Goal: Task Accomplishment & Management: Use online tool/utility

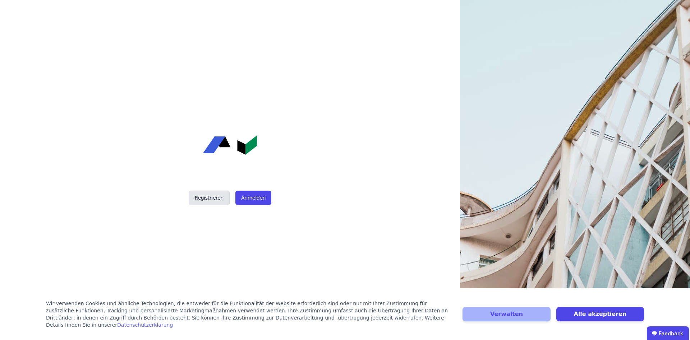
click at [210, 199] on button "Registrieren" at bounding box center [209, 198] width 41 height 14
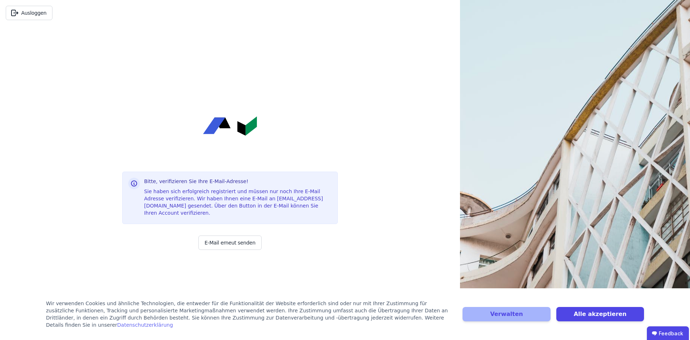
drag, startPoint x: 133, startPoint y: 158, endPoint x: 158, endPoint y: 226, distance: 71.8
click at [133, 158] on div "Bitte, verifizieren Sie Ihre E-Mail-Adresse! Sie haben sich erfolgreich registr…" at bounding box center [230, 183] width 216 height 314
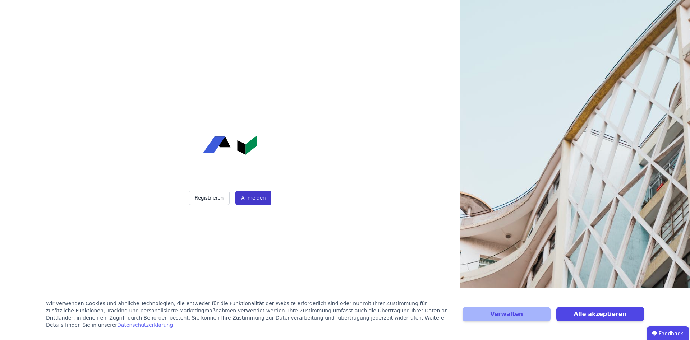
click at [255, 198] on button "Anmelden" at bounding box center [253, 198] width 36 height 14
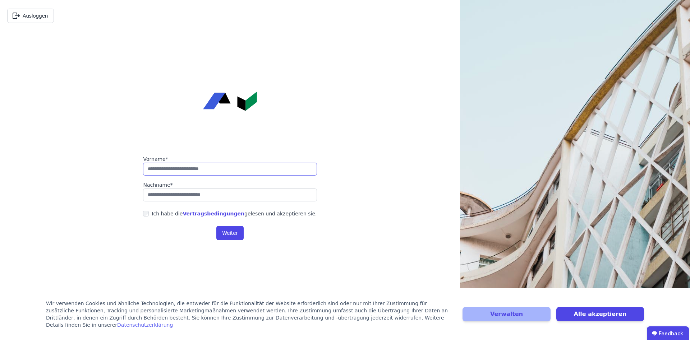
click at [175, 173] on input "string" at bounding box center [229, 169] width 173 height 13
type input "****"
type input "*******"
click at [149, 212] on div "Ich habe die Vertragsbedingungen gelesen und akzeptieren sie." at bounding box center [229, 213] width 173 height 13
click at [227, 234] on button "Weiter" at bounding box center [229, 233] width 27 height 14
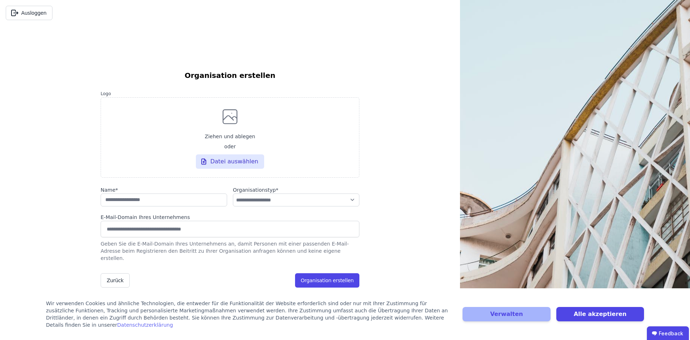
click at [74, 148] on div "**********" at bounding box center [230, 170] width 460 height 340
click at [136, 205] on input "string" at bounding box center [164, 200] width 126 height 13
type input "**********"
click at [233, 194] on select "**********" at bounding box center [296, 200] width 126 height 13
select select "**********"
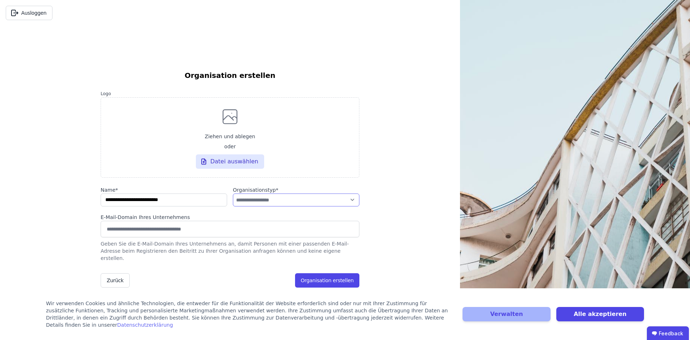
click option "**********" at bounding box center [0, 0] width 0 height 0
click at [171, 232] on input at bounding box center [229, 228] width 249 height 11
click at [233, 194] on select "**********" at bounding box center [296, 200] width 126 height 13
click at [277, 206] on select "**********" at bounding box center [296, 200] width 126 height 13
click at [65, 233] on div "**********" at bounding box center [230, 170] width 460 height 340
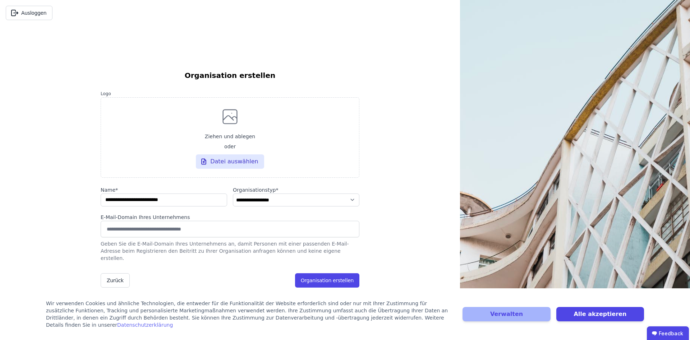
click at [170, 231] on input at bounding box center [229, 228] width 249 height 11
paste input "**********"
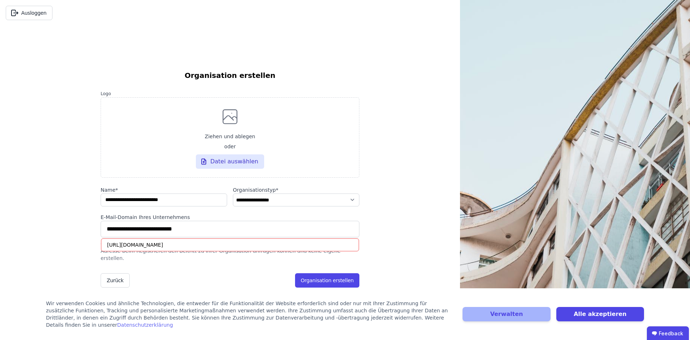
type input "**********"
click at [66, 217] on div "**********" at bounding box center [230, 170] width 460 height 340
click at [127, 248] on div "[URL][DOMAIN_NAME]" at bounding box center [230, 244] width 258 height 13
click at [71, 236] on div "**********" at bounding box center [230, 170] width 460 height 340
drag, startPoint x: 207, startPoint y: 270, endPoint x: 210, endPoint y: 239, distance: 31.1
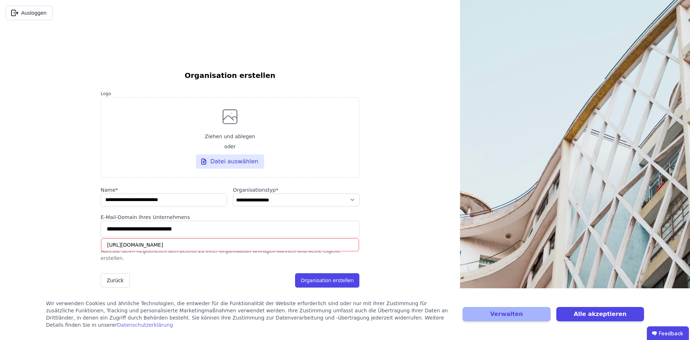
click at [207, 269] on form "**********" at bounding box center [230, 188] width 259 height 198
click at [210, 235] on input "**********" at bounding box center [229, 228] width 249 height 11
click at [205, 207] on input "string" at bounding box center [164, 200] width 126 height 13
click at [70, 191] on div "**********" at bounding box center [230, 170] width 460 height 340
click at [401, 247] on div "**********" at bounding box center [230, 170] width 460 height 340
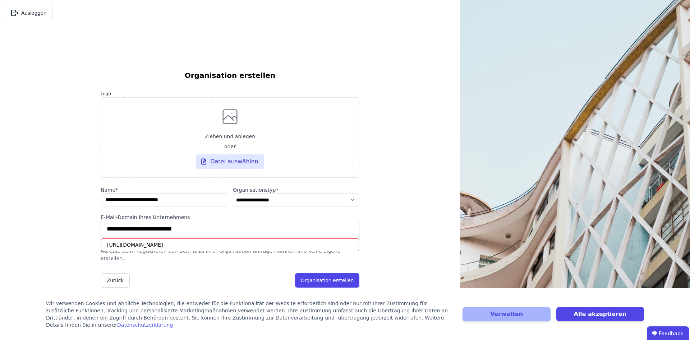
click at [404, 197] on div "**********" at bounding box center [230, 170] width 460 height 340
click at [268, 286] on div "**********" at bounding box center [230, 183] width 259 height 226
click at [339, 279] on button "Organisation erstellen" at bounding box center [327, 280] width 64 height 14
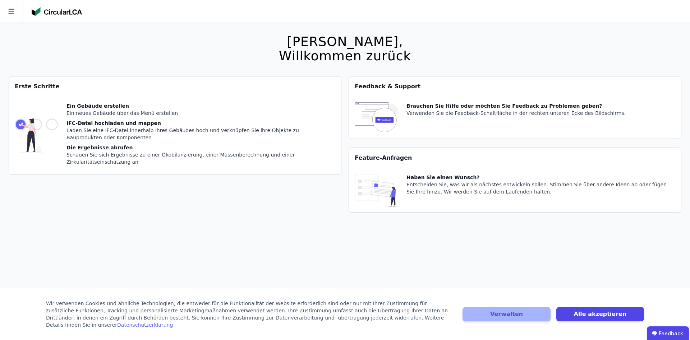
click at [322, 199] on div "Erste Schritte Ein Gebäude erstellen Ein neues Gebäude über das Menü erstellen …" at bounding box center [175, 148] width 333 height 145
click at [528, 319] on button "Verwalten" at bounding box center [506, 314] width 88 height 14
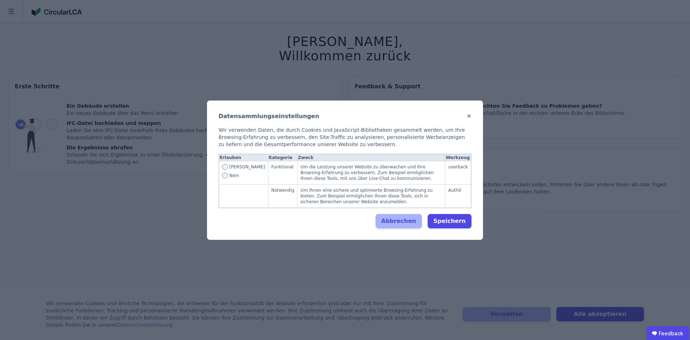
click at [219, 177] on td "Ja Nein" at bounding box center [243, 172] width 49 height 23
click at [439, 219] on button "Speichern" at bounding box center [449, 221] width 44 height 14
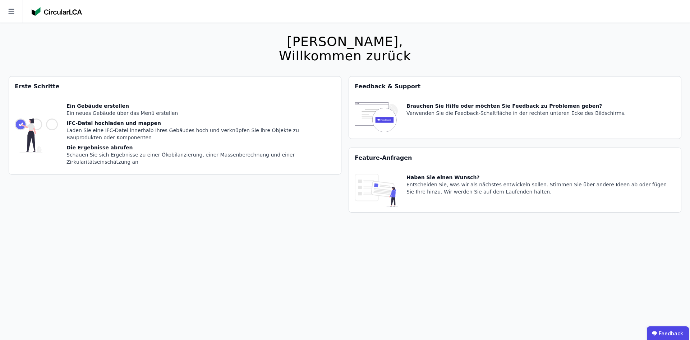
click at [279, 203] on div "Erste Schritte Ein Gebäude erstellen Ein neues Gebäude über das Menü erstellen …" at bounding box center [175, 148] width 333 height 145
drag, startPoint x: 34, startPoint y: 120, endPoint x: 46, endPoint y: 119, distance: 11.9
click at [38, 120] on img at bounding box center [36, 135] width 43 height 66
click at [85, 110] on div "Ein neues Gebäude über das Menü erstellen" at bounding box center [200, 113] width 269 height 7
drag, startPoint x: 422, startPoint y: 104, endPoint x: 568, endPoint y: 105, distance: 145.5
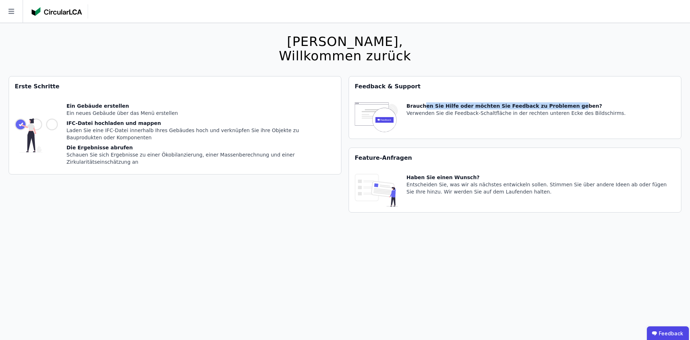
click at [568, 105] on div "Brauchen Sie Hilfe oder möchten Sie Feedback zu Problemen geben?" at bounding box center [515, 105] width 219 height 7
click at [513, 128] on div "Brauchen Sie Hilfe oder möchten Sie Feedback zu Problemen geben? Verwenden Sie …" at bounding box center [515, 117] width 219 height 31
click at [276, 99] on div "Ein Gebäude erstellen Ein neues Gebäude über das Menü erstellen IFC-Datei hochl…" at bounding box center [175, 136] width 332 height 78
drag, startPoint x: 115, startPoint y: 113, endPoint x: 199, endPoint y: 111, distance: 84.1
click at [200, 111] on div "Ein neues Gebäude über das Menü erstellen" at bounding box center [200, 113] width 269 height 7
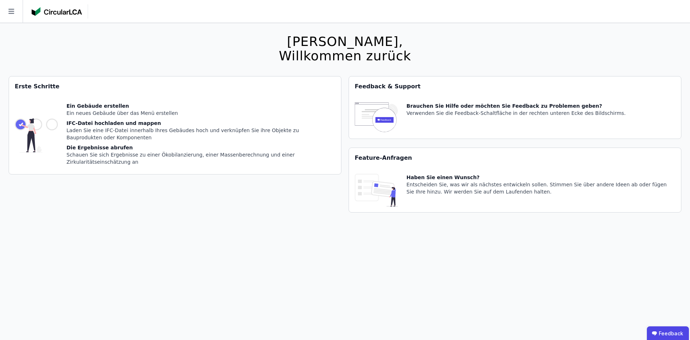
click at [190, 117] on div "Ein Gebäude erstellen Ein neues Gebäude über das Menü erstellen IFC-Datei hochl…" at bounding box center [200, 135] width 269 height 66
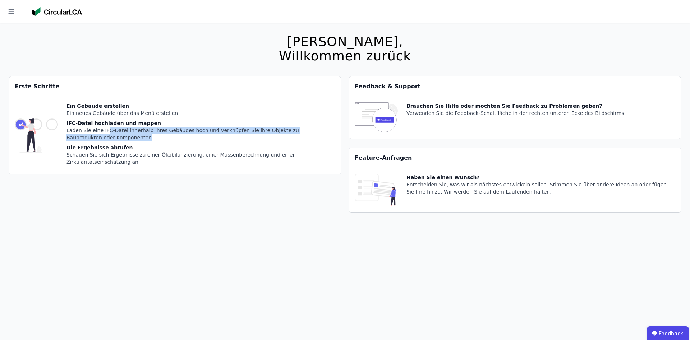
drag, startPoint x: 104, startPoint y: 131, endPoint x: 173, endPoint y: 140, distance: 69.1
click at [173, 140] on div "Laden Sie eine IFC-Datei innerhalb Ihres Gebäudes hoch und verknüpfen Sie ihre …" at bounding box center [200, 134] width 269 height 14
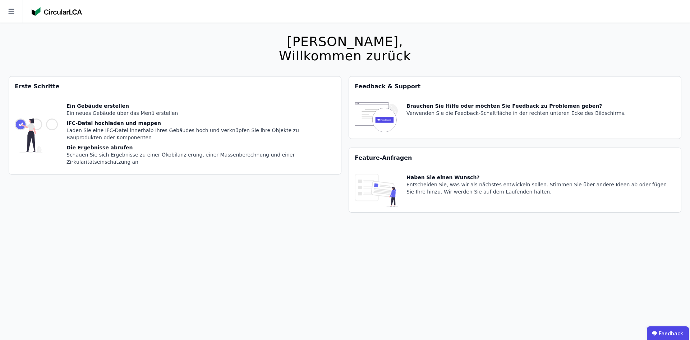
click at [173, 140] on div "Laden Sie eine IFC-Datei innerhalb Ihres Gebäudes hoch und verknüpfen Sie ihre …" at bounding box center [200, 134] width 269 height 14
drag, startPoint x: 84, startPoint y: 154, endPoint x: 157, endPoint y: 156, distance: 72.6
click at [156, 156] on div "Schauen Sie sich Ergebnisse zu einer Ökobilanzierung, einer Massenberechnung un…" at bounding box center [200, 158] width 269 height 14
click at [198, 210] on div "Erste Schritte Ein Gebäude erstellen Ein neues Gebäude über das Menü erstellen …" at bounding box center [175, 148] width 333 height 145
click at [202, 191] on div "Erste Schritte Ein Gebäude erstellen Ein neues Gebäude über das Menü erstellen …" at bounding box center [175, 148] width 333 height 145
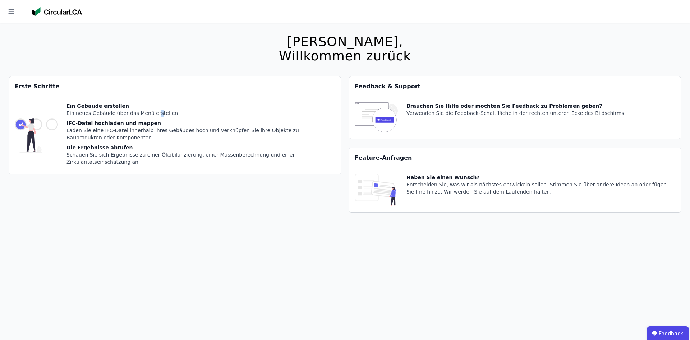
click at [151, 110] on div "Ein neues Gebäude über das Menü erstellen" at bounding box center [200, 113] width 269 height 7
click at [14, 6] on icon at bounding box center [11, 11] width 23 height 23
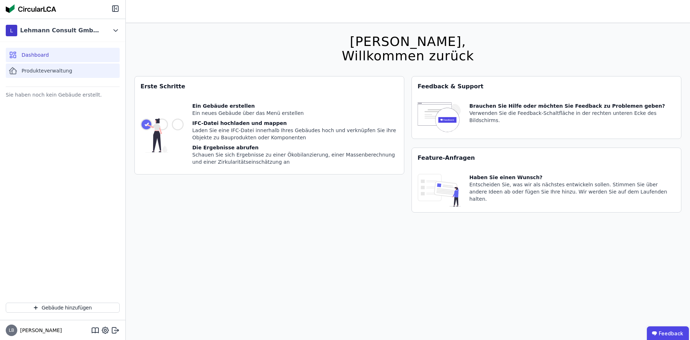
click at [52, 74] on span "Produkteverwaltung" at bounding box center [47, 70] width 51 height 7
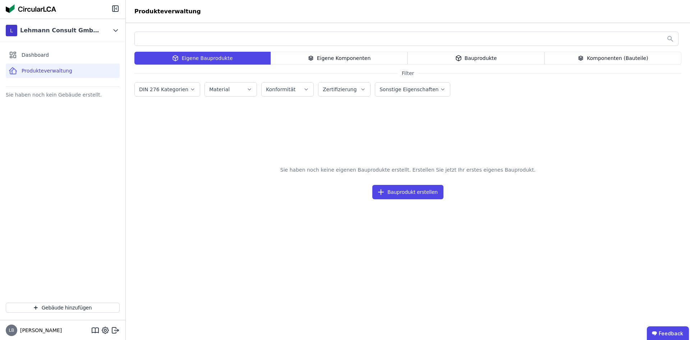
click at [320, 59] on div "Eigene Komponenten" at bounding box center [338, 58] width 137 height 13
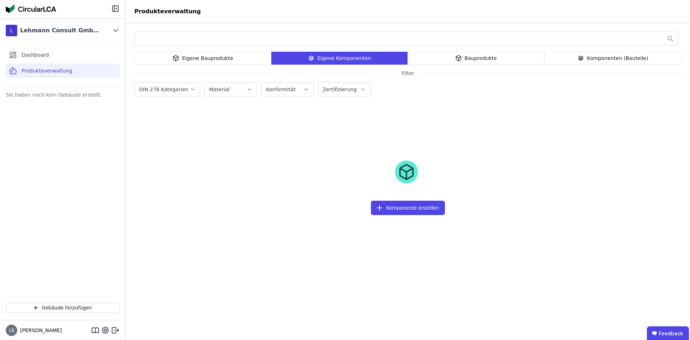
click at [465, 60] on div "Bauprodukte" at bounding box center [475, 58] width 137 height 13
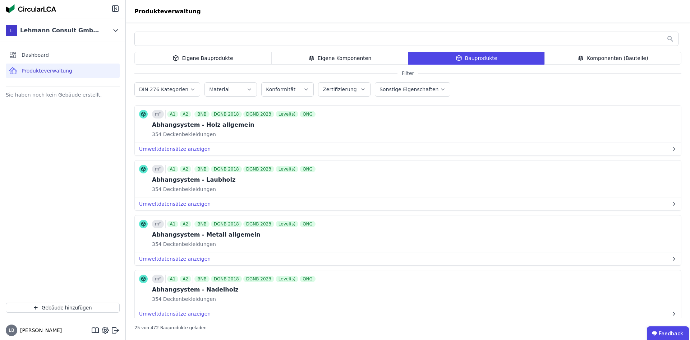
click at [592, 57] on div "Komponenten (Bauteile)" at bounding box center [612, 58] width 137 height 13
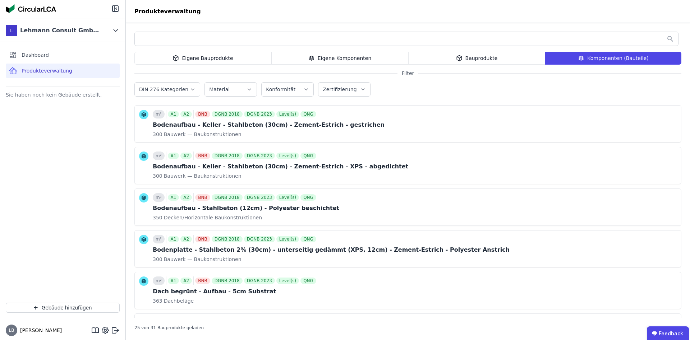
click at [492, 57] on div "Bauprodukte" at bounding box center [476, 58] width 137 height 13
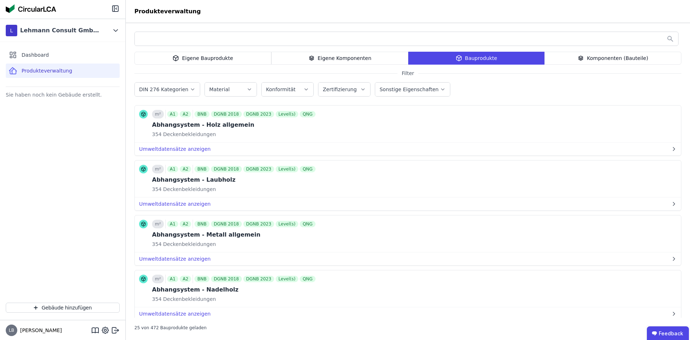
click at [113, 165] on div "Sie haben noch kein Gebäude erstellt." at bounding box center [62, 193] width 125 height 207
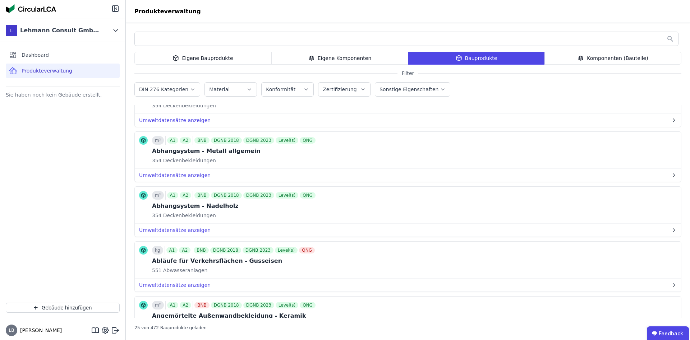
scroll to position [91, 0]
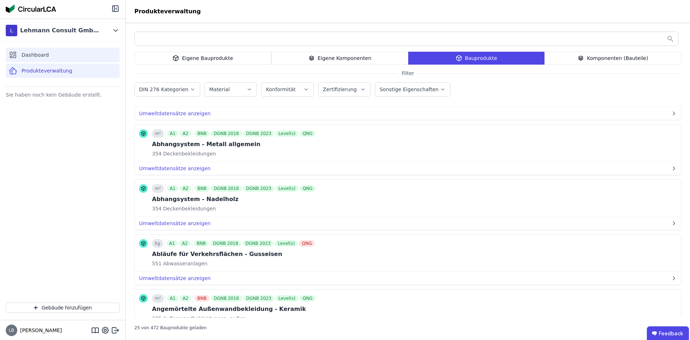
click at [36, 60] on div "Dashboard" at bounding box center [63, 55] width 114 height 14
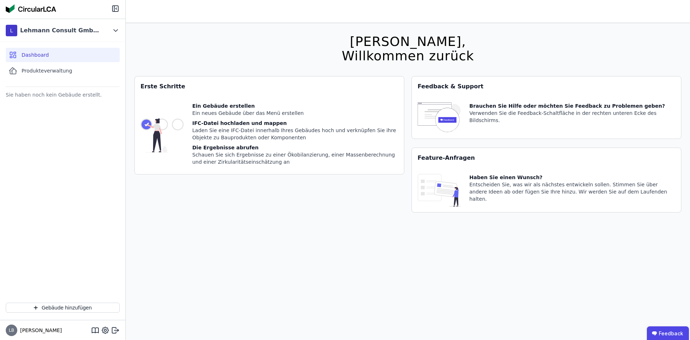
click at [49, 113] on div "Sie haben noch kein Gebäude erstellt." at bounding box center [62, 193] width 125 height 207
click at [61, 309] on button "Gebäude hinzufügen" at bounding box center [63, 308] width 114 height 10
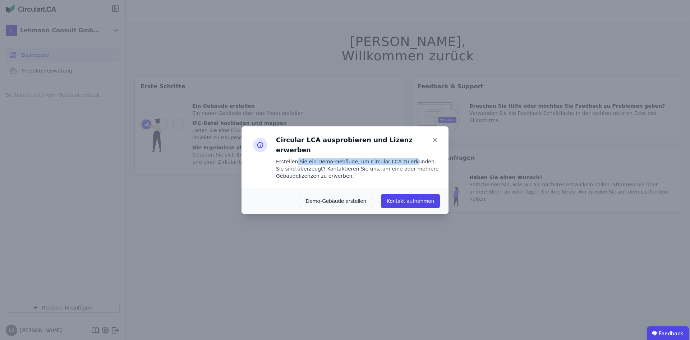
drag, startPoint x: 305, startPoint y: 156, endPoint x: 398, endPoint y: 160, distance: 93.1
click at [400, 158] on div "Erstellen Sie ein Demo-Gebäude, um Circular LCA zu erkunden. Sie sind überzeugt…" at bounding box center [358, 169] width 164 height 22
click at [372, 166] on div "Erstellen Sie ein Demo-Gebäude, um Circular LCA zu erkunden. Sie sind überzeugt…" at bounding box center [358, 169] width 164 height 22
click at [365, 171] on div "Erstellen Sie ein Demo-Gebäude, um Circular LCA zu erkunden. Sie sind überzeugt…" at bounding box center [358, 169] width 164 height 22
click at [344, 194] on button "Demo-Gebäude erstellen" at bounding box center [336, 201] width 73 height 14
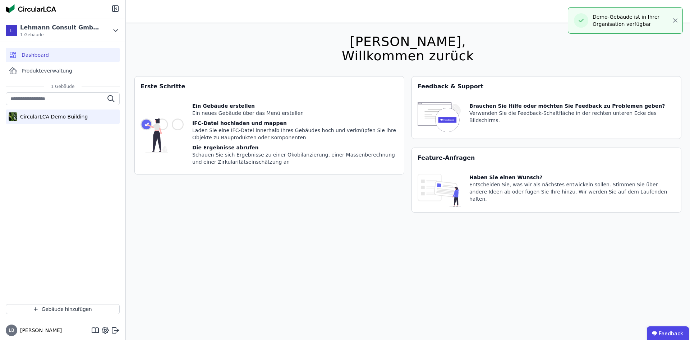
click at [65, 116] on div "CircularLCA Demo Building" at bounding box center [52, 116] width 70 height 7
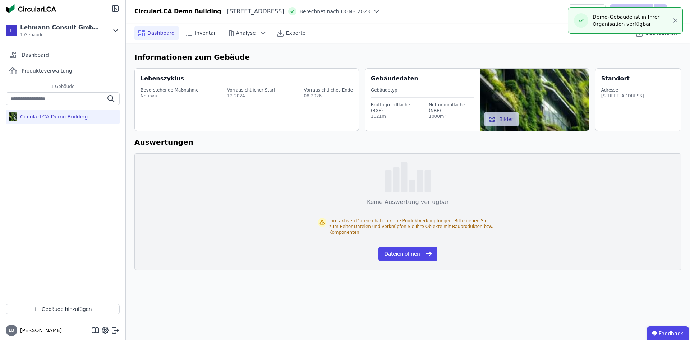
click at [66, 118] on div "CircularLCA Demo Building" at bounding box center [52, 116] width 70 height 7
click at [64, 139] on div "CircularLCA Demo Building" at bounding box center [62, 195] width 125 height 206
click at [257, 142] on h6 "Auswertungen" at bounding box center [407, 142] width 547 height 11
click at [143, 93] on div "Neubau" at bounding box center [169, 96] width 58 height 6
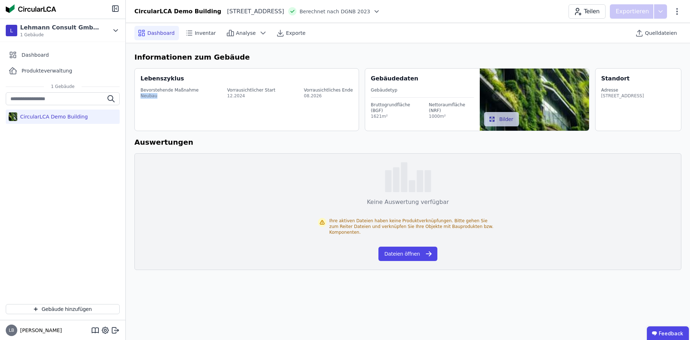
drag, startPoint x: 142, startPoint y: 96, endPoint x: 167, endPoint y: 95, distance: 25.2
click at [167, 95] on div "Neubau" at bounding box center [169, 96] width 58 height 6
drag, startPoint x: 191, startPoint y: 97, endPoint x: 246, endPoint y: 97, distance: 55.7
click at [199, 98] on div "Bevorstehende Maßnahme Neubau Vorrausichtlicher Start 12.2024 Vorrausichtliches…" at bounding box center [247, 93] width 214 height 20
drag, startPoint x: 234, startPoint y: 95, endPoint x: 259, endPoint y: 96, distance: 24.8
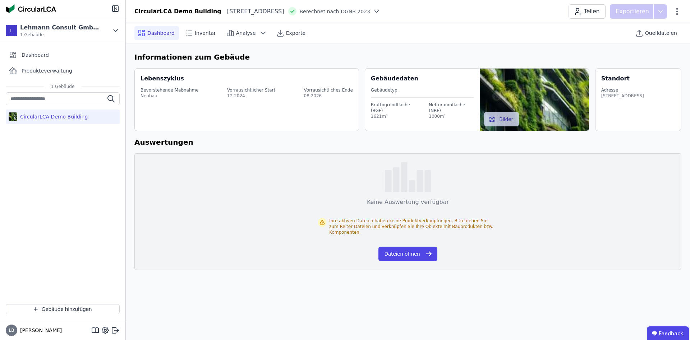
click at [236, 95] on div "12.2024" at bounding box center [251, 96] width 48 height 6
drag, startPoint x: 259, startPoint y: 96, endPoint x: 306, endPoint y: 101, distance: 47.3
click at [259, 97] on div "12.2024" at bounding box center [251, 96] width 48 height 6
drag, startPoint x: 310, startPoint y: 96, endPoint x: 329, endPoint y: 98, distance: 19.1
click at [329, 98] on div "Bevorstehende Maßnahme Neubau Vorrausichtlicher Start 12.2024 Vorrausichtliches…" at bounding box center [247, 93] width 214 height 20
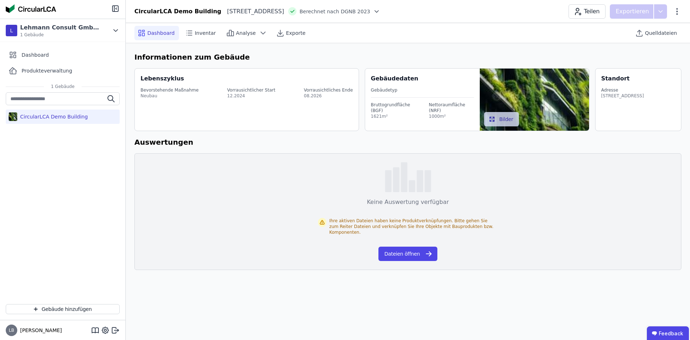
click at [289, 104] on div "Lebenszyklus Bevorstehende Maßnahme Neubau Vorrausichtlicher Start 12.2024 Vorr…" at bounding box center [246, 99] width 224 height 63
click at [258, 100] on div "Bevorstehende Maßnahme Neubau Vorrausichtlicher Start 12.2024 Vorrausichtliches…" at bounding box center [247, 93] width 214 height 20
click at [51, 153] on div "CircularLCA Demo Building" at bounding box center [62, 195] width 125 height 206
click at [206, 34] on span "Inventar" at bounding box center [205, 32] width 21 height 7
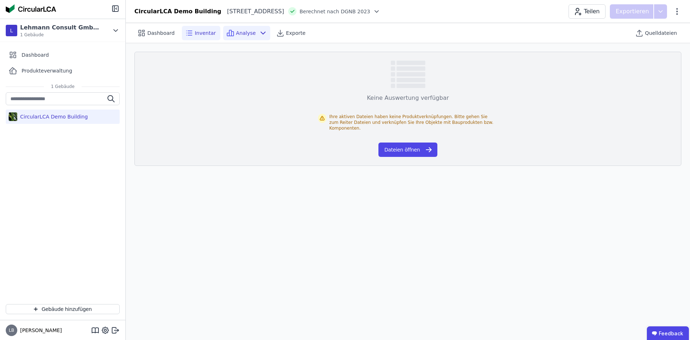
click at [259, 33] on icon at bounding box center [263, 33] width 9 height 9
click at [286, 33] on span "Exporte" at bounding box center [295, 32] width 19 height 7
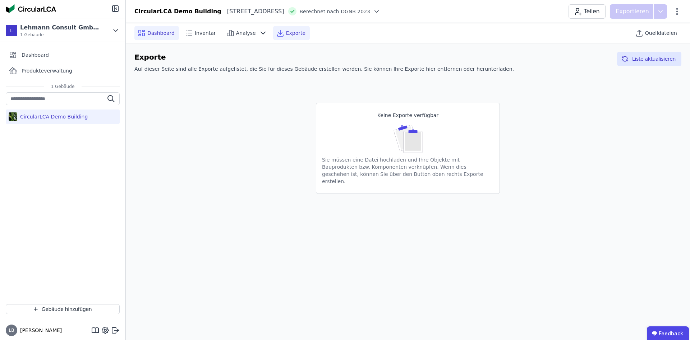
click at [153, 36] on span "Dashboard" at bounding box center [160, 32] width 27 height 7
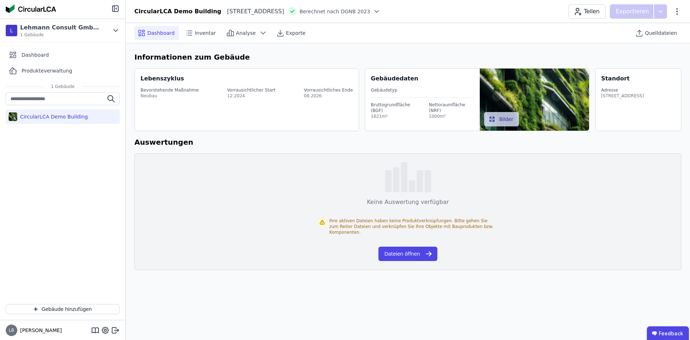
click at [179, 13] on div "CircularLCA Demo Building" at bounding box center [177, 11] width 87 height 9
click at [231, 8] on div "Heimeranplatz 2 80339 München DE" at bounding box center [252, 11] width 63 height 9
click at [350, 12] on span "Berechnet nach DGNB 2023" at bounding box center [334, 11] width 71 height 7
click at [380, 11] on icon at bounding box center [376, 11] width 7 height 7
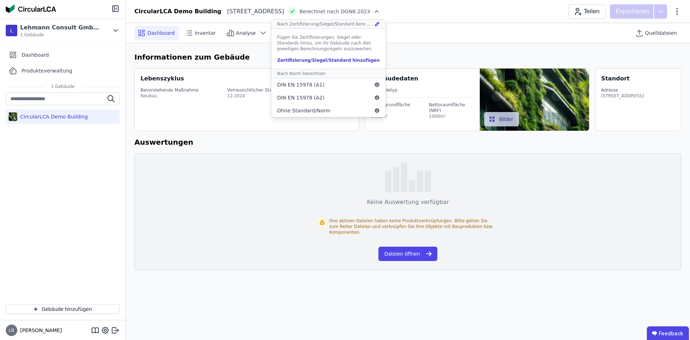
click at [332, 60] on div "Zertifizierung/Siegel/Standard hinzufügen" at bounding box center [328, 60] width 103 height 6
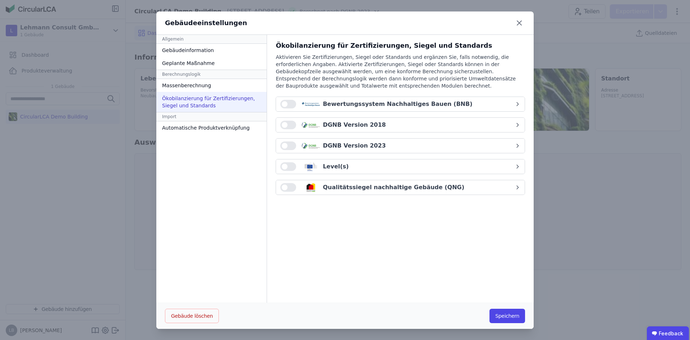
click at [403, 123] on div "DGNB Version 2018" at bounding box center [397, 125] width 234 height 9
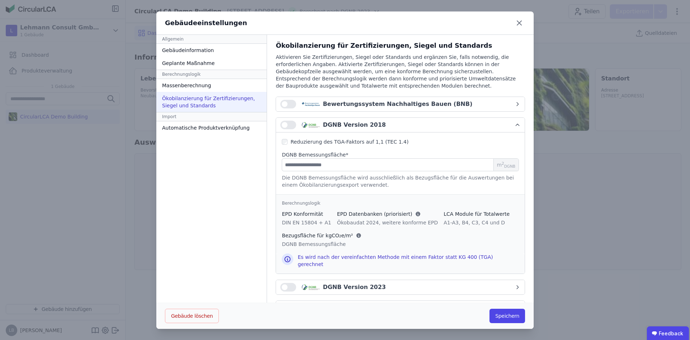
click at [291, 124] on button "button" at bounding box center [288, 125] width 16 height 9
click at [306, 166] on input "number" at bounding box center [400, 164] width 237 height 13
click at [356, 163] on input "number" at bounding box center [400, 164] width 237 height 13
type input "****"
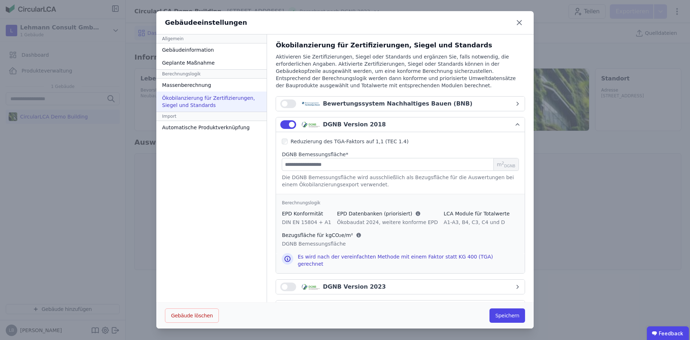
click at [359, 184] on div "Die DGNB Bemessungsfläche wird ausschließlich als Bezugsfläche für die Auswertu…" at bounding box center [400, 181] width 237 height 14
drag, startPoint x: 431, startPoint y: 261, endPoint x: 483, endPoint y: 262, distance: 51.7
click at [483, 262] on div "Es wird nach der vereinfachten Methode mit einem Faktor statt KG 400 (TGA) gere…" at bounding box center [407, 260] width 221 height 14
click at [347, 248] on div "Berechnungslogik EPD Konformität DIN EN 15804 + A1 EPD Datenbanken (priorisiert…" at bounding box center [400, 223] width 249 height 59
click at [194, 85] on div "Massenberechnung" at bounding box center [211, 85] width 110 height 13
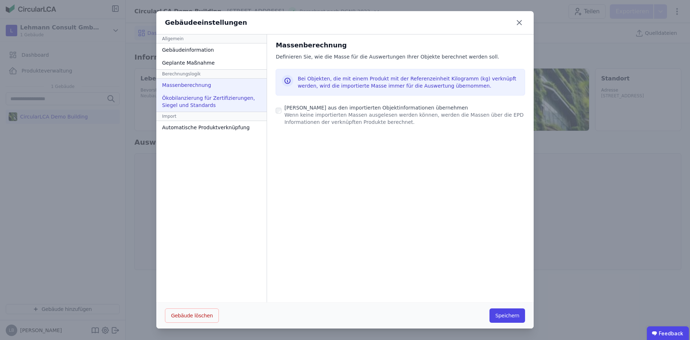
click at [206, 104] on div "Ökobilanzierung für Zertifizierungen, Siegel und Standards" at bounding box center [211, 102] width 110 height 20
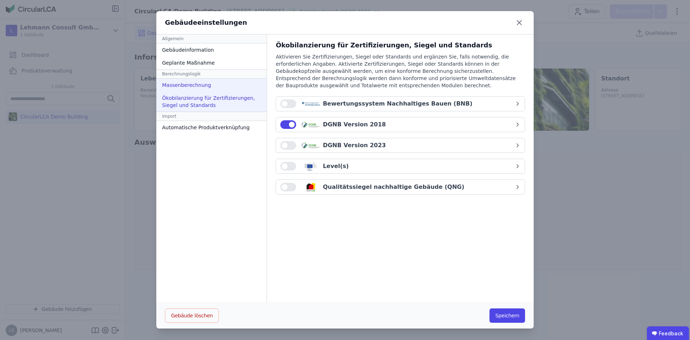
click at [205, 89] on div "Massenberechnung" at bounding box center [211, 85] width 110 height 13
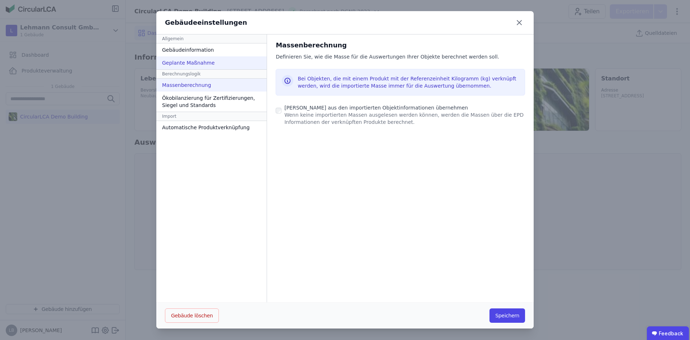
click at [212, 67] on div "Geplante Maßnahme" at bounding box center [211, 62] width 110 height 13
select select "*"
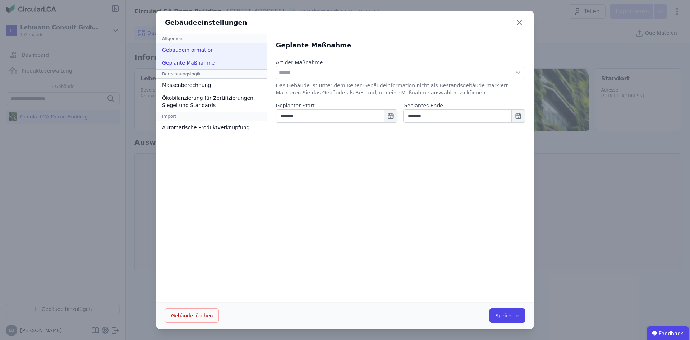
click at [214, 52] on div "Gebäudeinformation" at bounding box center [211, 49] width 110 height 13
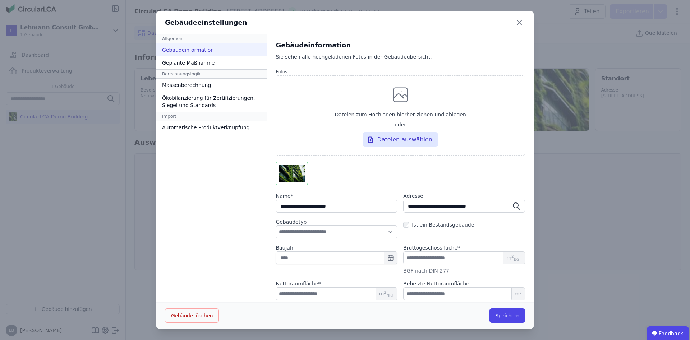
scroll to position [20, 0]
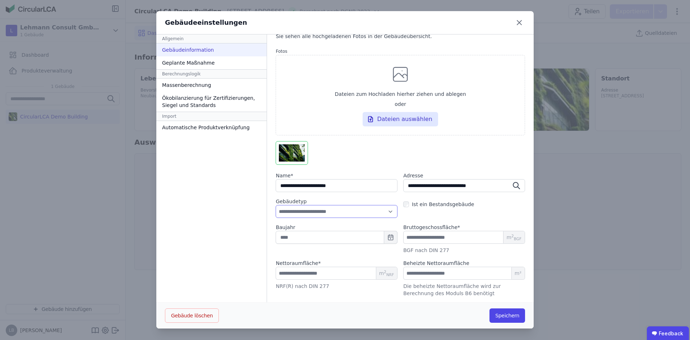
select select "**********"
click option "**********" at bounding box center [0, 0] width 0 height 0
click at [426, 217] on div "**********" at bounding box center [399, 208] width 249 height 20
click at [301, 231] on label "Baujahr" at bounding box center [336, 227] width 122 height 7
click at [300, 234] on input "text" at bounding box center [336, 237] width 122 height 13
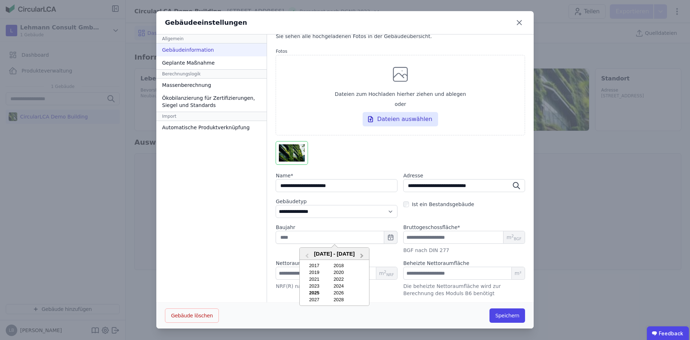
click at [362, 256] on span "Next Year" at bounding box center [362, 256] width 0 height 8
click at [307, 256] on span "Previous Year" at bounding box center [307, 256] width 0 height 8
click at [339, 295] on div "2026" at bounding box center [338, 292] width 23 height 5
type input "****"
click at [365, 261] on div "Nettoraumfläche *" at bounding box center [336, 263] width 122 height 7
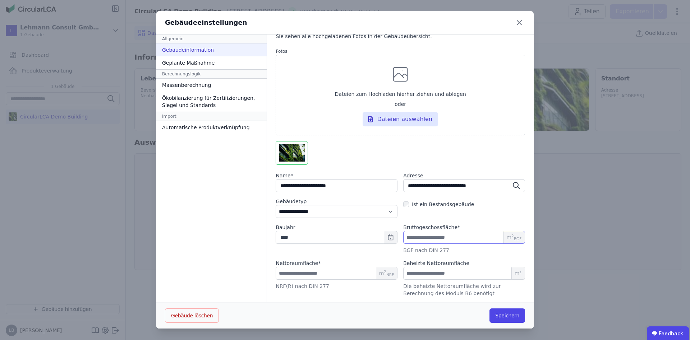
click at [429, 239] on input "****" at bounding box center [464, 237] width 122 height 13
drag, startPoint x: 423, startPoint y: 235, endPoint x: 388, endPoint y: 237, distance: 35.3
click at [403, 237] on input "****" at bounding box center [464, 237] width 122 height 13
type input "*"
type input "**"
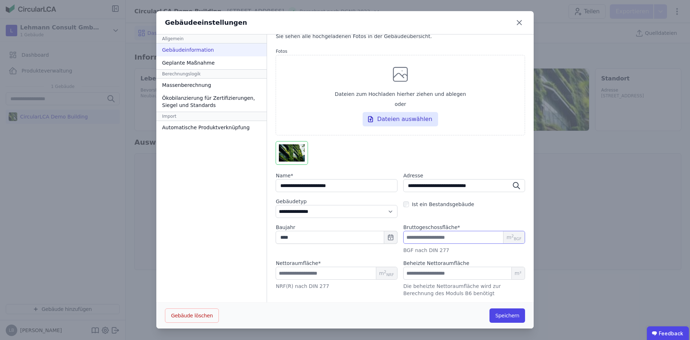
type input "***"
type input "****"
click at [303, 272] on input "****" at bounding box center [336, 273] width 122 height 13
click at [313, 266] on div "Nettoraumfläche *" at bounding box center [336, 263] width 122 height 7
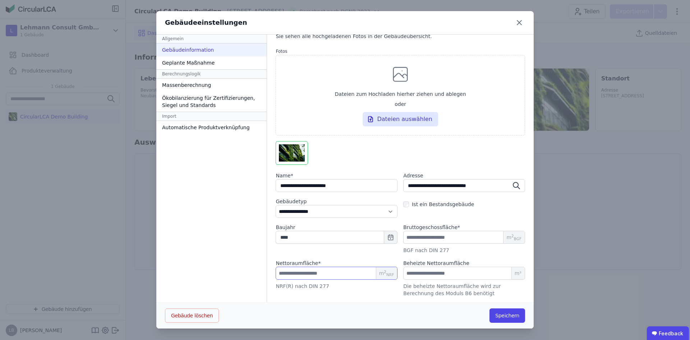
click at [284, 274] on input "****" at bounding box center [336, 273] width 122 height 13
type input "*"
type input "**"
type input "***"
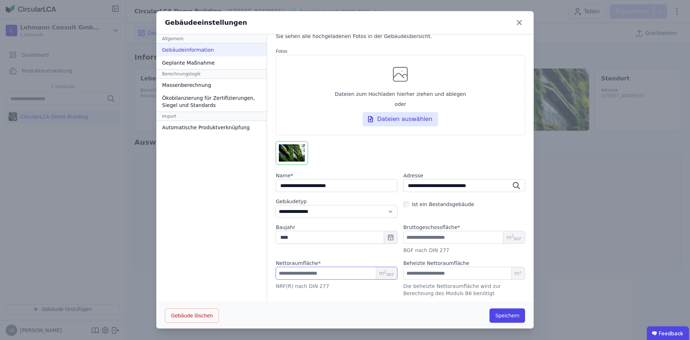
type input "****"
click at [419, 270] on input "number" at bounding box center [464, 273] width 122 height 13
click at [431, 277] on input "number" at bounding box center [464, 273] width 122 height 13
type input "***"
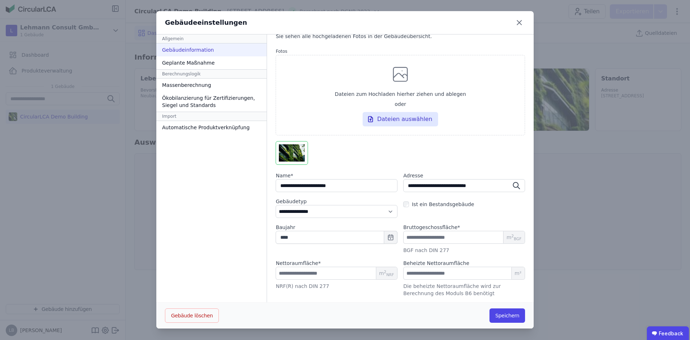
click at [379, 287] on div "NRF(R) nach DIN 277" at bounding box center [336, 286] width 122 height 7
click at [498, 319] on button "Speichern" at bounding box center [507, 316] width 36 height 14
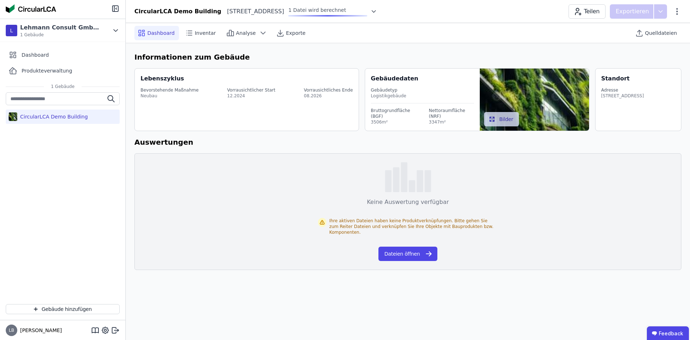
click at [377, 10] on icon at bounding box center [373, 11] width 7 height 7
click at [355, 49] on div "Informationen zum Gebäude Lebenszyklus Bevorstehende Maßnahme Neubau Vorrausich…" at bounding box center [408, 161] width 564 height 236
click at [380, 14] on icon at bounding box center [376, 11] width 7 height 7
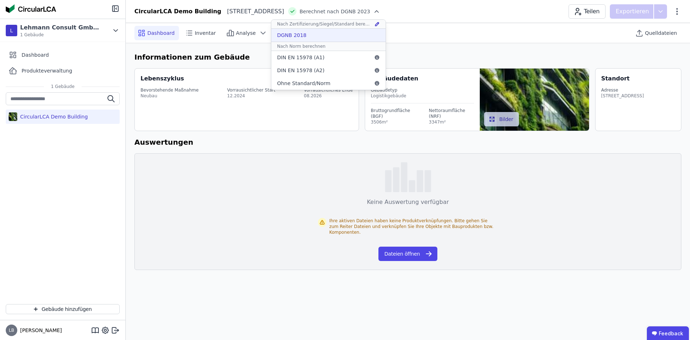
click at [328, 36] on div "DGNB 2018" at bounding box center [328, 35] width 114 height 13
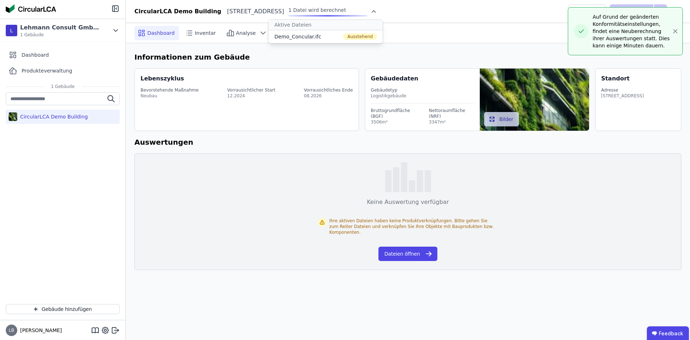
click at [299, 139] on h6 "Auswertungen" at bounding box center [407, 142] width 547 height 11
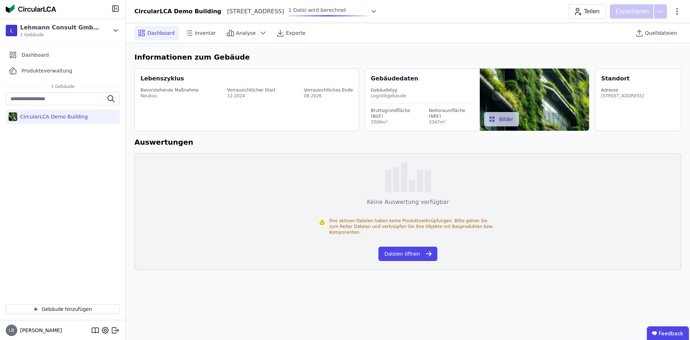
click at [350, 138] on h6 "Auswertungen" at bounding box center [407, 142] width 547 height 11
click at [390, 7] on div "CircularLCA Demo Building Heimeranplatz 2 80339 München DE Berechnet nach DGNB …" at bounding box center [408, 11] width 564 height 14
click at [380, 9] on icon at bounding box center [376, 11] width 7 height 7
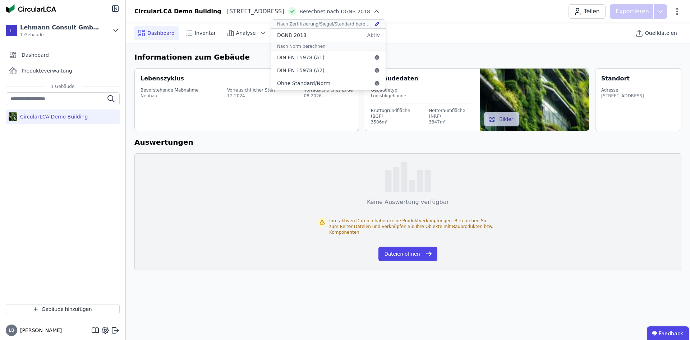
click at [378, 23] on icon at bounding box center [377, 23] width 1 height 1
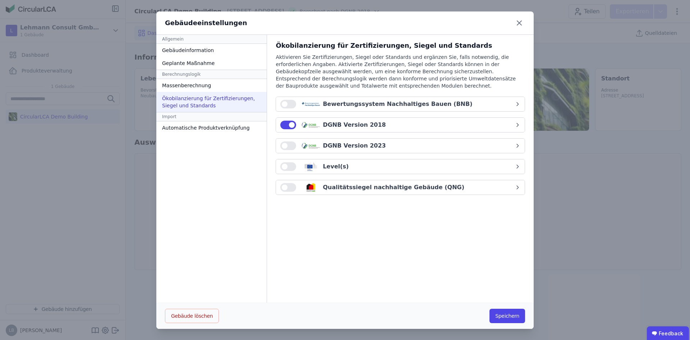
click at [213, 70] on div "Berechnungslogik" at bounding box center [211, 74] width 110 height 9
click at [215, 64] on div "Geplante Maßnahme" at bounding box center [211, 63] width 110 height 13
select select "*"
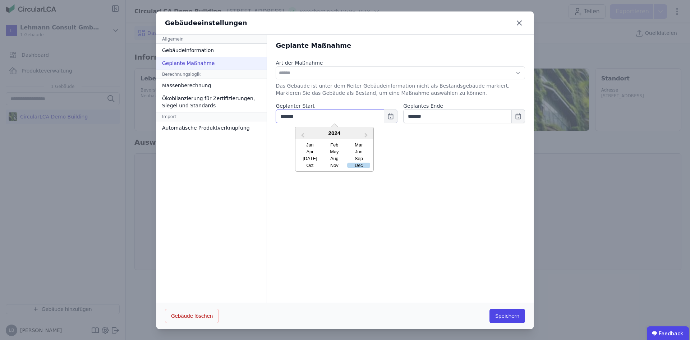
drag, startPoint x: 301, startPoint y: 119, endPoint x: 260, endPoint y: 117, distance: 41.4
click at [275, 117] on input "*******" at bounding box center [336, 117] width 122 height 14
click at [306, 112] on input "*******" at bounding box center [336, 117] width 122 height 14
click at [364, 134] on button "Next Year" at bounding box center [366, 135] width 11 height 11
click at [360, 167] on div "Dec" at bounding box center [358, 165] width 23 height 5
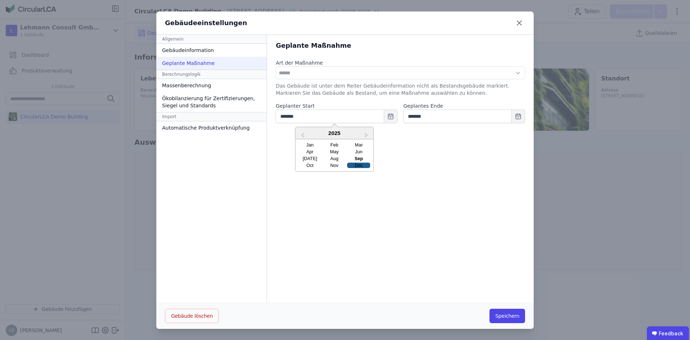
type input "*******"
click at [441, 119] on input "*******" at bounding box center [464, 117] width 122 height 14
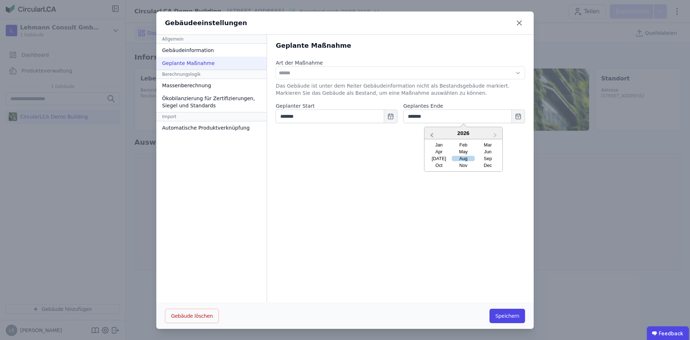
click at [431, 133] on button "Previous Year" at bounding box center [430, 135] width 11 height 11
click at [494, 134] on button "Next Year" at bounding box center [495, 135] width 11 height 11
click at [412, 153] on div "**********" at bounding box center [400, 169] width 267 height 268
click at [513, 317] on button "Speichern" at bounding box center [507, 316] width 36 height 14
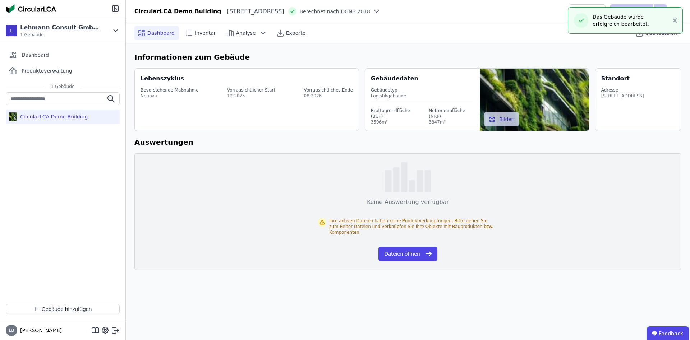
click at [380, 11] on icon at bounding box center [376, 11] width 7 height 7
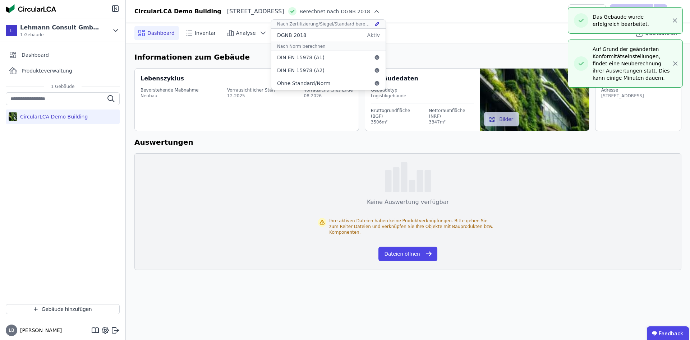
click at [380, 22] on icon at bounding box center [376, 24] width 5 height 6
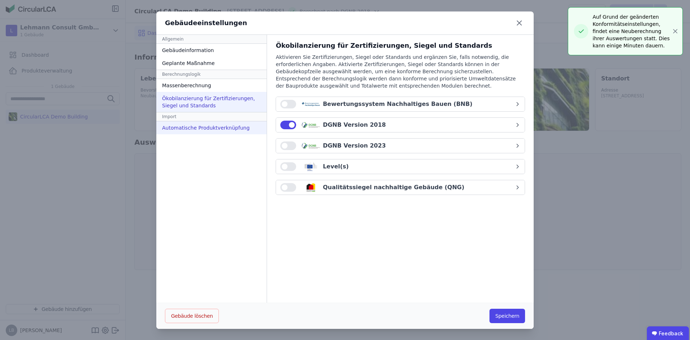
click at [205, 124] on div "Automatische Produktverknüpfung" at bounding box center [211, 127] width 110 height 13
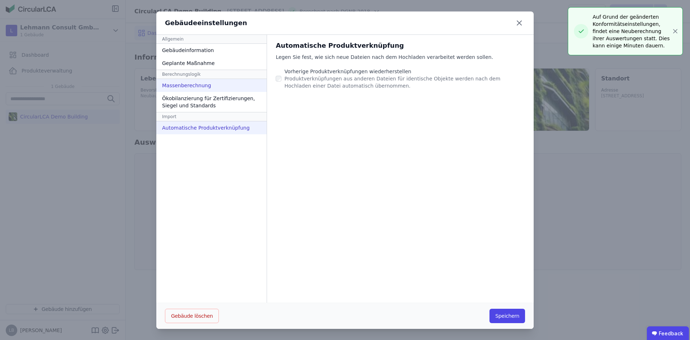
click at [209, 80] on div "Massenberechnung" at bounding box center [211, 85] width 110 height 13
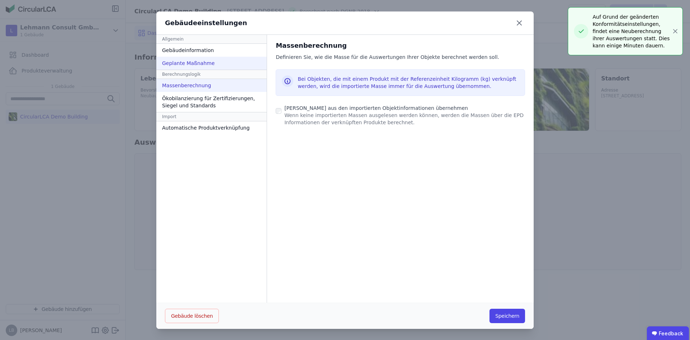
click at [207, 65] on div "Geplante Maßnahme" at bounding box center [211, 63] width 110 height 13
select select "*"
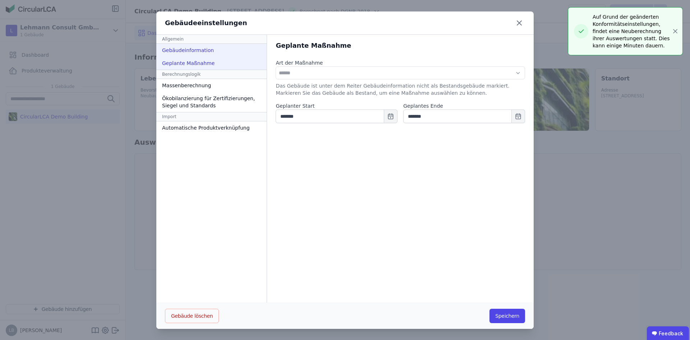
click at [210, 51] on div "Gebäudeinformation" at bounding box center [211, 50] width 110 height 13
select select "**********"
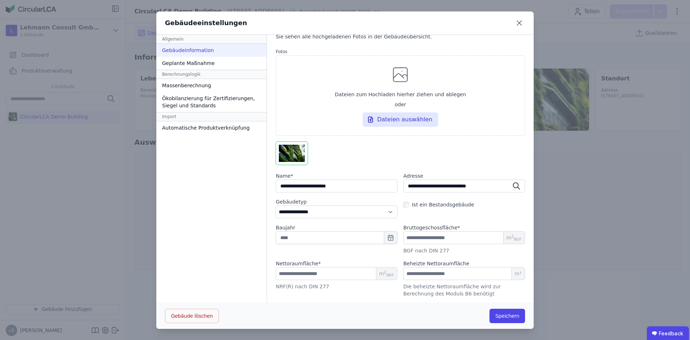
scroll to position [0, 0]
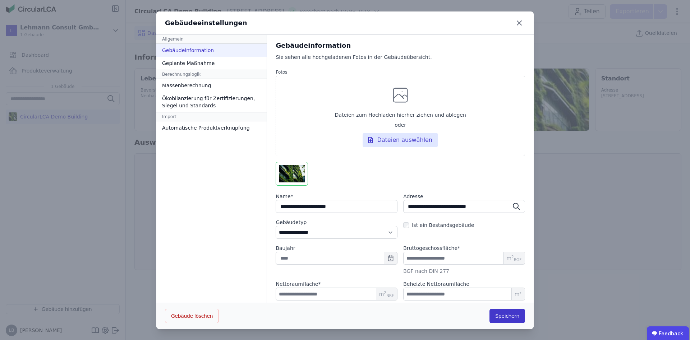
click at [499, 311] on button "Speichern" at bounding box center [507, 316] width 36 height 14
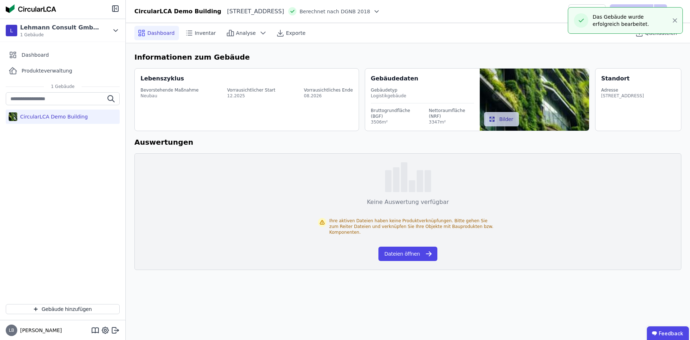
click at [224, 139] on h6 "Auswertungen" at bounding box center [407, 142] width 547 height 11
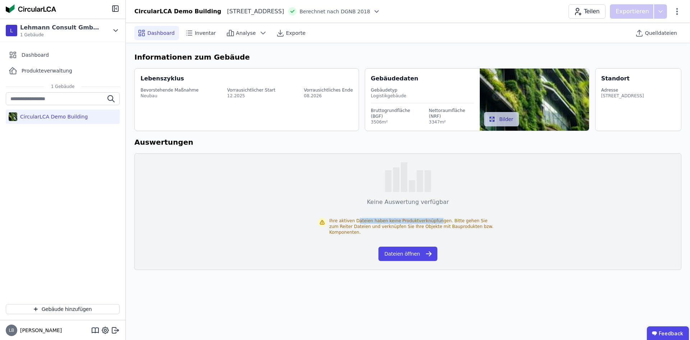
drag, startPoint x: 377, startPoint y: 219, endPoint x: 429, endPoint y: 219, distance: 52.4
click at [429, 219] on div "Ihre aktiven Dateien haben keine Produktverknüpfungen. Bitte gehen Sie zum Reit…" at bounding box center [413, 226] width 168 height 17
click at [312, 186] on div "Keine Auswertung verfügbar Ihre aktiven Dateien haben keine Produktverknüpfunge…" at bounding box center [407, 211] width 547 height 117
click at [380, 10] on icon at bounding box center [376, 11] width 7 height 7
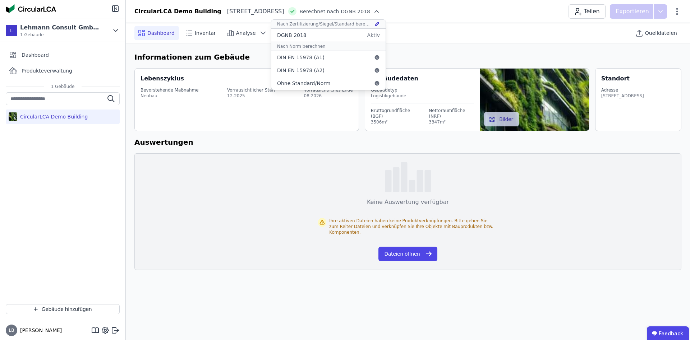
click at [380, 22] on icon at bounding box center [376, 24] width 5 height 6
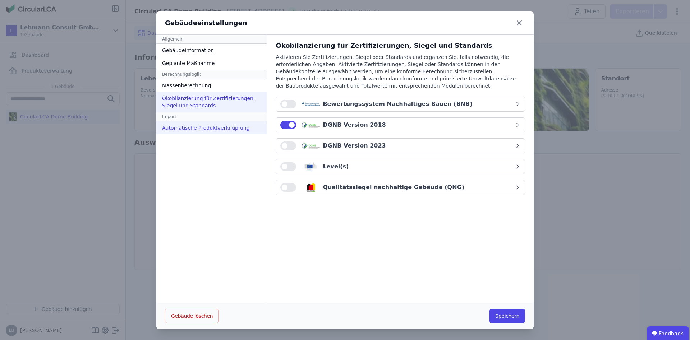
click at [191, 133] on div "Automatische Produktverknüpfung" at bounding box center [211, 127] width 110 height 13
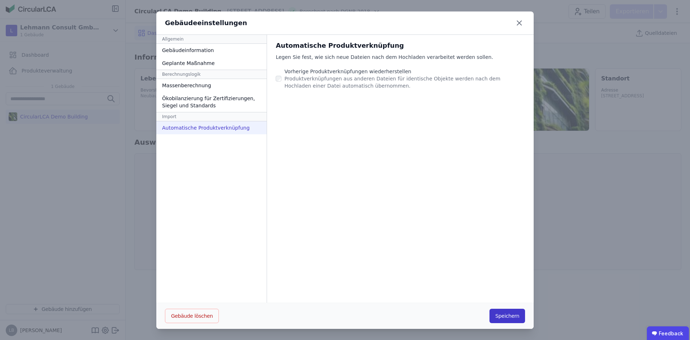
click at [506, 318] on button "Speichern" at bounding box center [507, 316] width 36 height 14
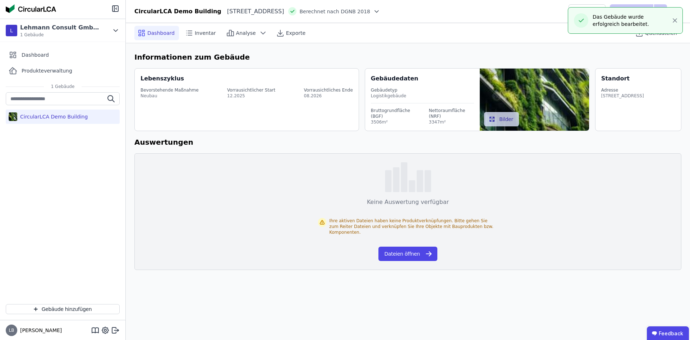
click at [408, 145] on h6 "Auswertungen" at bounding box center [407, 142] width 547 height 11
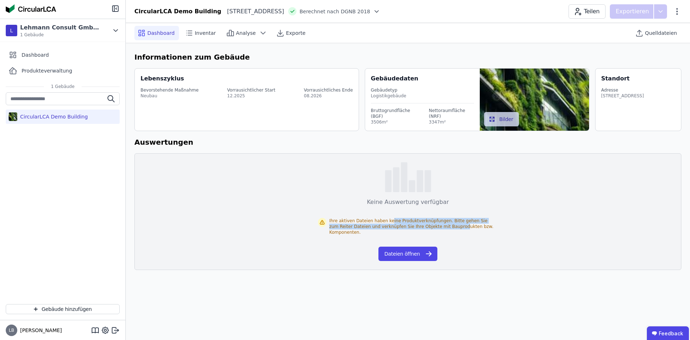
drag, startPoint x: 388, startPoint y: 224, endPoint x: 463, endPoint y: 229, distance: 74.9
click at [455, 228] on div "Ihre aktiven Dateien haben keine Produktverknüpfungen. Bitte gehen Sie zum Reit…" at bounding box center [413, 226] width 168 height 17
drag, startPoint x: 425, startPoint y: 244, endPoint x: 412, endPoint y: 246, distance: 12.3
click at [413, 247] on button "Dateien öffnen" at bounding box center [407, 254] width 59 height 14
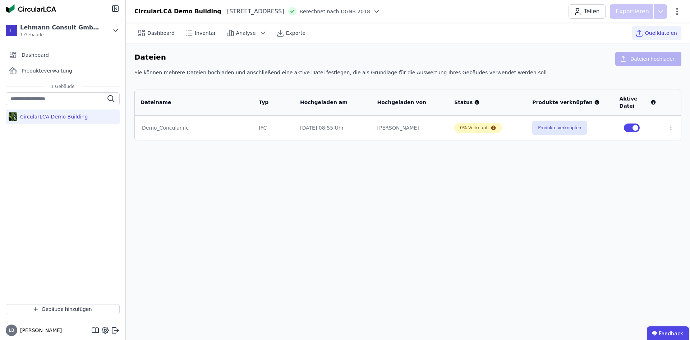
click at [199, 157] on div "Dashboard Inventar Analyse Exporte Quelldateien Dateien Dateien hochladen Sie k…" at bounding box center [408, 181] width 564 height 317
drag, startPoint x: 399, startPoint y: 120, endPoint x: 440, endPoint y: 121, distance: 40.6
click at [440, 121] on tr "Demo_Concular.ifc IFC 23.09.25 08:55 Uhr Benjamin Lammers 0% Verknüpft Produkte…" at bounding box center [408, 128] width 546 height 24
click at [358, 125] on td "23.09.25 08:55 Uhr" at bounding box center [332, 128] width 77 height 24
click at [166, 124] on div "Demo_Concular.ifc" at bounding box center [194, 127] width 104 height 7
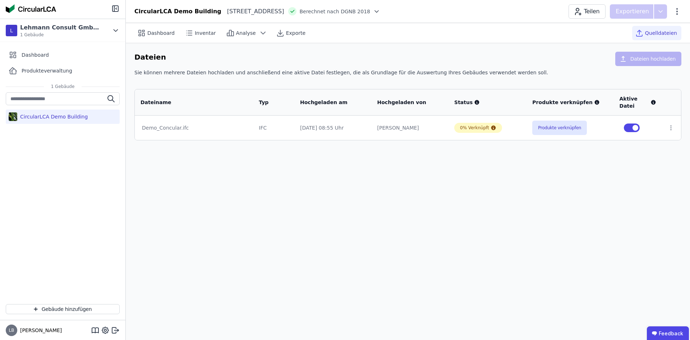
click at [162, 124] on div "Demo_Concular.ifc" at bounding box center [194, 127] width 104 height 7
click at [566, 121] on button "Produkte verknüpfen" at bounding box center [559, 128] width 55 height 14
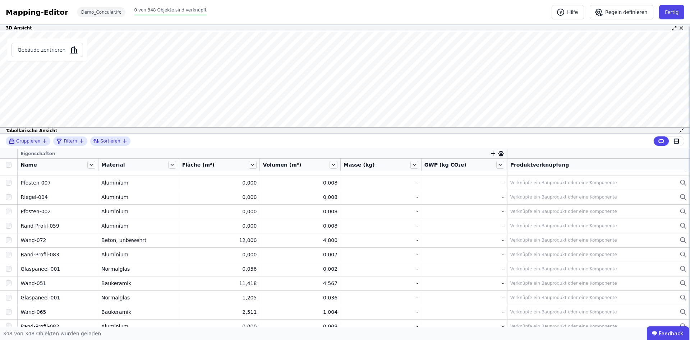
scroll to position [4845, 0]
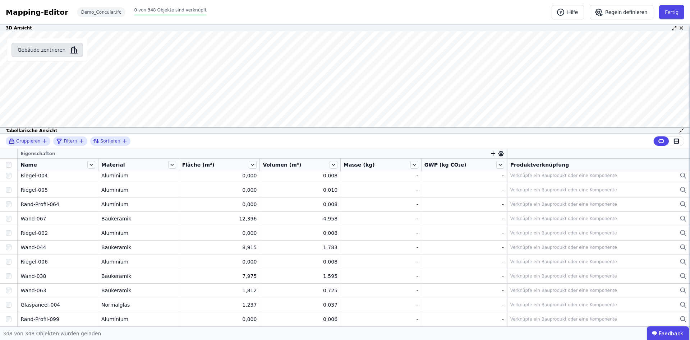
click at [38, 48] on button "Gebäude zentrieren" at bounding box center [46, 50] width 71 height 14
click at [676, 141] on icon at bounding box center [676, 141] width 4 height 0
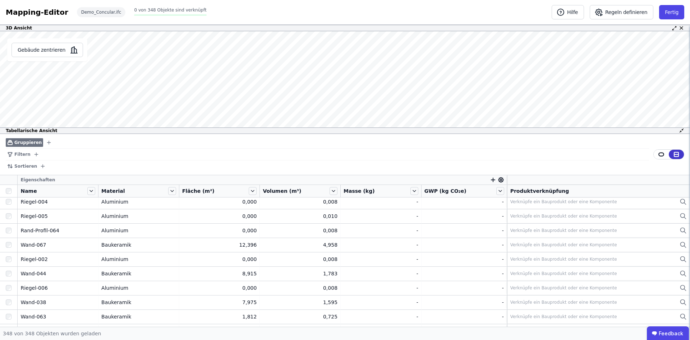
click at [669, 156] on div at bounding box center [675, 154] width 15 height 9
click at [661, 151] on div at bounding box center [660, 154] width 15 height 9
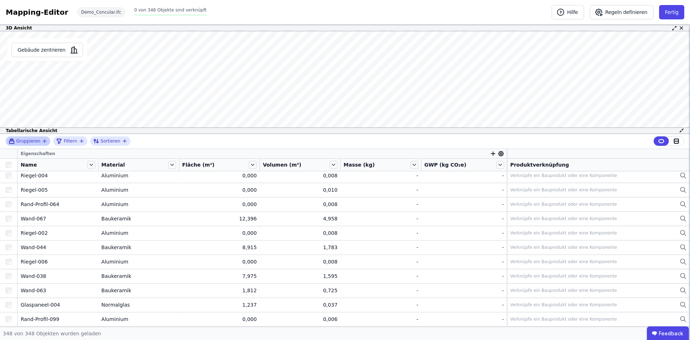
click at [43, 142] on icon "button" at bounding box center [45, 141] width 6 height 6
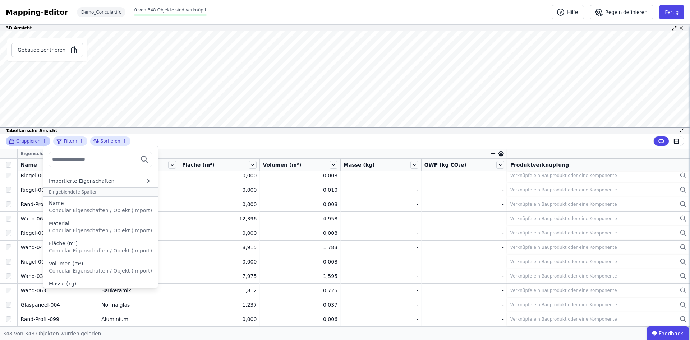
scroll to position [0, 0]
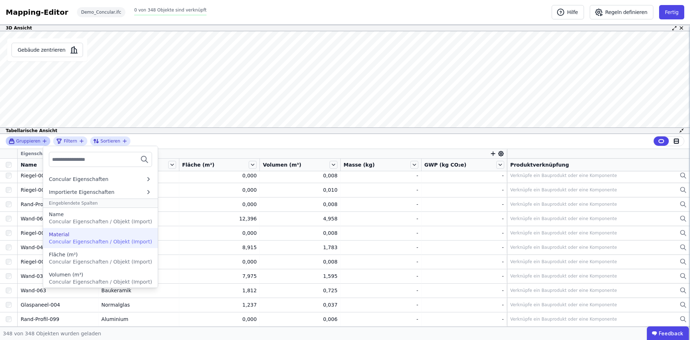
click at [84, 238] on div "Material" at bounding box center [100, 234] width 103 height 7
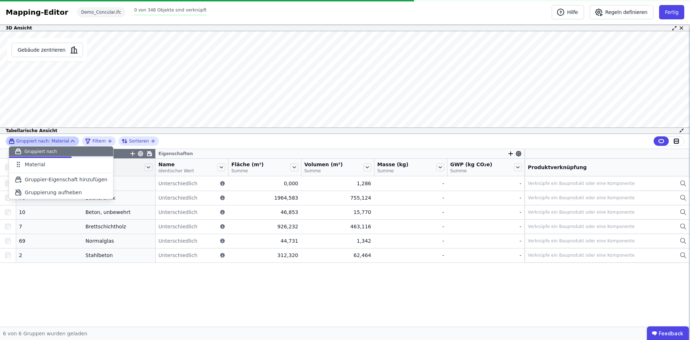
click at [211, 144] on div "Gruppiert nach: Material Gruppiert nach Material To pick up a draggable item, p…" at bounding box center [345, 141] width 690 height 15
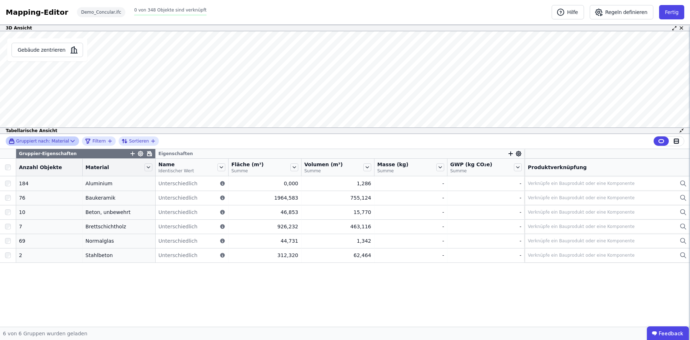
click at [96, 280] on div "Gruppier-Eigenschaften Eigenschaften Anzahl Objekte Material Name Identischer W…" at bounding box center [345, 238] width 690 height 178
click at [120, 274] on div "Gruppier-Eigenschaften Eigenschaften Anzahl Objekte Material Name Identischer W…" at bounding box center [345, 238] width 690 height 178
click at [69, 139] on icon at bounding box center [72, 141] width 7 height 7
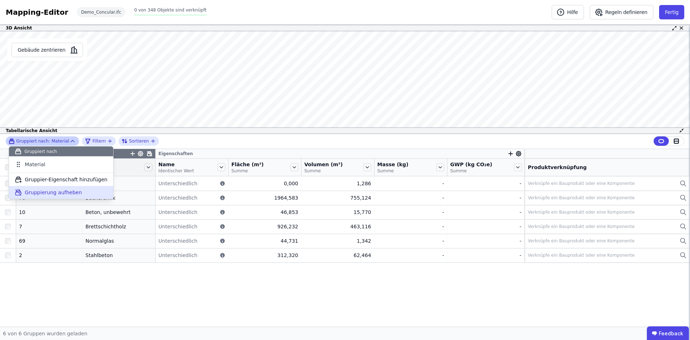
click at [50, 193] on span "Gruppierung aufheben" at bounding box center [53, 192] width 57 height 7
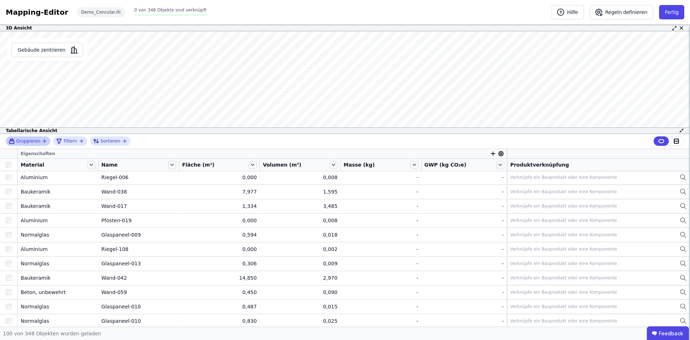
scroll to position [91, 0]
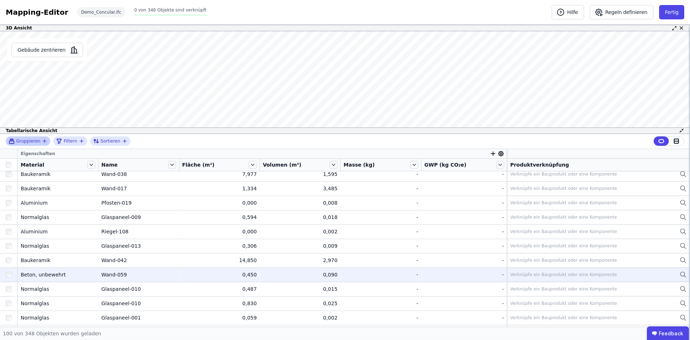
click at [121, 272] on div "Wand-059" at bounding box center [138, 274] width 75 height 7
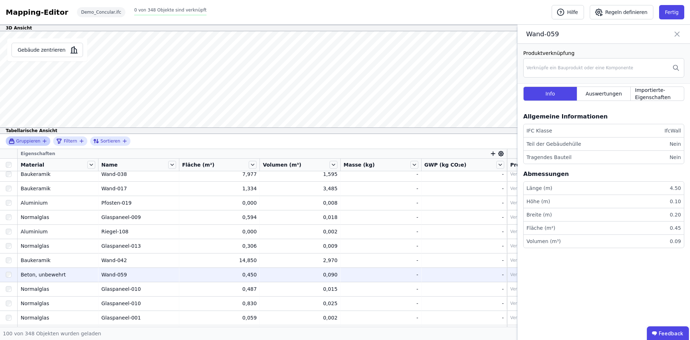
click at [133, 279] on td "Wand-059 Wand-059" at bounding box center [138, 275] width 81 height 14
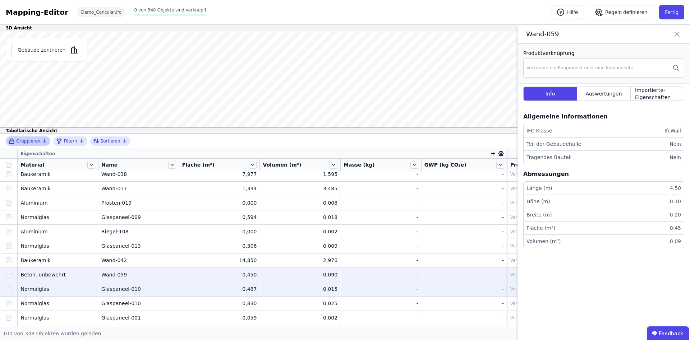
click at [134, 289] on div "Glaspaneel-010" at bounding box center [138, 289] width 75 height 7
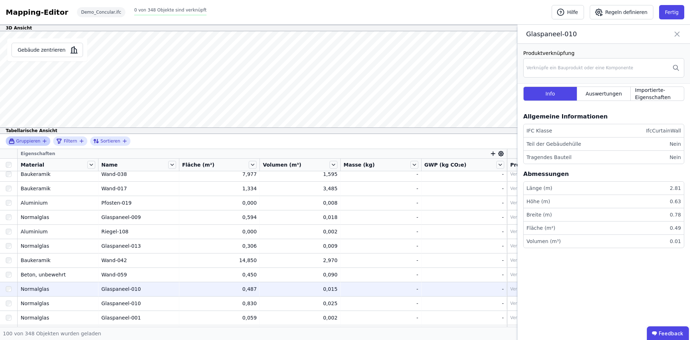
click at [128, 291] on div "Glaspaneel-010" at bounding box center [138, 289] width 75 height 7
click at [605, 69] on div "Verknüpfe ein Bauprodukt oder eine Komponente" at bounding box center [579, 68] width 107 height 6
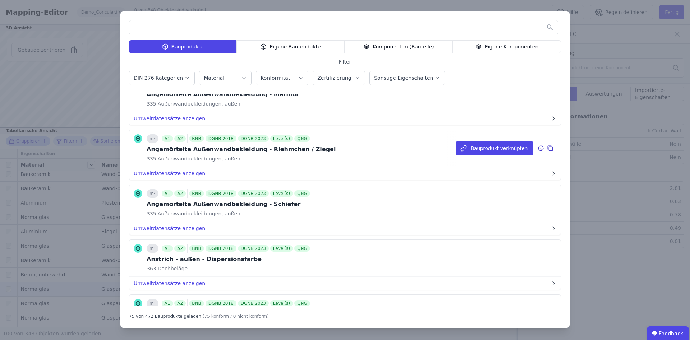
scroll to position [0, 0]
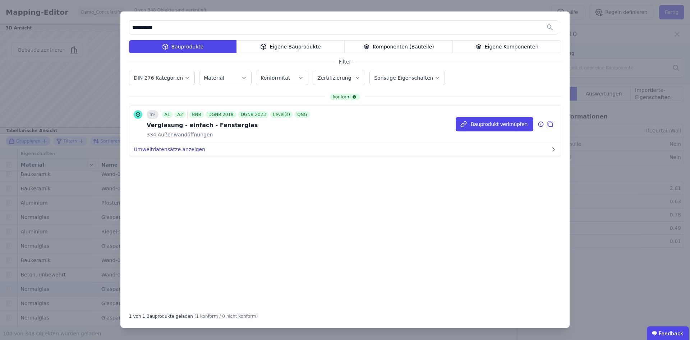
type input "**********"
click at [231, 138] on div "m² A1 A2 BNB DGNB 2018 DGNB 2023 Level(s) QNG Verglasung - einfach - Fenstergla…" at bounding box center [344, 124] width 431 height 37
drag, startPoint x: 156, startPoint y: 128, endPoint x: 245, endPoint y: 128, distance: 89.1
click at [245, 128] on div "Verglasung - einfach - Fensterglas" at bounding box center [229, 125] width 165 height 9
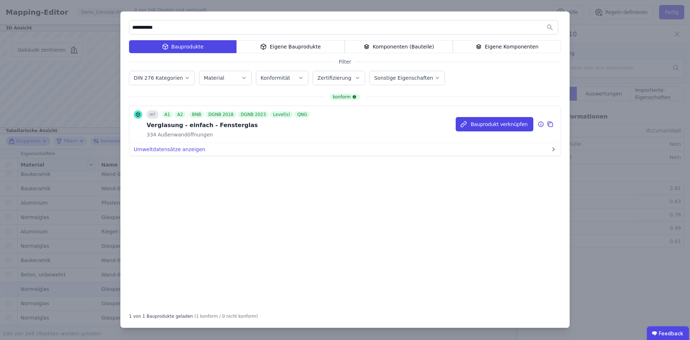
click at [170, 137] on span "Außenwandöffnungen" at bounding box center [184, 134] width 57 height 7
click at [301, 139] on div "m² A1 A2 BNB DGNB 2018 DGNB 2023 Level(s) QNG Verglasung - einfach - Fenstergla…" at bounding box center [344, 124] width 431 height 37
click at [485, 125] on button "Bauprodukt verknüpfen" at bounding box center [494, 124] width 78 height 14
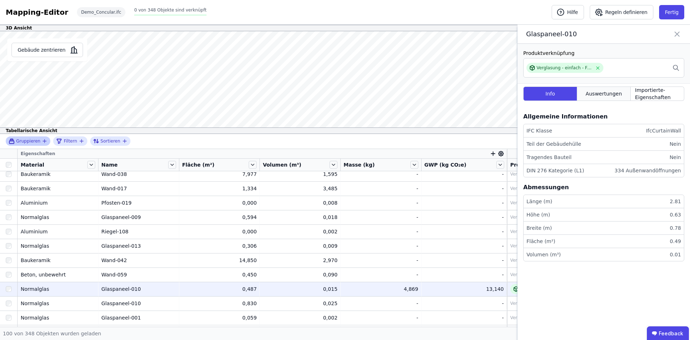
click at [612, 94] on span "Auswertungen" at bounding box center [603, 93] width 36 height 7
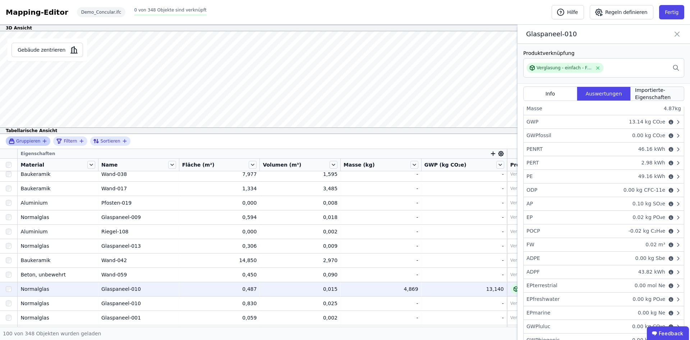
scroll to position [45, 0]
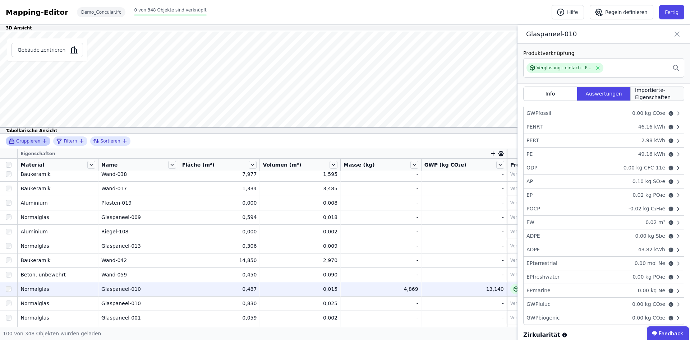
click at [649, 96] on span "Importierte-Eigenschaften" at bounding box center [657, 94] width 45 height 14
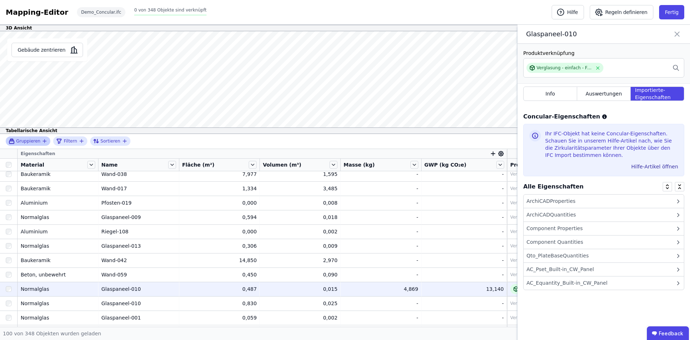
scroll to position [0, 0]
click at [678, 32] on icon at bounding box center [677, 34] width 4 height 4
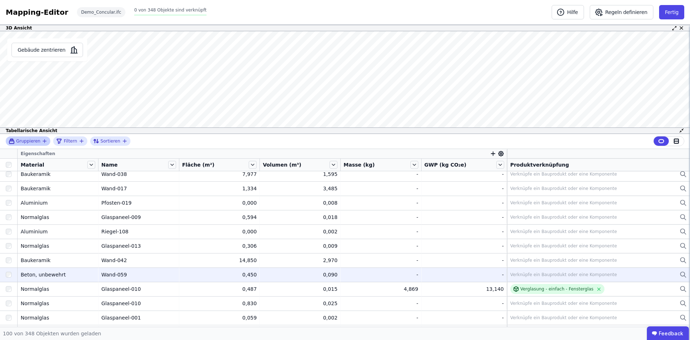
click at [137, 272] on div "Wand-059" at bounding box center [138, 274] width 75 height 7
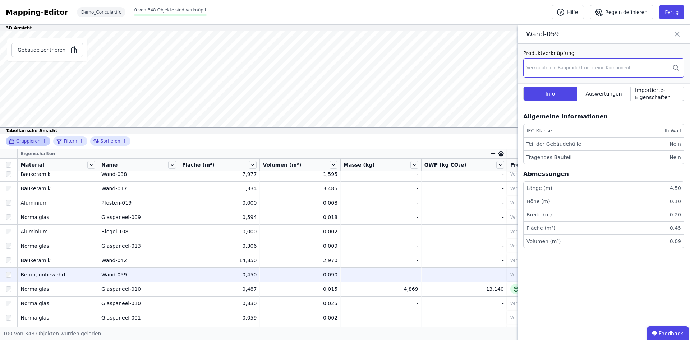
click at [590, 69] on div "Verknüpfe ein Bauprodukt oder eine Komponente" at bounding box center [579, 68] width 107 height 6
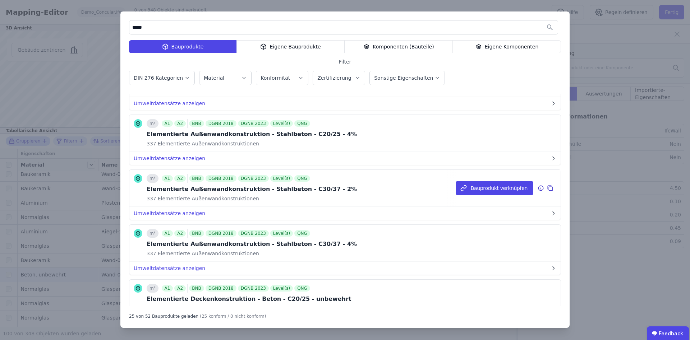
scroll to position [226, 0]
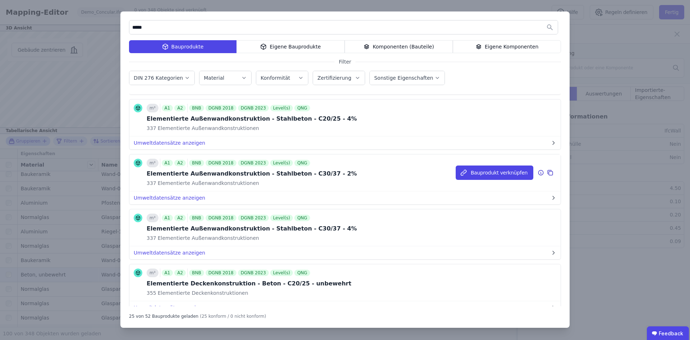
type input "*****"
drag, startPoint x: 312, startPoint y: 173, endPoint x: 319, endPoint y: 173, distance: 6.8
click at [314, 173] on div "Elementierte Außenwandkonstruktion - Stahlbeton - C30/37 - 2%" at bounding box center [252, 174] width 210 height 9
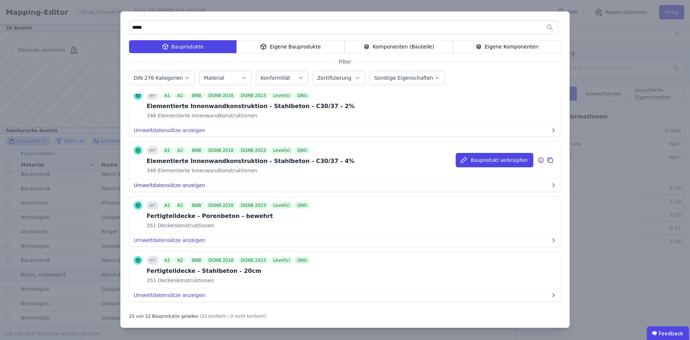
scroll to position [860, 0]
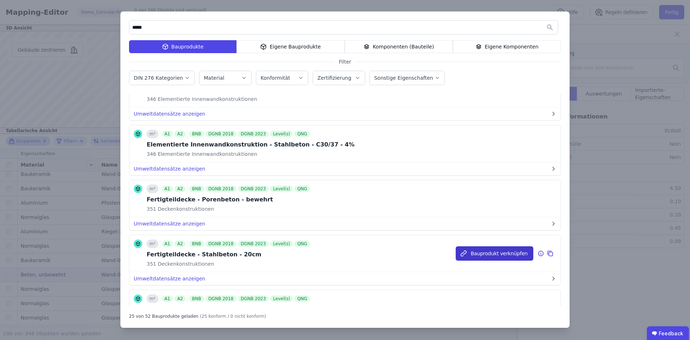
click at [480, 252] on button "Bauprodukt verknüpfen" at bounding box center [494, 253] width 78 height 14
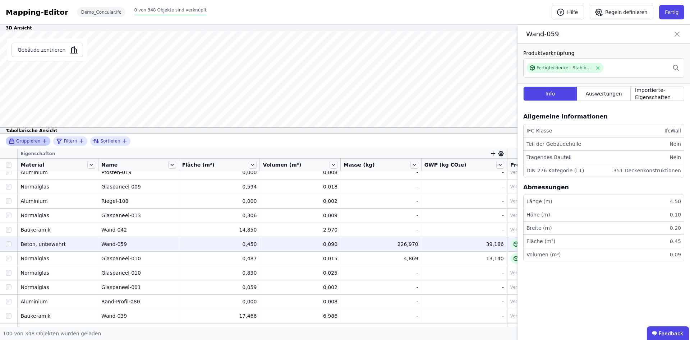
scroll to position [91, 0]
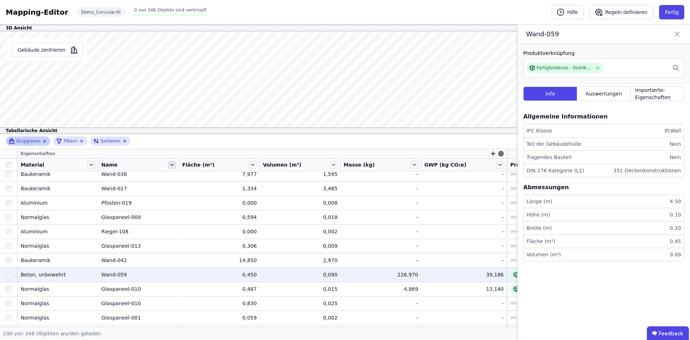
click at [175, 165] on icon at bounding box center [172, 165] width 8 height 8
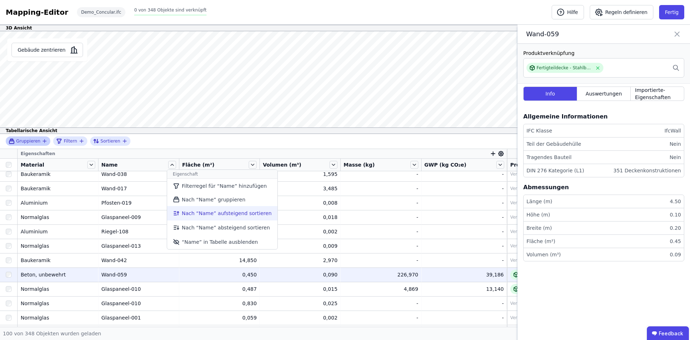
click at [208, 213] on li "Nach “Name” aufsteigend sortieren" at bounding box center [222, 213] width 110 height 14
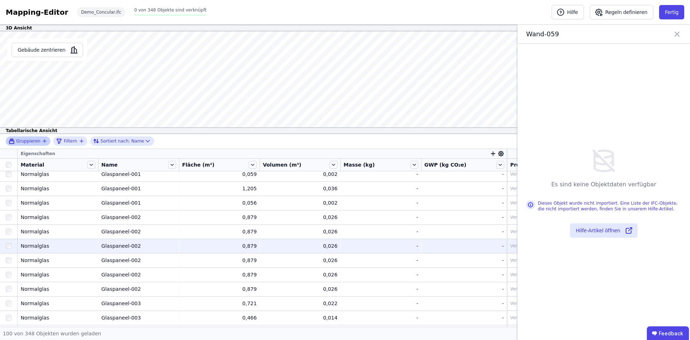
scroll to position [0, 0]
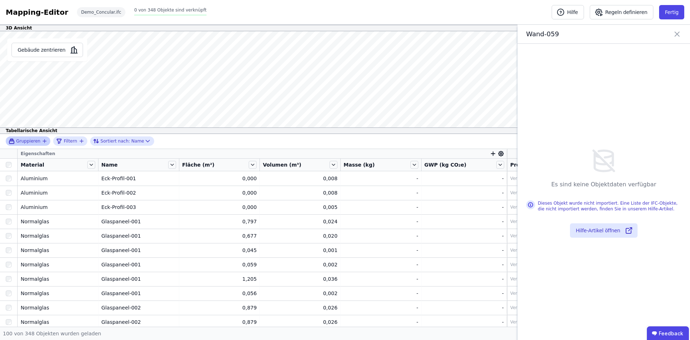
click at [676, 30] on icon at bounding box center [676, 34] width 9 height 10
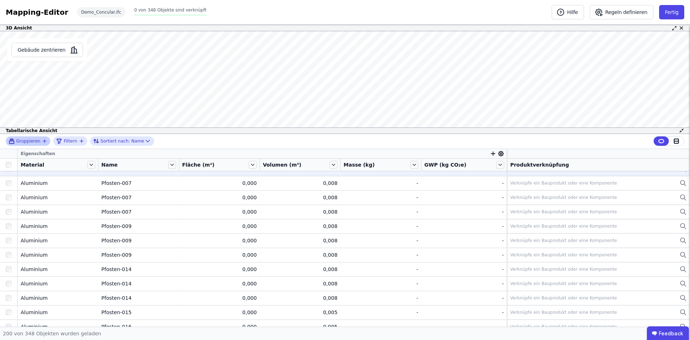
scroll to position [1417, 0]
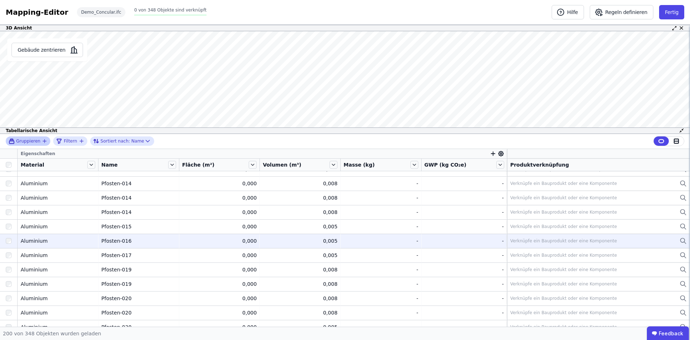
click at [127, 245] on td "Pfosten-016 Pfosten-016" at bounding box center [138, 241] width 81 height 14
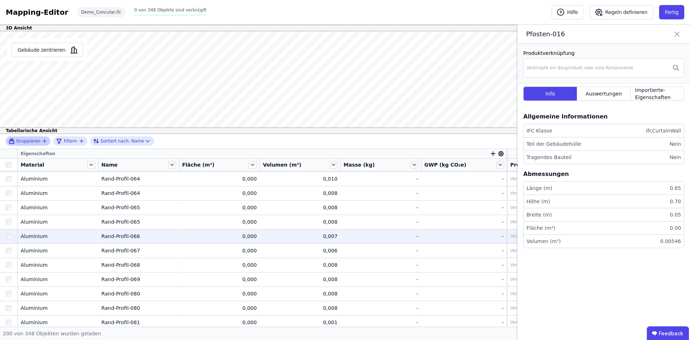
scroll to position [2096, 0]
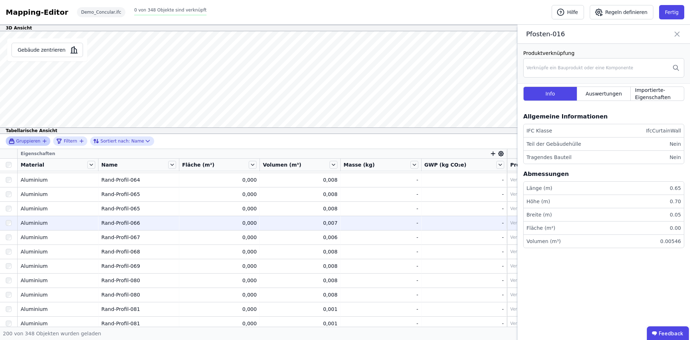
click at [138, 236] on div "Rand-Profil-067" at bounding box center [138, 237] width 75 height 7
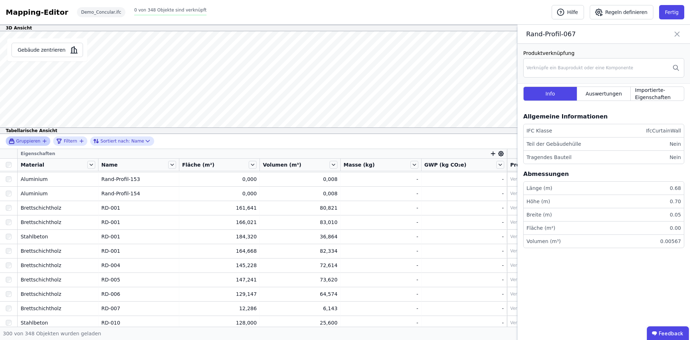
scroll to position [2990, 0]
click at [149, 234] on div "RD-005" at bounding box center [138, 234] width 75 height 7
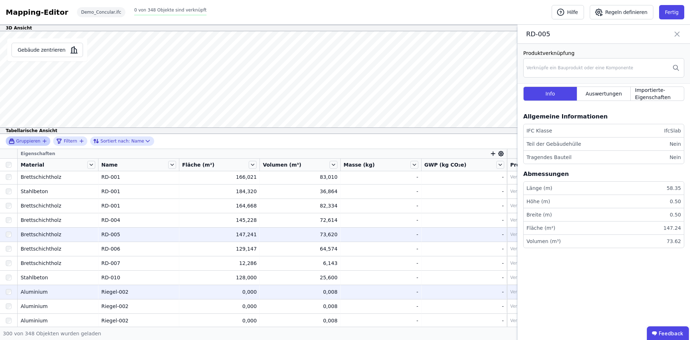
click at [140, 295] on div "Riegel-002" at bounding box center [138, 291] width 75 height 7
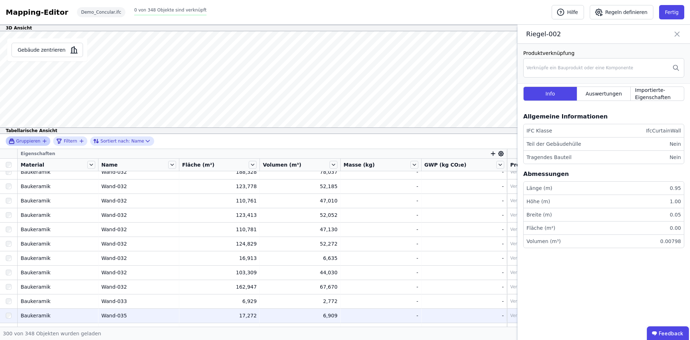
click at [137, 276] on div "Wand-032" at bounding box center [138, 272] width 75 height 7
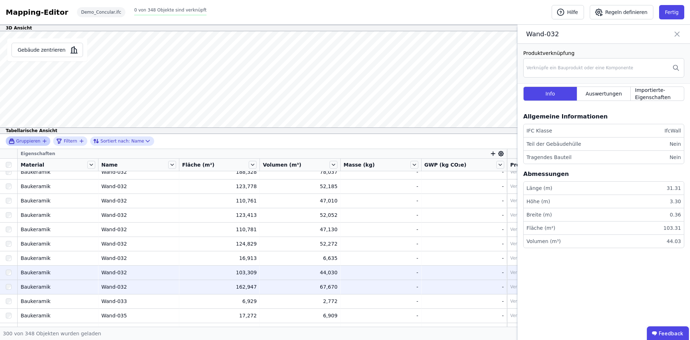
scroll to position [3901, 0]
click at [141, 265] on td "Wand-032 Wand-032" at bounding box center [138, 272] width 81 height 14
click at [136, 288] on div "Wand-032" at bounding box center [138, 286] width 75 height 7
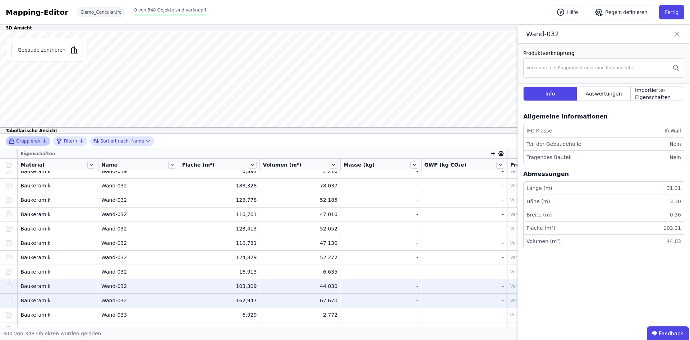
click at [138, 305] on td "Wand-032 Wand-032" at bounding box center [138, 300] width 81 height 14
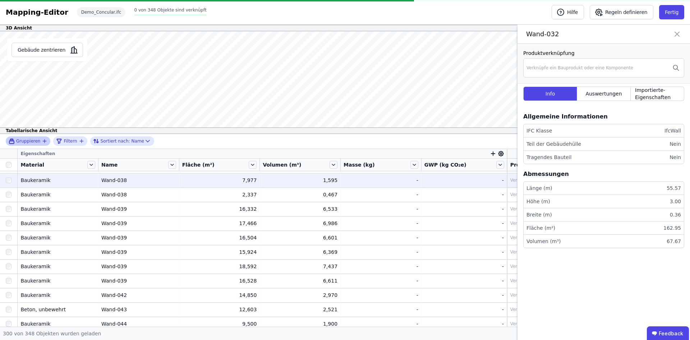
scroll to position [4155, 0]
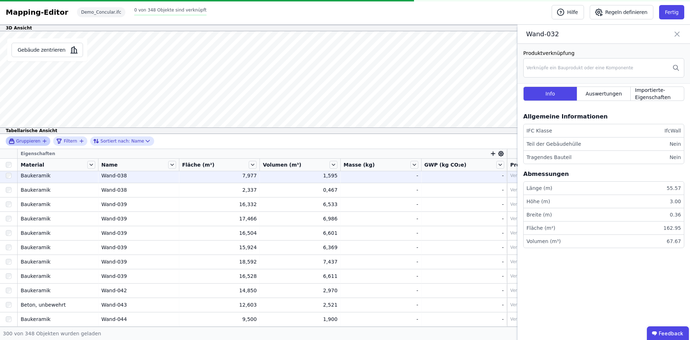
click at [137, 299] on td "Wand-043 Wand-043" at bounding box center [138, 305] width 81 height 14
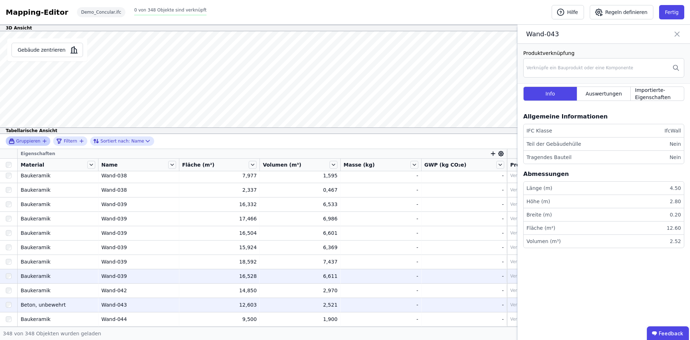
click at [144, 271] on td "Wand-039 Wand-039" at bounding box center [138, 276] width 81 height 14
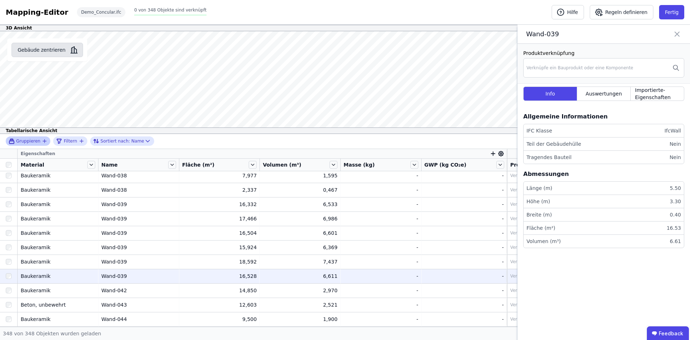
click at [40, 54] on button "Gebäude zentrieren" at bounding box center [46, 50] width 71 height 14
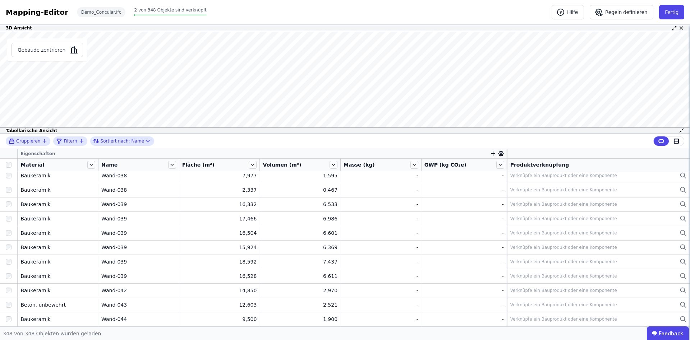
scroll to position [4845, 0]
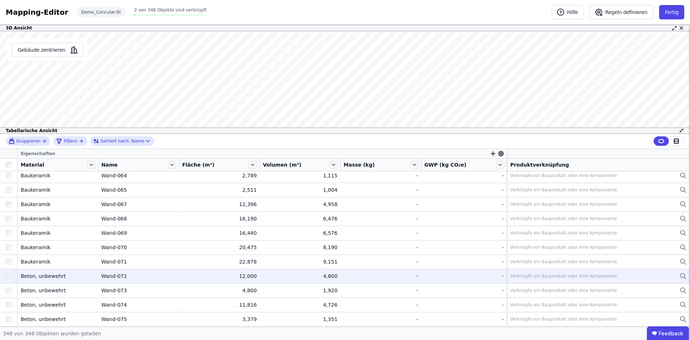
click at [140, 282] on td "Wand-072 Wand-072" at bounding box center [138, 276] width 81 height 14
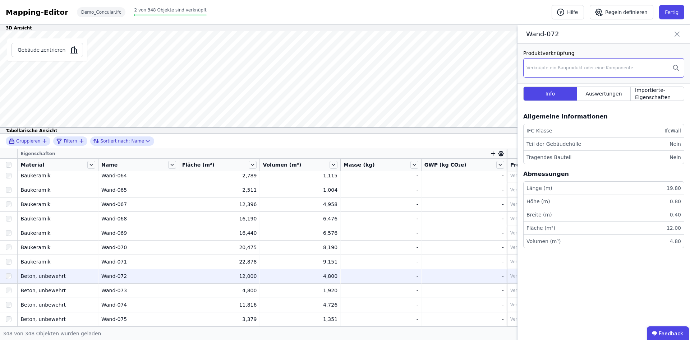
click at [609, 71] on div "Verknüpfe ein Bauprodukt oder eine Komponente" at bounding box center [603, 67] width 161 height 19
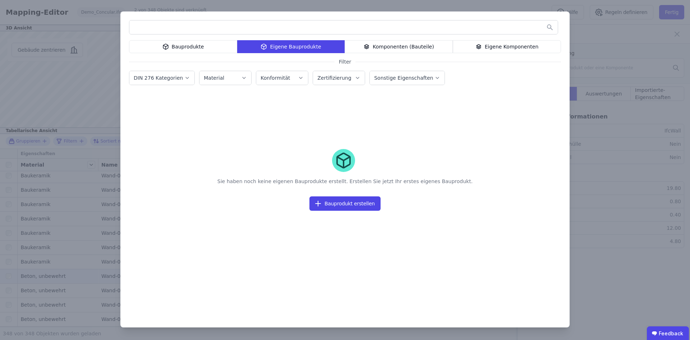
click at [204, 45] on div "Bauprodukte" at bounding box center [183, 46] width 108 height 13
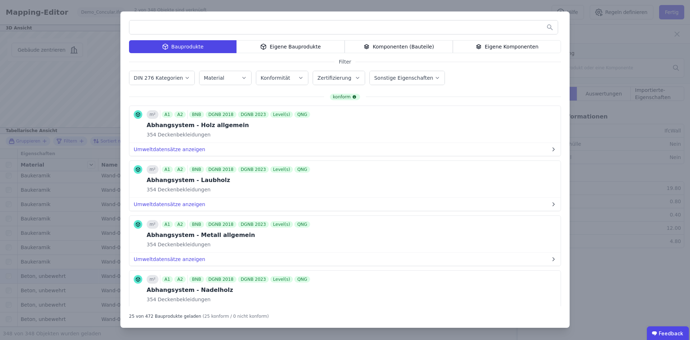
click at [200, 25] on input "text" at bounding box center [343, 27] width 428 height 13
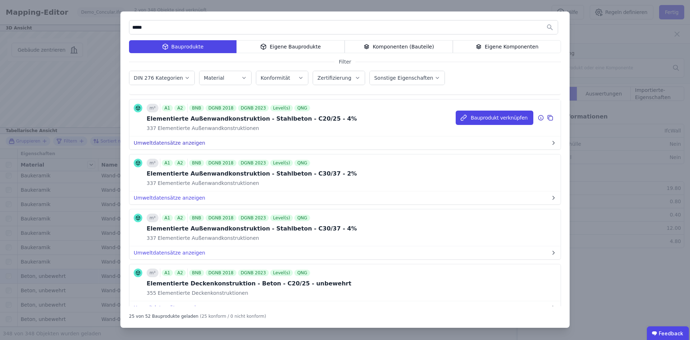
scroll to position [181, 0]
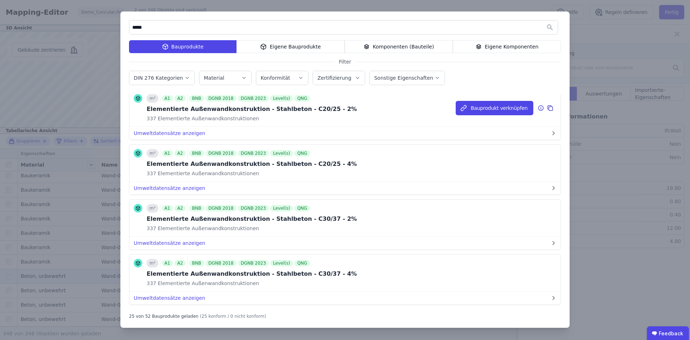
type input "*****"
click at [292, 122] on div "337 Elementierte Außenwandkonstruktionen" at bounding box center [252, 118] width 210 height 7
click at [481, 111] on button "Bauprodukt verknüpfen" at bounding box center [494, 108] width 78 height 14
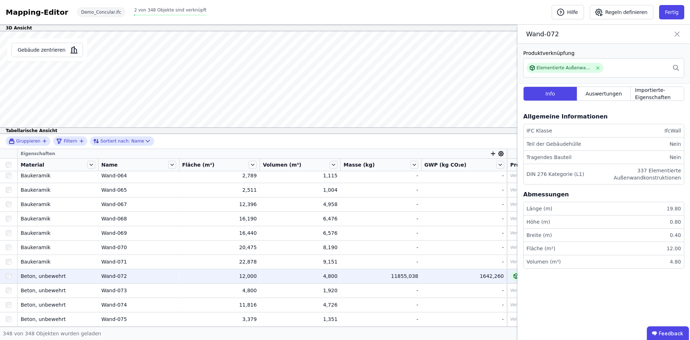
click at [676, 34] on icon at bounding box center [677, 34] width 4 height 4
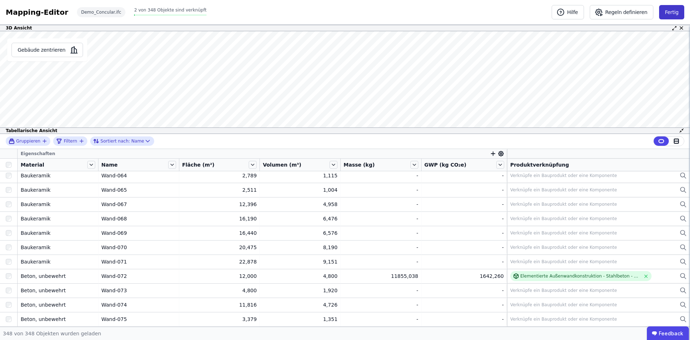
click at [671, 10] on button "Fertig" at bounding box center [671, 12] width 25 height 14
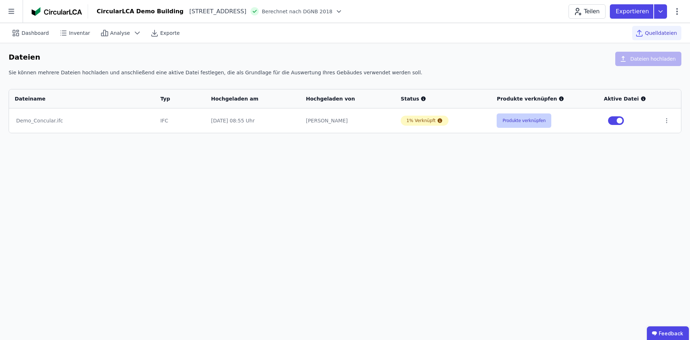
click at [533, 120] on button "Produkte verknüpfen" at bounding box center [523, 120] width 55 height 14
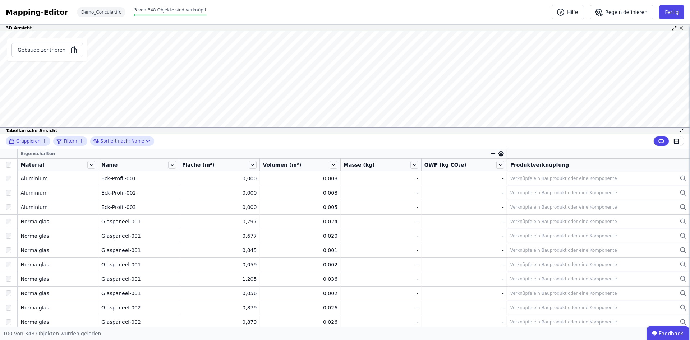
click at [179, 163] on div "Name" at bounding box center [138, 165] width 80 height 12
click at [176, 164] on icon at bounding box center [172, 165] width 8 height 8
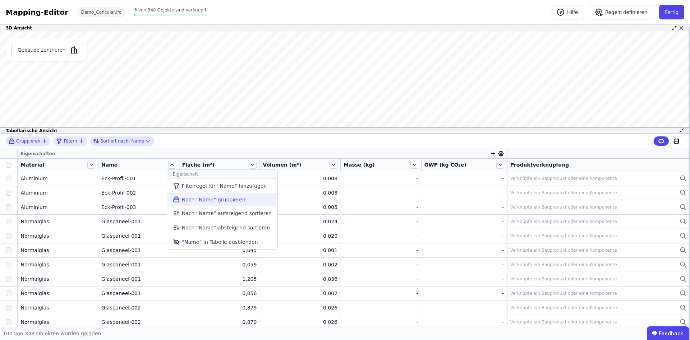
click at [198, 200] on li "Nach “Name” gruppieren" at bounding box center [222, 199] width 110 height 13
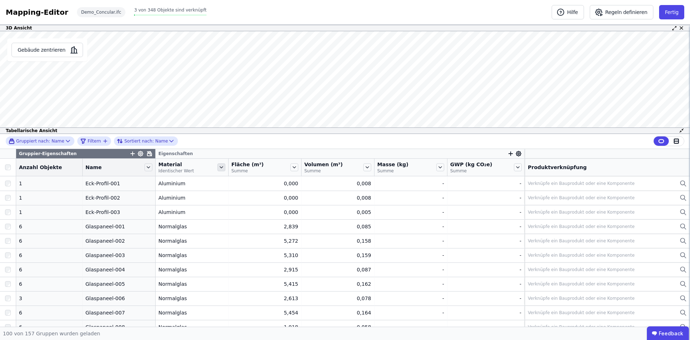
click at [217, 166] on icon at bounding box center [221, 167] width 8 height 8
click at [98, 154] on div "Gruppier-Eigenschaften" at bounding box center [85, 153] width 139 height 9
click at [147, 154] on icon at bounding box center [149, 154] width 4 height 4
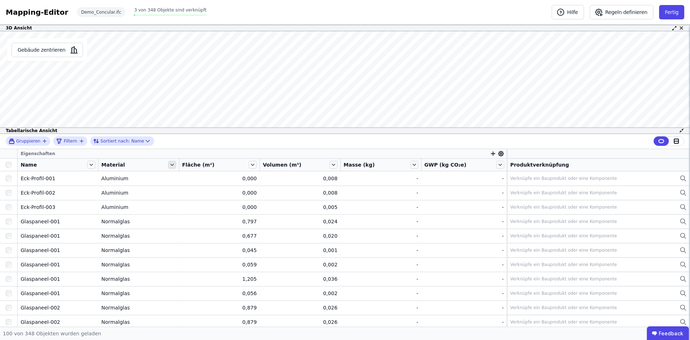
click at [174, 163] on icon at bounding box center [172, 165] width 8 height 8
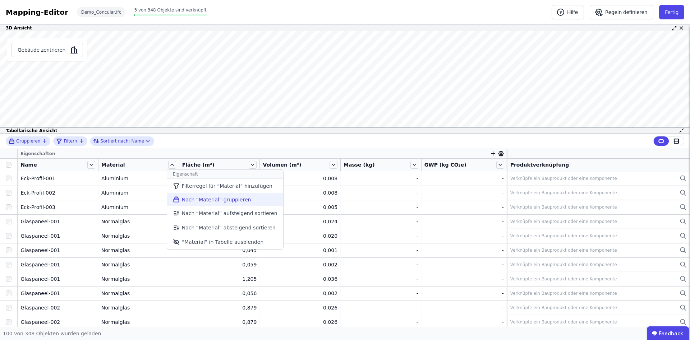
click at [198, 201] on li "Nach “Material” gruppieren" at bounding box center [225, 199] width 116 height 13
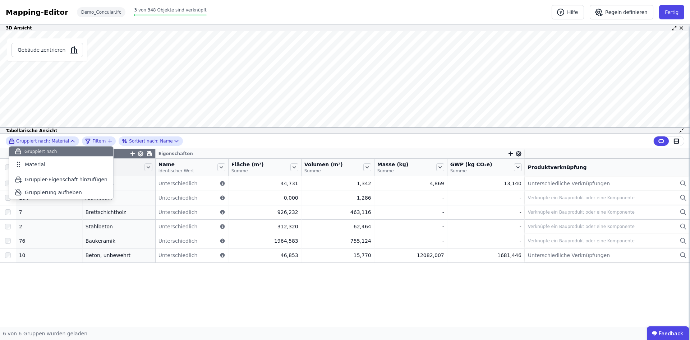
click at [130, 288] on div "Gruppier-Eigenschaften Eigenschaften Anzahl Objekte Material Name Identischer W…" at bounding box center [345, 238] width 690 height 178
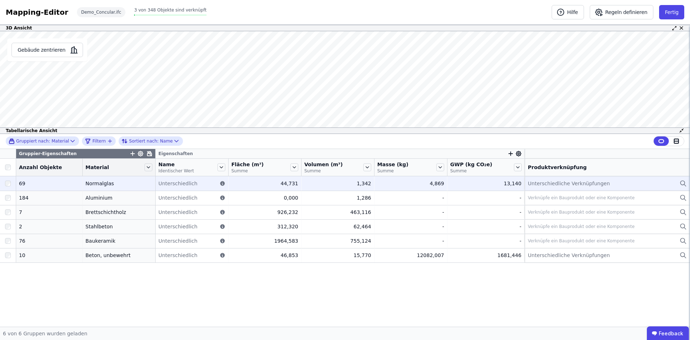
click at [92, 184] on div "Normalglas" at bounding box center [118, 183] width 67 height 7
click at [573, 184] on span "Unterschiedliche Verknüpfungen" at bounding box center [569, 183] width 82 height 7
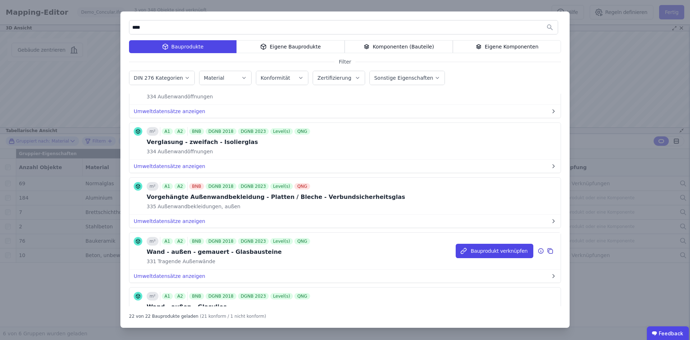
scroll to position [769, 0]
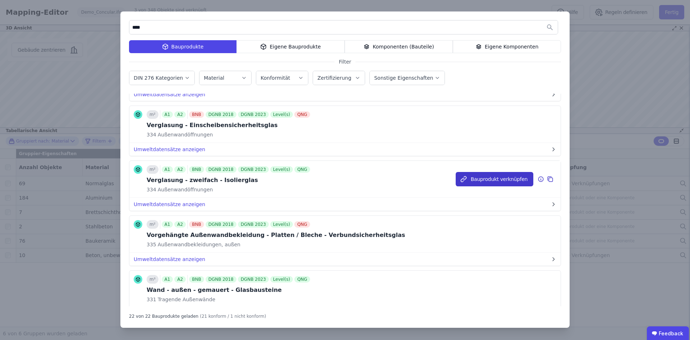
type input "****"
click at [486, 177] on button "Bauprodukt verknüpfen" at bounding box center [494, 179] width 78 height 14
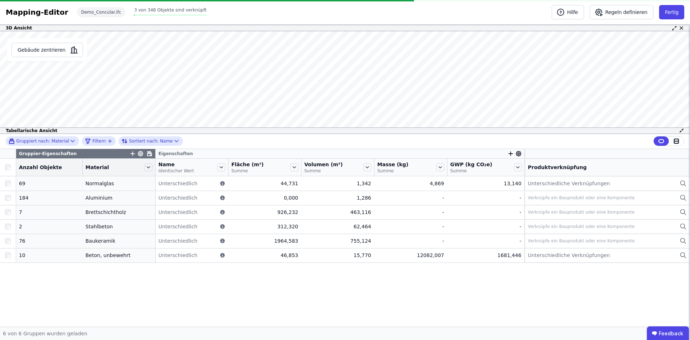
click at [218, 299] on div "Gruppier-Eigenschaften Eigenschaften Anzahl Objekte Material Name Identischer W…" at bounding box center [345, 238] width 690 height 178
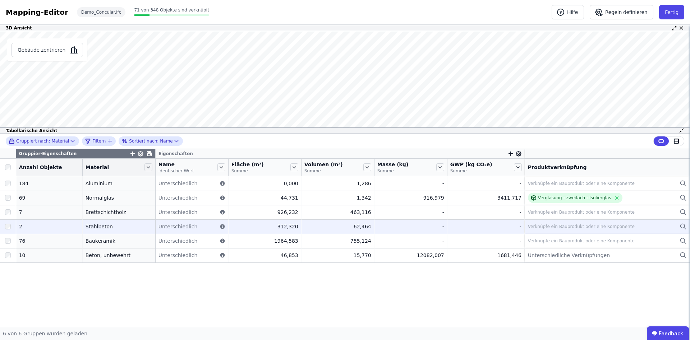
click at [572, 228] on div "Verknüpfe ein Bauprodukt oder eine Komponente" at bounding box center [581, 227] width 107 height 6
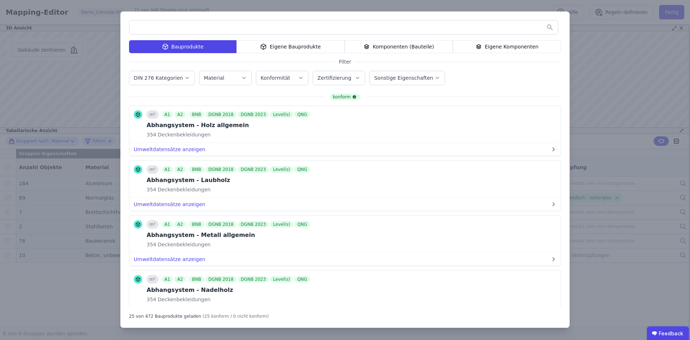
click at [222, 89] on div "Bauprodukte Eigene Bauprodukte Komponenten (Bauteile) Eigene Komponenten Filter…" at bounding box center [344, 169] width 449 height 316
click at [355, 78] on icon "button" at bounding box center [358, 77] width 6 height 7
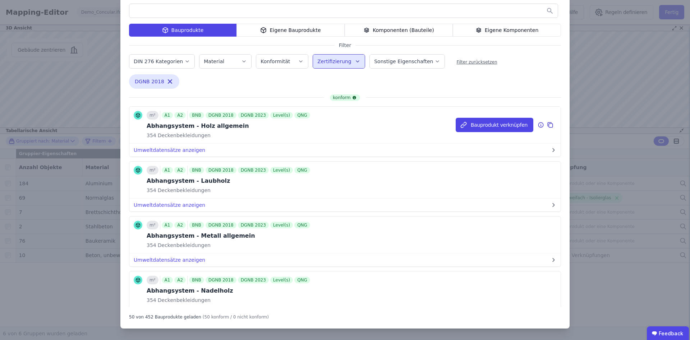
scroll to position [0, 0]
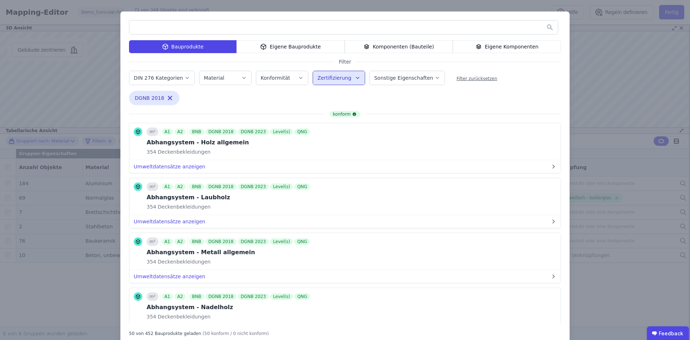
click at [194, 96] on div "DGNB 2018 Remove small option" at bounding box center [245, 99] width 233 height 17
click at [616, 85] on div "Bauprodukte Eigene Bauprodukte Komponenten (Bauteile) Eigene Komponenten Filter…" at bounding box center [345, 178] width 690 height 357
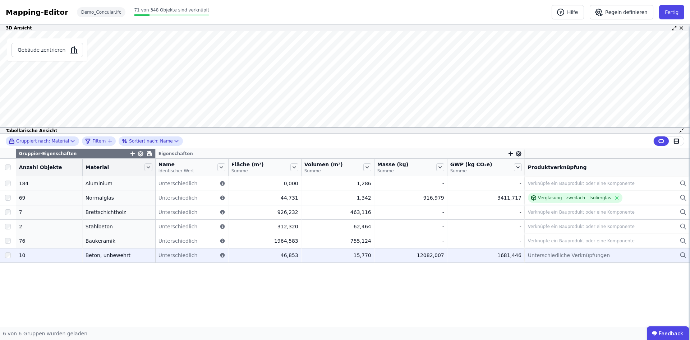
click at [567, 255] on span "Unterschiedliche Verknüpfungen" at bounding box center [569, 255] width 82 height 7
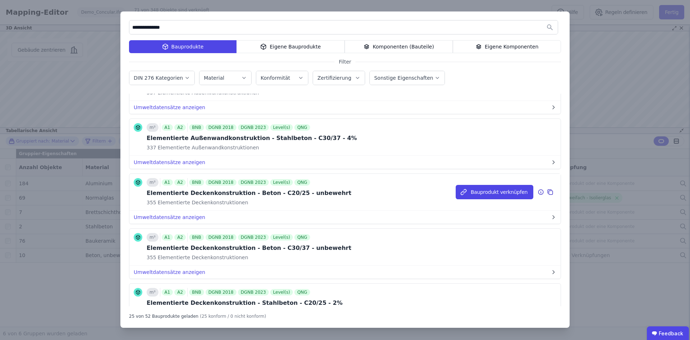
scroll to position [362, 0]
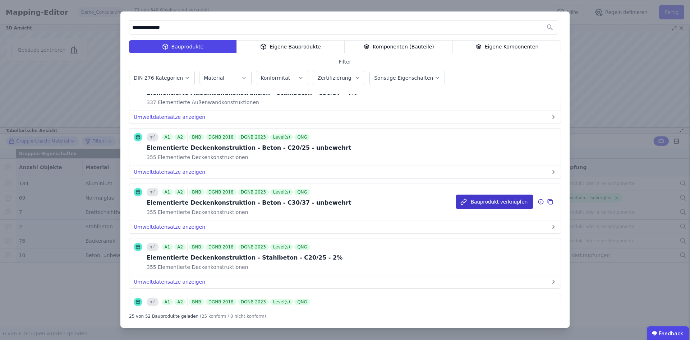
type input "**********"
click at [503, 204] on button "Bauprodukt verknüpfen" at bounding box center [494, 202] width 78 height 14
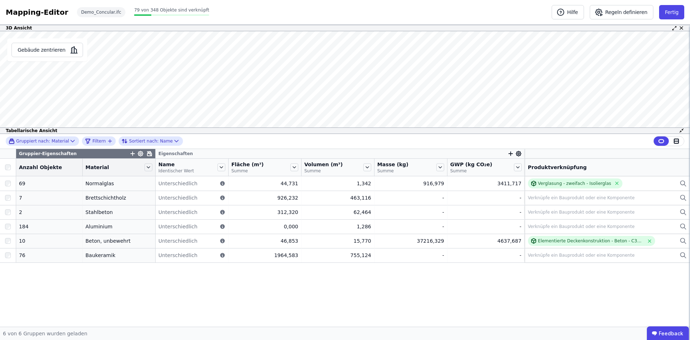
click at [404, 279] on div "Gruppier-Eigenschaften Eigenschaften Anzahl Objekte Material Name Identischer W…" at bounding box center [345, 238] width 690 height 178
click at [674, 10] on button "Fertig" at bounding box center [671, 12] width 25 height 14
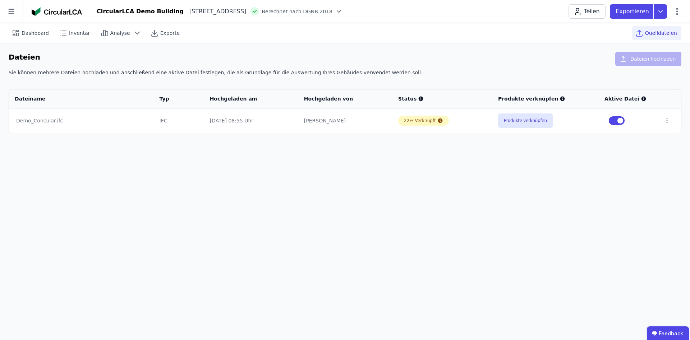
click at [388, 168] on div "Dashboard Inventar Analyse Exporte Quelldateien Dateien Dateien hochladen Sie k…" at bounding box center [345, 181] width 690 height 317
click at [515, 125] on button "Produkte verknüpfen" at bounding box center [525, 120] width 55 height 14
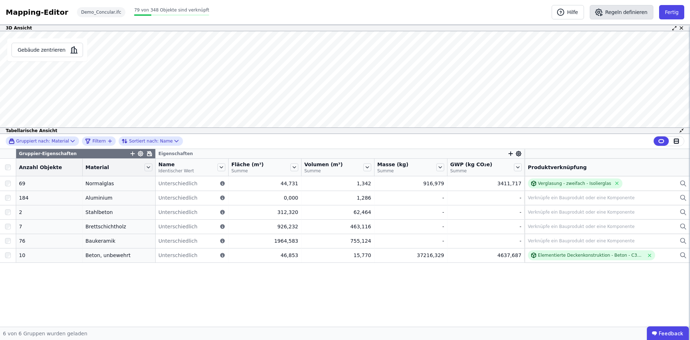
click at [627, 10] on button "Regeln definieren" at bounding box center [621, 12] width 64 height 14
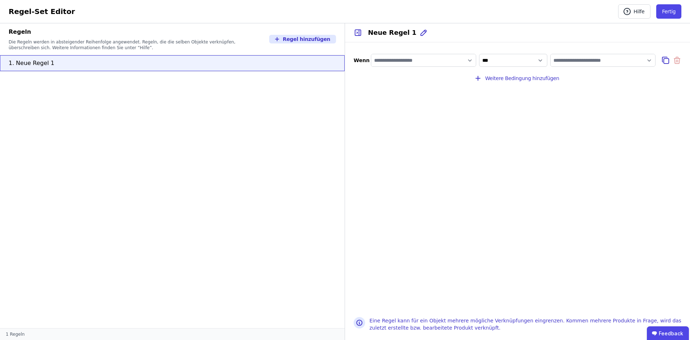
click at [468, 59] on input "filter_by" at bounding box center [423, 60] width 105 height 13
click at [454, 75] on div "Concular Eigenschaften" at bounding box center [415, 75] width 88 height 13
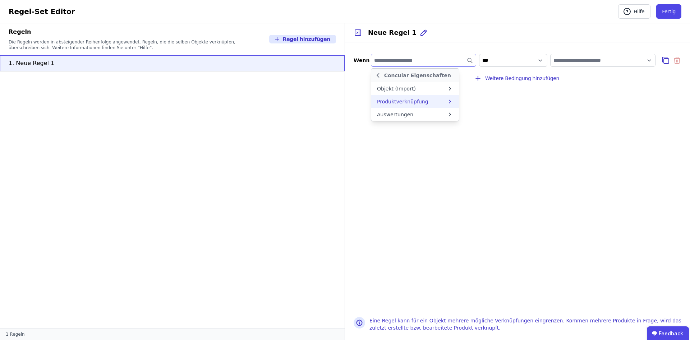
click at [450, 101] on icon at bounding box center [449, 101] width 6 height 7
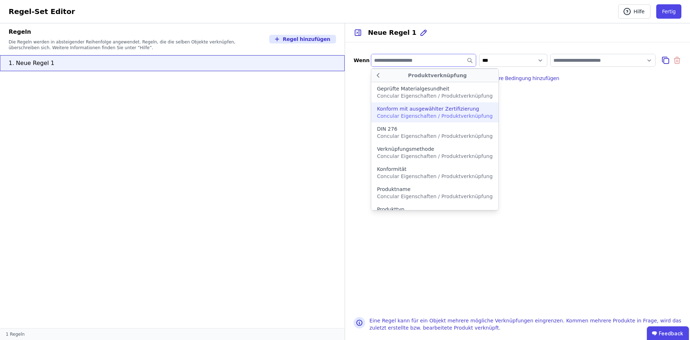
click at [425, 117] on span "Concular Eigenschaften / Produktverknüpfung" at bounding box center [435, 116] width 116 height 6
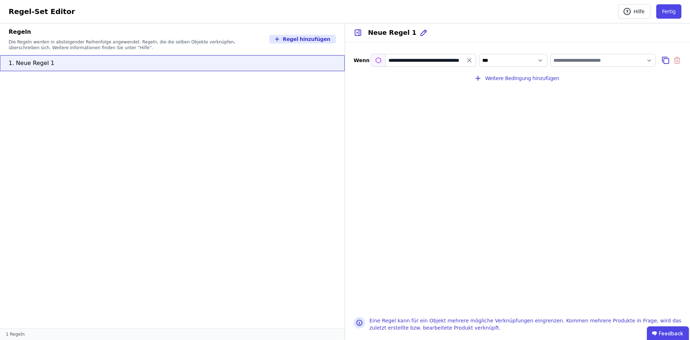
type input "**********"
click at [479, 54] on select "**********" at bounding box center [513, 60] width 68 height 13
click at [521, 59] on select "**********" at bounding box center [513, 60] width 68 height 13
click at [610, 64] on input "value" at bounding box center [602, 60] width 105 height 13
click at [630, 89] on div "**********" at bounding box center [517, 175] width 345 height 266
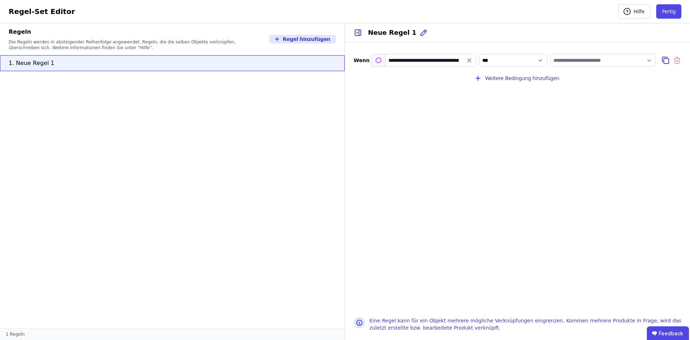
click at [484, 103] on div "**********" at bounding box center [517, 175] width 345 height 266
click at [329, 120] on ul "1. Neue Regel 1" at bounding box center [172, 191] width 344 height 273
drag, startPoint x: 144, startPoint y: 43, endPoint x: 177, endPoint y: 64, distance: 39.1
click at [204, 47] on div "Die Regeln werden in absteigender Reihenfolge angewendet. Regeln, die die selbe…" at bounding box center [135, 44] width 252 height 11
click at [143, 92] on ul "1. Neue Regel 1" at bounding box center [172, 191] width 344 height 273
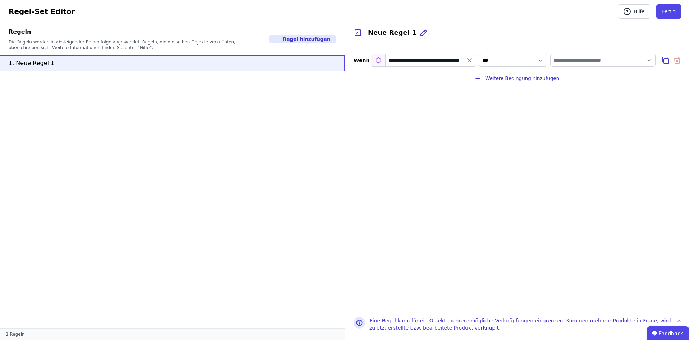
click at [367, 110] on div "**********" at bounding box center [517, 175] width 345 height 266
click at [411, 59] on div "**********" at bounding box center [423, 60] width 105 height 13
click at [469, 59] on icon "filter_by" at bounding box center [468, 60] width 7 height 7
click at [452, 59] on input "filter_by" at bounding box center [423, 60] width 105 height 13
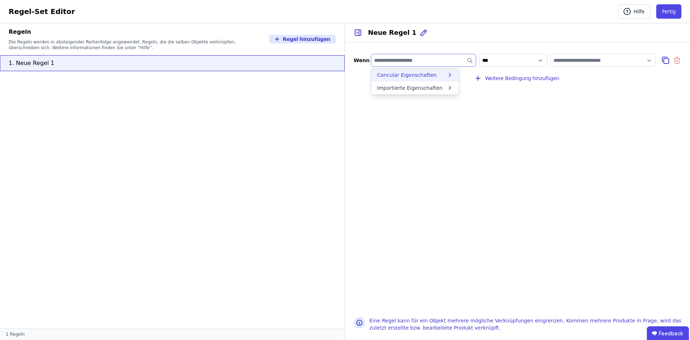
click at [455, 78] on div "Concular Eigenschaften" at bounding box center [415, 75] width 88 height 13
click at [451, 90] on icon at bounding box center [449, 88] width 6 height 7
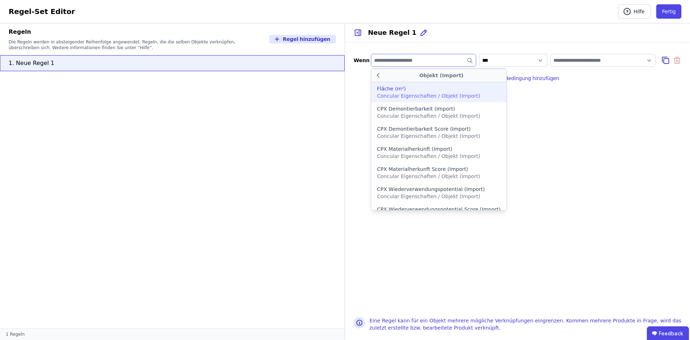
click at [462, 92] on div "Fläche (m²)" at bounding box center [439, 88] width 124 height 7
type input "**********"
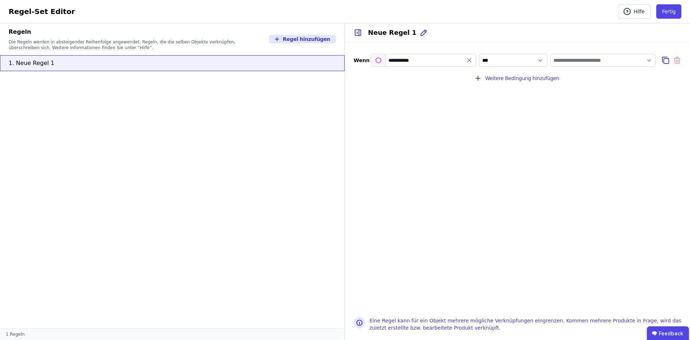
click at [462, 101] on div "**********" at bounding box center [517, 175] width 345 height 266
click at [479, 54] on select "**********" at bounding box center [513, 60] width 68 height 13
click at [508, 61] on select "**********" at bounding box center [513, 60] width 68 height 13
click at [600, 62] on input "value" at bounding box center [602, 60] width 105 height 13
click at [573, 85] on div "DIN 276" at bounding box center [566, 87] width 20 height 7
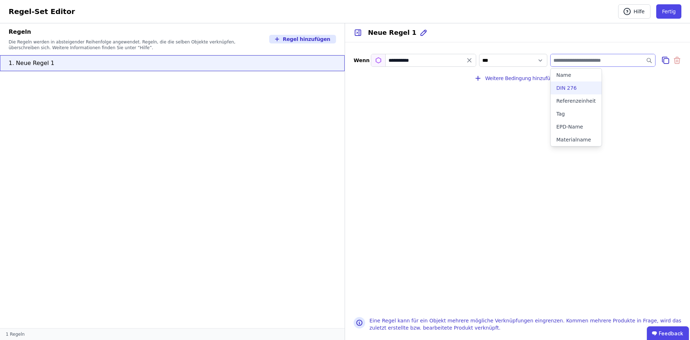
select select "**********"
type input "*******"
click at [597, 84] on div "**********" at bounding box center [517, 175] width 345 height 266
click at [581, 62] on div "*******" at bounding box center [602, 60] width 105 height 13
click at [617, 61] on div "*******" at bounding box center [602, 60] width 105 height 13
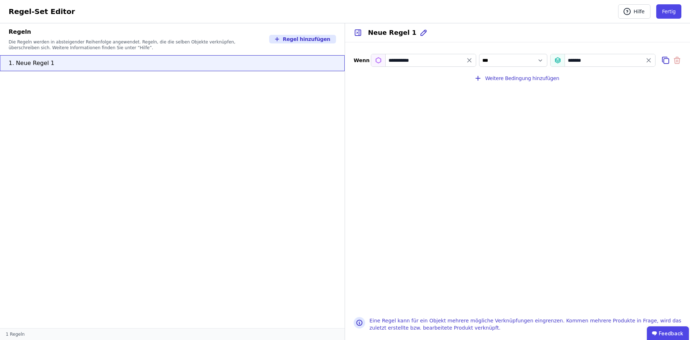
click at [657, 61] on div "**********" at bounding box center [517, 60] width 328 height 19
click at [532, 112] on div "**********" at bounding box center [517, 175] width 345 height 266
click at [479, 54] on select "*** *******" at bounding box center [513, 60] width 68 height 13
click at [540, 58] on select "*** *******" at bounding box center [513, 60] width 68 height 13
click at [366, 103] on div "**********" at bounding box center [517, 175] width 345 height 266
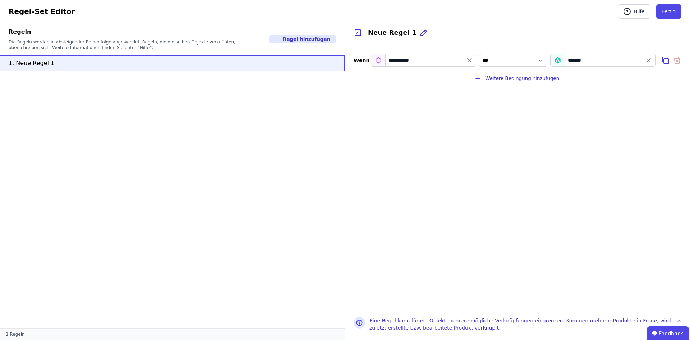
click at [683, 60] on div "**********" at bounding box center [517, 175] width 345 height 266
click at [677, 60] on icon at bounding box center [676, 60] width 9 height 9
click at [576, 62] on div "*******" at bounding box center [602, 60] width 105 height 13
click at [530, 76] on button "Weitere Bedingung hinzufügen" at bounding box center [517, 78] width 95 height 14
click at [673, 61] on icon at bounding box center [676, 60] width 9 height 9
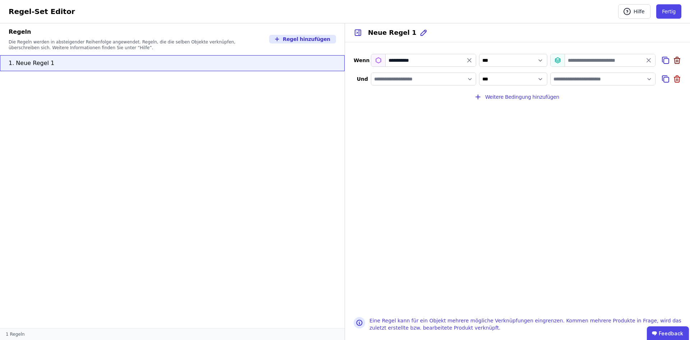
select select "**"
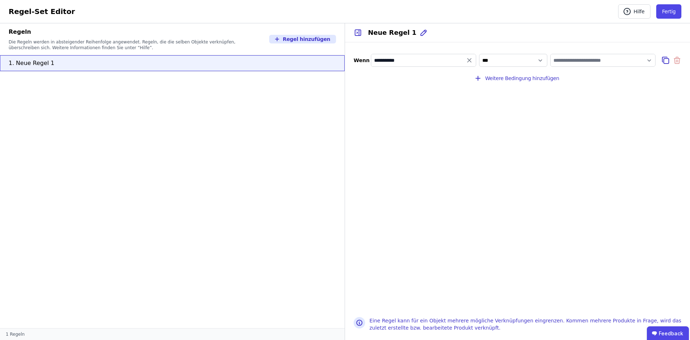
click at [417, 92] on div "**********" at bounding box center [517, 175] width 345 height 266
click at [193, 106] on ul "1. Neue Regel 1" at bounding box center [172, 191] width 344 height 273
click at [677, 60] on icon at bounding box center [677, 61] width 0 height 2
click at [475, 61] on input "**********" at bounding box center [423, 60] width 105 height 13
click at [472, 60] on icon "filter_by" at bounding box center [468, 60] width 7 height 7
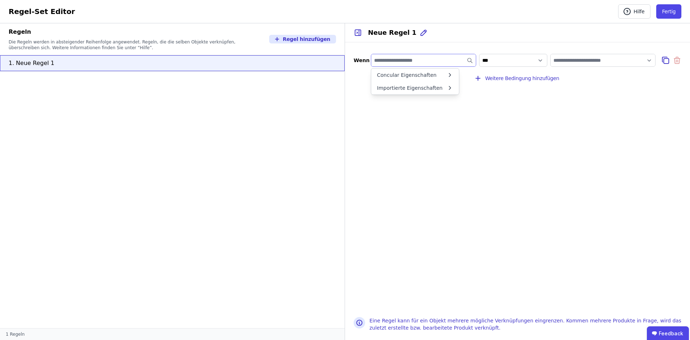
click at [590, 98] on div "**********" at bounding box center [517, 175] width 345 height 266
click at [666, 16] on button "Fertig" at bounding box center [668, 11] width 25 height 14
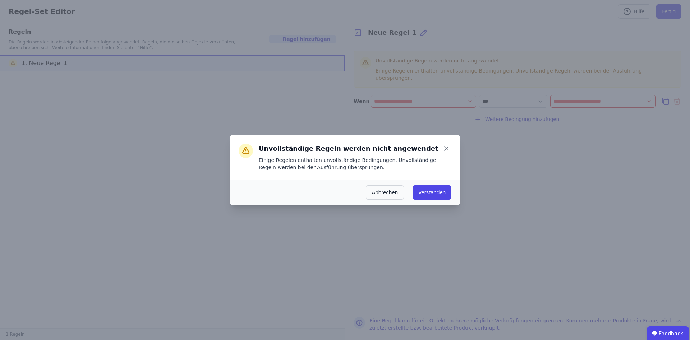
click at [357, 171] on div "Unvollständige Regeln werden nicht angewendet Einige Regelen enthalten unvollst…" at bounding box center [345, 157] width 230 height 45
click at [426, 191] on button "Verstanden" at bounding box center [431, 192] width 39 height 14
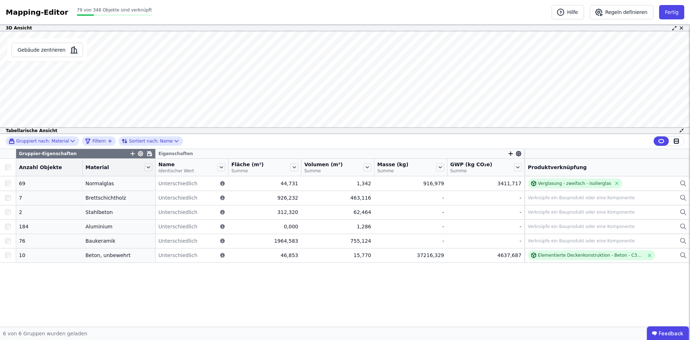
click at [267, 142] on div "Gruppiert nach: Material Filtern Sortiert nach: Name" at bounding box center [345, 141] width 690 height 15
click at [670, 11] on button "Fertig" at bounding box center [671, 12] width 25 height 14
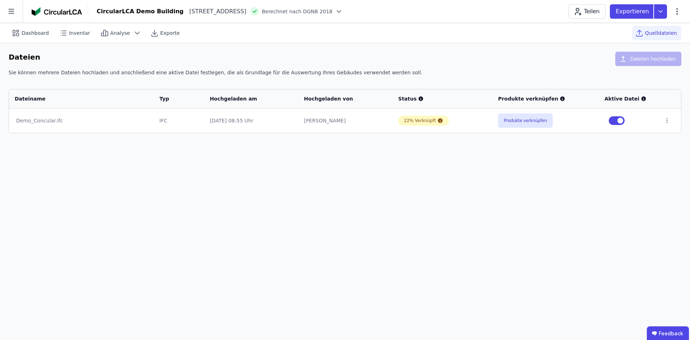
click at [147, 184] on div "Dashboard Inventar Analyse Exporte Quelldateien Dateien Dateien hochladen Sie k…" at bounding box center [345, 181] width 690 height 317
click at [41, 36] on span "Dashboard" at bounding box center [35, 32] width 27 height 7
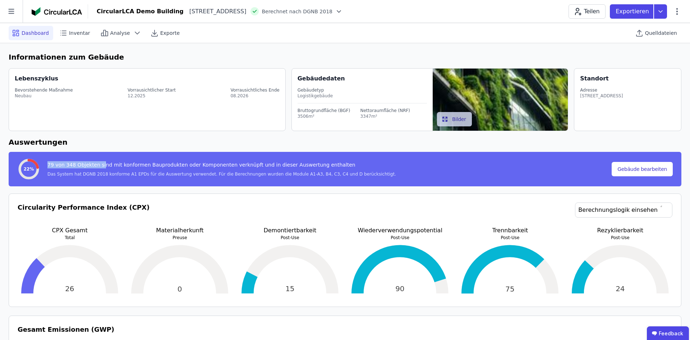
drag, startPoint x: 48, startPoint y: 166, endPoint x: 99, endPoint y: 167, distance: 51.4
click at [99, 167] on div "79 von 348 Objekten sind mit konformen Bauprodukten oder Komponenten verknüpft …" at bounding box center [221, 166] width 348 height 10
drag, startPoint x: 94, startPoint y: 152, endPoint x: 77, endPoint y: 163, distance: 20.4
click at [92, 156] on div "22% 79 von 348 Objekten sind mit konformen Bauprodukten oder Komponenten verknü…" at bounding box center [345, 169] width 672 height 34
drag, startPoint x: 59, startPoint y: 172, endPoint x: 185, endPoint y: 174, distance: 125.4
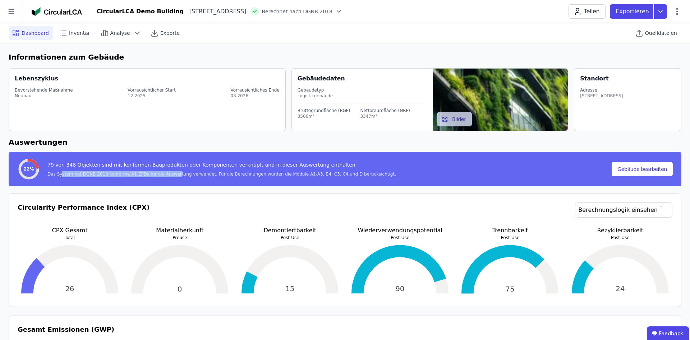
click at [185, 174] on div "Das System hat DGNB 2018 konforme A1 EPDs für die Auswertung verwendet. Für die…" at bounding box center [221, 174] width 348 height 6
click at [116, 186] on div "22% 79 von 348 Objekten sind mit konformen Bauprodukten oder Komponenten verknü…" at bounding box center [345, 169] width 672 height 34
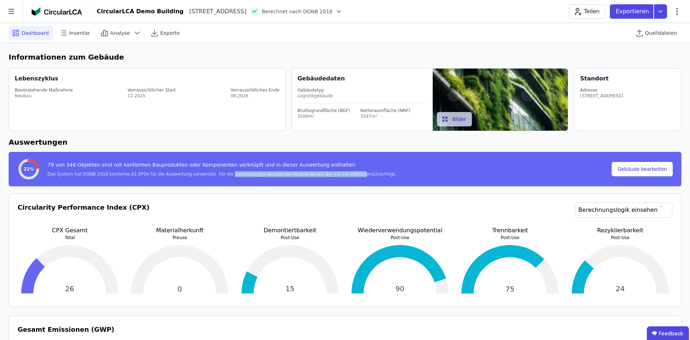
drag, startPoint x: 212, startPoint y: 175, endPoint x: 328, endPoint y: 177, distance: 116.0
click at [328, 177] on div "Das System hat DGNB 2018 konforme A1 EPDs für die Auswertung verwendet. Für die…" at bounding box center [221, 174] width 348 height 6
drag, startPoint x: 281, startPoint y: 175, endPoint x: 346, endPoint y: 176, distance: 65.4
click at [346, 176] on div "Das System hat DGNB 2018 konforme A1 EPDs für die Auswertung verwendet. Für die…" at bounding box center [221, 174] width 348 height 6
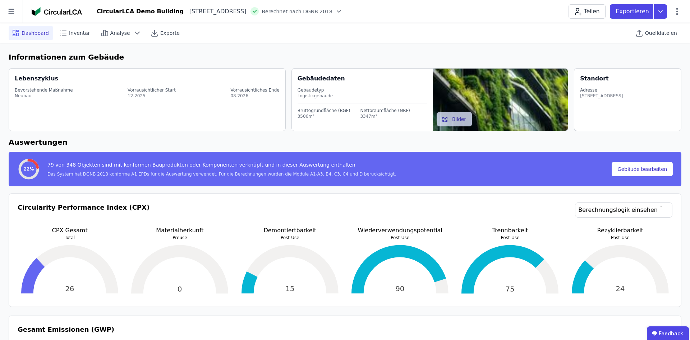
click at [269, 185] on div "22% 79 von 348 Objekten sind mit konformen Bauprodukten oder Komponenten verknü…" at bounding box center [345, 169] width 672 height 34
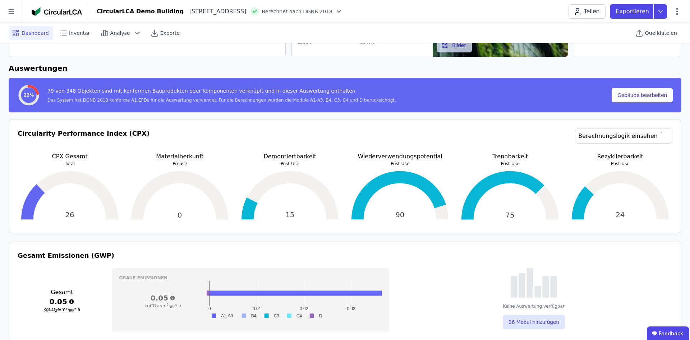
scroll to position [73, 0]
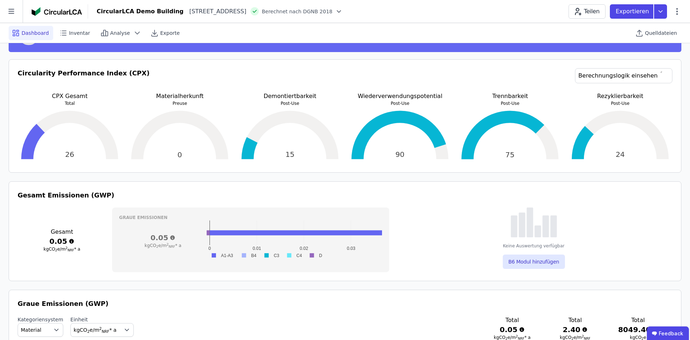
scroll to position [147, 0]
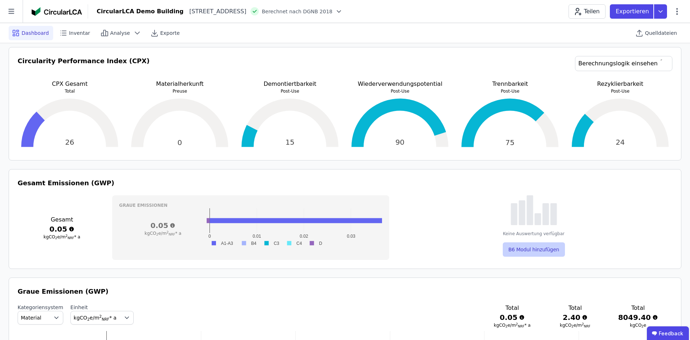
click at [532, 249] on button "B6 Modul hinzufügen" at bounding box center [533, 249] width 62 height 14
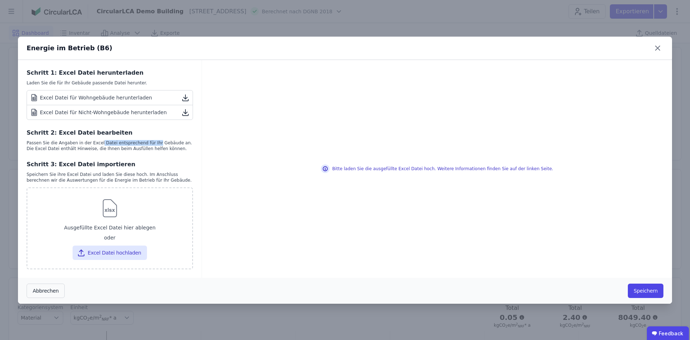
drag, startPoint x: 94, startPoint y: 143, endPoint x: 156, endPoint y: 146, distance: 61.1
click at [154, 145] on div "Passen Sie die Angaben in der Excel Datei entsprechend für Ihr Gebäude an. Die …" at bounding box center [110, 145] width 166 height 11
click at [156, 147] on div "Passen Sie die Angaben in der Excel Datei entsprechend für Ihr Gebäude an. Die …" at bounding box center [110, 145] width 166 height 11
drag, startPoint x: 112, startPoint y: 149, endPoint x: 156, endPoint y: 149, distance: 44.2
click at [156, 149] on div "Passen Sie die Angaben in der Excel Datei entsprechend für Ihr Gebäude an. Die …" at bounding box center [110, 145] width 166 height 11
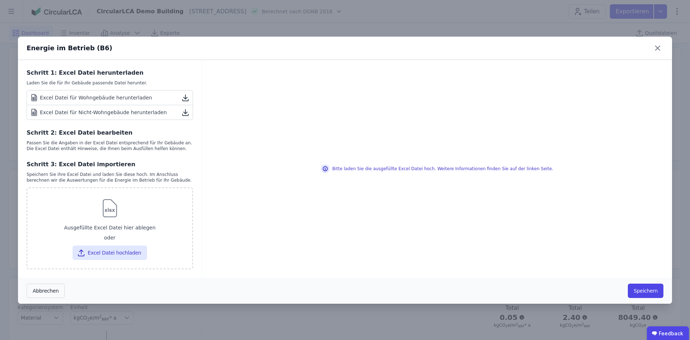
click at [150, 155] on div "Schritt 1: Excel Datei herunterladen Laden Sie die für Ihr Gebäude passende Dat…" at bounding box center [110, 169] width 184 height 218
drag, startPoint x: 62, startPoint y: 174, endPoint x: 130, endPoint y: 172, distance: 67.5
click at [128, 178] on div "Speichern Sie ihre Excel Datei und laden Sie diese hoch. Im Anschluss berechnen…" at bounding box center [110, 177] width 166 height 11
click at [131, 162] on div "Schritt 3: Excel Datei importieren" at bounding box center [110, 164] width 166 height 9
click at [187, 113] on icon at bounding box center [185, 112] width 9 height 9
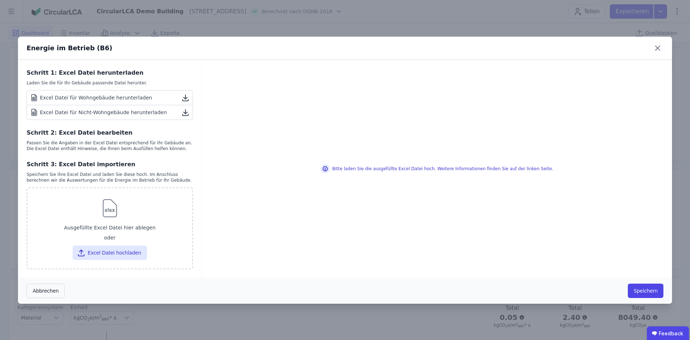
click at [329, 235] on div "Bitte laden Sie die ausgefüllte Excel Datei hoch. Weitere Informationen finden …" at bounding box center [437, 169] width 470 height 218
click at [661, 43] on div "Energie im Betrieb (B6)" at bounding box center [345, 48] width 654 height 23
click at [658, 47] on icon at bounding box center [657, 47] width 11 height 11
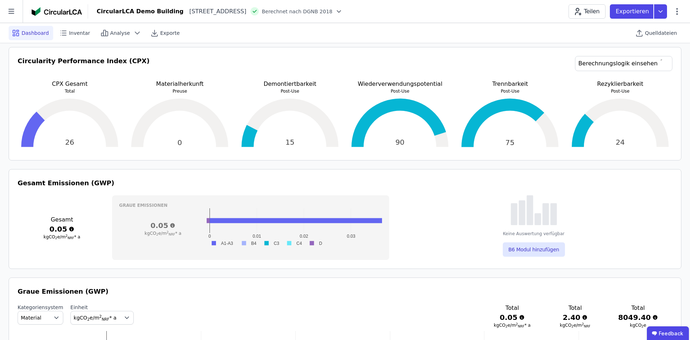
click at [418, 211] on div "Keine Auswertung verfügbar B6 Modul hinzufügen" at bounding box center [533, 225] width 277 height 61
click at [189, 248] on div "0.05 kgCO 2 e/m 2 NRF * a" at bounding box center [163, 228] width 88 height 40
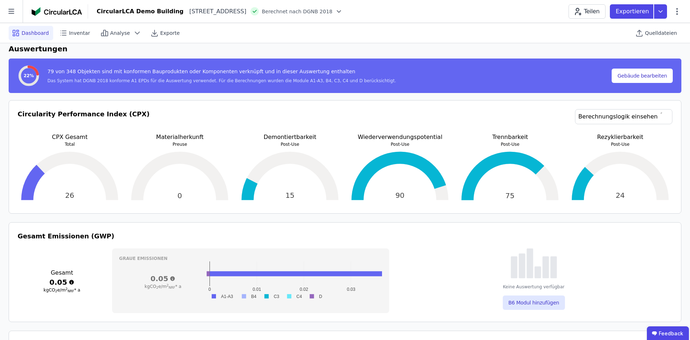
scroll to position [0, 0]
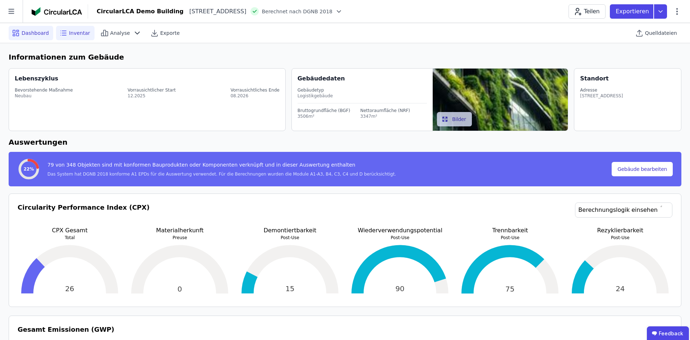
click at [73, 34] on span "Inventar" at bounding box center [79, 32] width 21 height 7
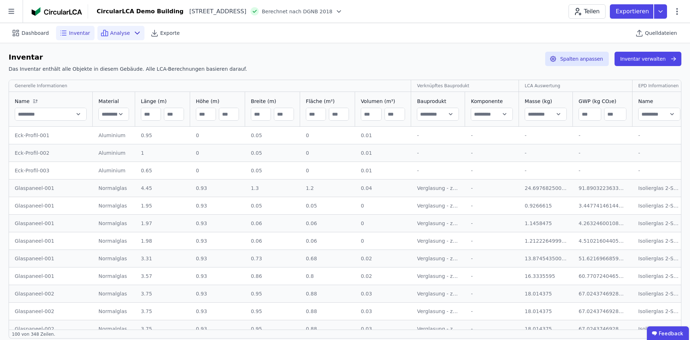
click at [133, 35] on icon at bounding box center [137, 33] width 9 height 9
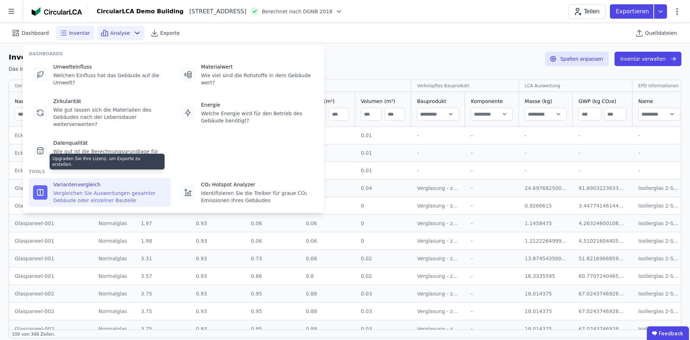
click at [121, 190] on div "Vergleichen Sie Auswertungen gesamter Gebäude oder einzelner Bauteile" at bounding box center [109, 197] width 113 height 14
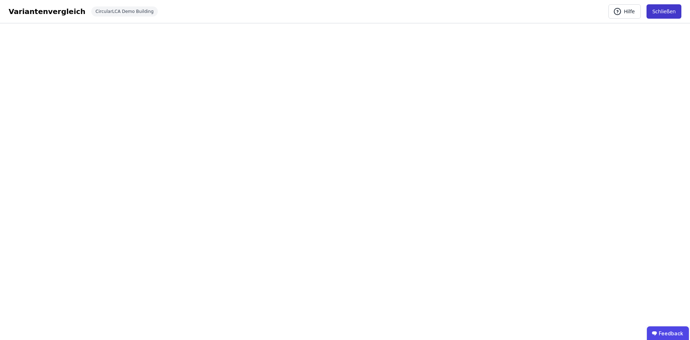
click at [672, 12] on button "Schließen" at bounding box center [663, 11] width 35 height 14
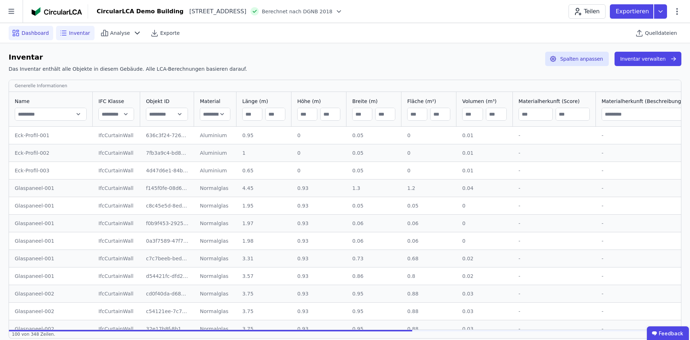
click at [32, 34] on span "Dashboard" at bounding box center [35, 32] width 27 height 7
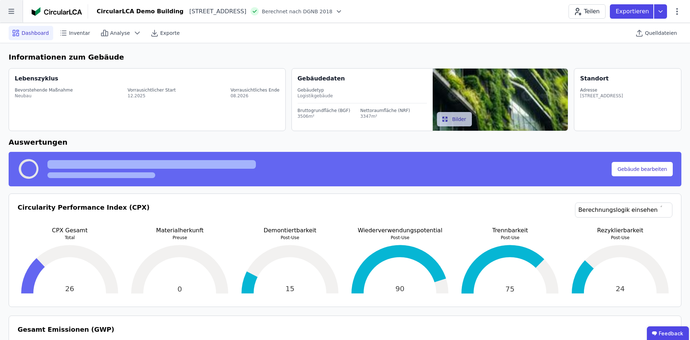
click at [10, 15] on icon at bounding box center [11, 11] width 23 height 23
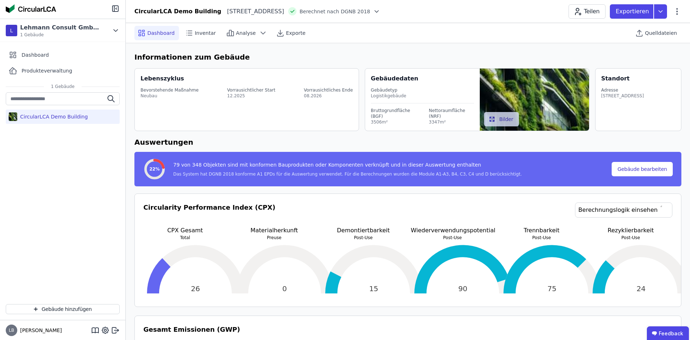
click at [93, 165] on div "CircularLCA Demo Building" at bounding box center [62, 195] width 125 height 206
click at [45, 175] on div "CircularLCA Demo Building" at bounding box center [62, 195] width 125 height 206
click at [40, 126] on div "CircularLCA Demo Building" at bounding box center [62, 195] width 125 height 206
click at [85, 307] on button "Gebäude hinzufügen" at bounding box center [63, 309] width 114 height 10
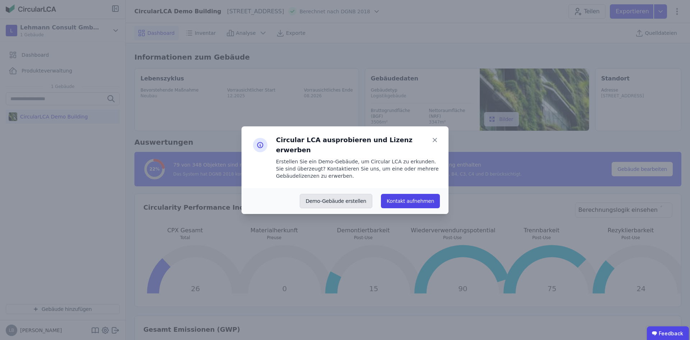
click at [349, 197] on button "Demo-Gebäude erstellen" at bounding box center [336, 201] width 73 height 14
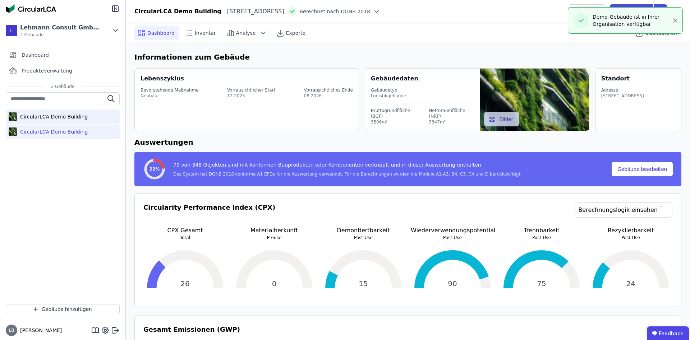
click at [60, 121] on div "CircularLCA Demo Building" at bounding box center [63, 117] width 114 height 14
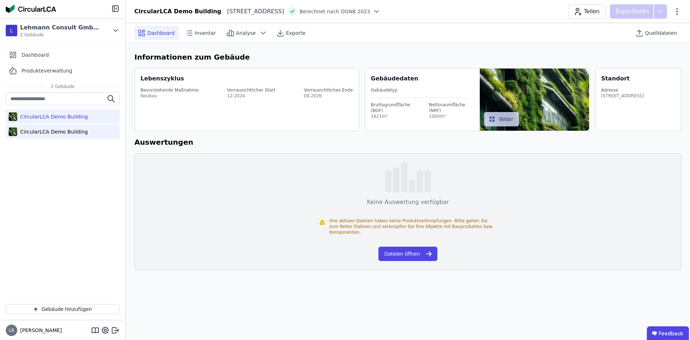
click at [58, 130] on div "CircularLCA Demo Building" at bounding box center [52, 131] width 70 height 7
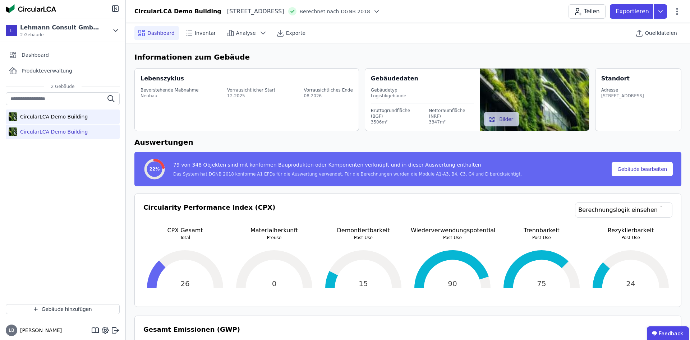
click at [63, 112] on div "CircularLCA Demo Building" at bounding box center [63, 117] width 114 height 14
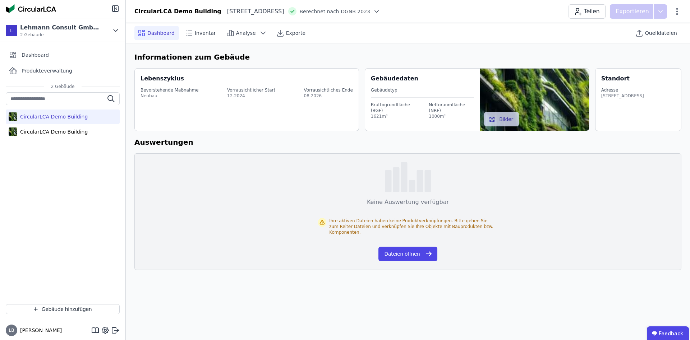
click at [62, 171] on div "CircularLCA Demo Building CircularLCA Demo Building" at bounding box center [62, 195] width 125 height 206
click at [54, 133] on div "CircularLCA Demo Building" at bounding box center [52, 131] width 70 height 7
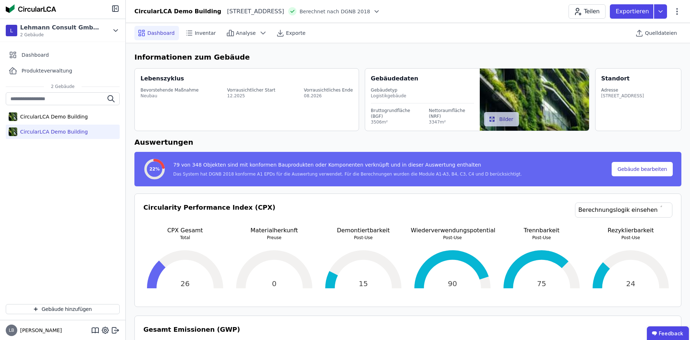
click at [27, 160] on div "CircularLCA Demo Building CircularLCA Demo Building" at bounding box center [62, 195] width 125 height 206
click at [65, 119] on div "CircularLCA Demo Building" at bounding box center [52, 116] width 70 height 7
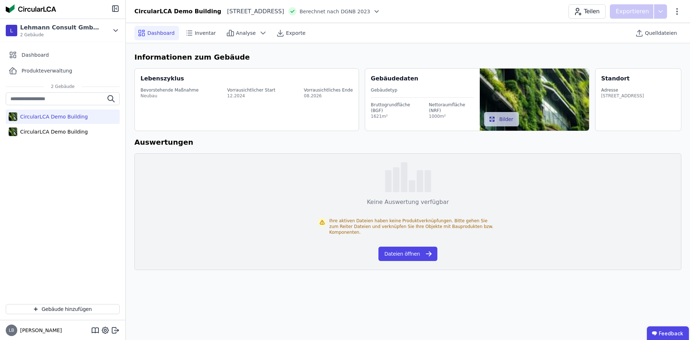
click at [58, 116] on div "CircularLCA Demo Building" at bounding box center [52, 116] width 70 height 7
click at [112, 116] on div "CircularLCA Demo Building" at bounding box center [63, 117] width 114 height 14
drag, startPoint x: 92, startPoint y: 119, endPoint x: 74, endPoint y: 115, distance: 18.7
click at [64, 108] on div "CircularLCA Demo Building CircularLCA Demo Building" at bounding box center [63, 115] width 114 height 47
click at [84, 117] on div "CircularLCA Demo Building" at bounding box center [63, 117] width 114 height 14
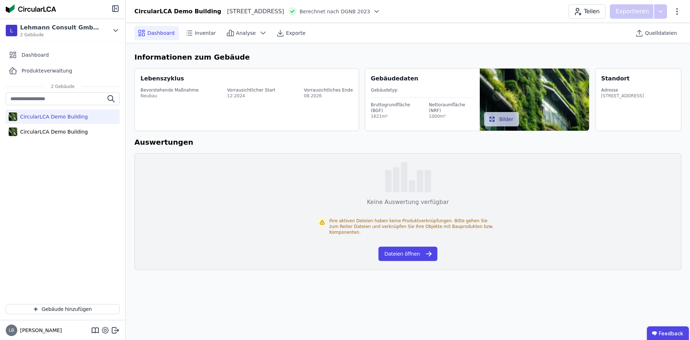
click at [104, 331] on icon at bounding box center [105, 330] width 2 height 2
select select "*"
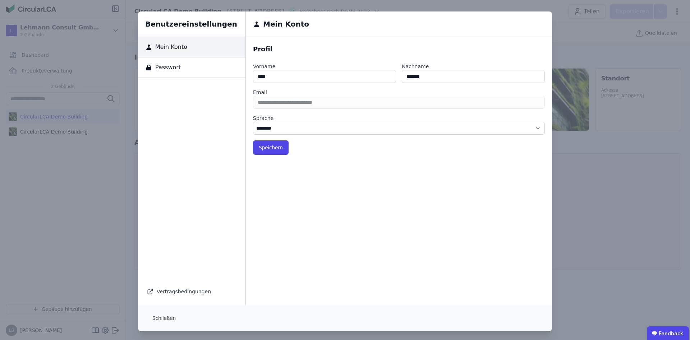
click at [94, 255] on div "Benutzereinstellungen Mein Konto Passwort Vertragsbedingungen Mein Konto Profil…" at bounding box center [345, 171] width 690 height 343
click at [165, 316] on button "Schließen" at bounding box center [164, 318] width 35 height 14
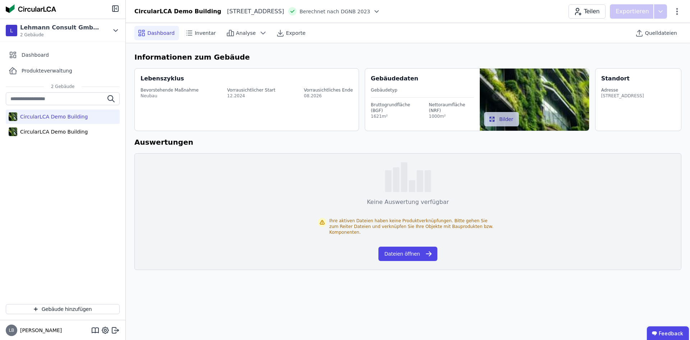
drag, startPoint x: 85, startPoint y: 221, endPoint x: 66, endPoint y: 199, distance: 29.6
click at [85, 221] on div "CircularLCA Demo Building CircularLCA Demo Building" at bounding box center [62, 195] width 125 height 206
click at [120, 32] on div "L Lehmann Consult GmbH & Co. KG 2 Gebäude" at bounding box center [62, 30] width 125 height 23
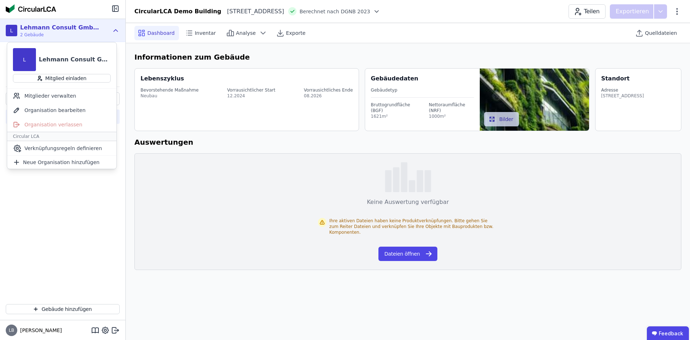
click at [115, 29] on icon at bounding box center [116, 30] width 8 height 9
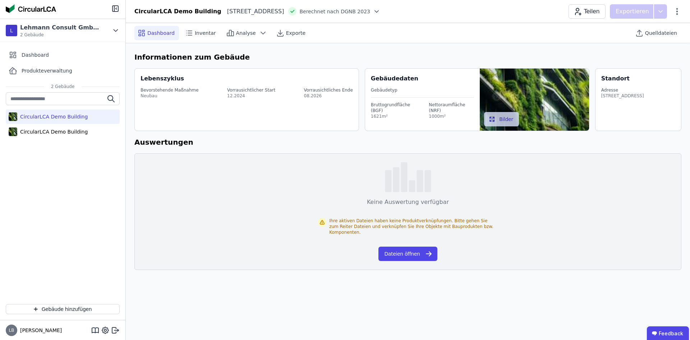
click at [92, 173] on div "CircularLCA Demo Building CircularLCA Demo Building" at bounding box center [62, 195] width 125 height 206
click at [55, 119] on div "CircularLCA Demo Building" at bounding box center [52, 116] width 70 height 7
click at [380, 12] on icon at bounding box center [376, 11] width 7 height 7
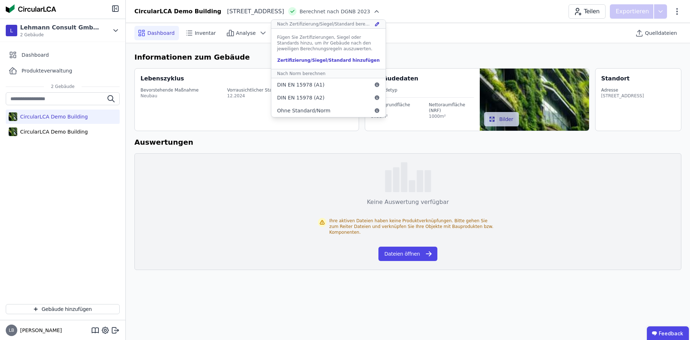
click at [378, 12] on icon at bounding box center [377, 11] width 4 height 2
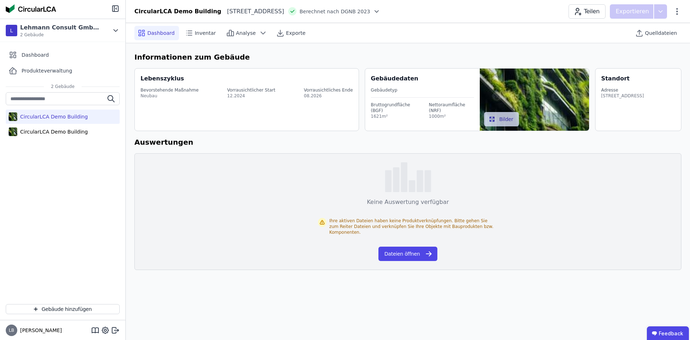
drag, startPoint x: 441, startPoint y: 13, endPoint x: 517, endPoint y: 14, distance: 75.8
click at [442, 13] on div "CircularLCA Demo Building Heimeranplatz 2 80339 München DE Berechnet nach DGNB …" at bounding box center [408, 11] width 564 height 14
click at [673, 10] on icon at bounding box center [676, 11] width 9 height 9
click at [641, 42] on span "Gebäude löschen" at bounding box center [639, 41] width 44 height 7
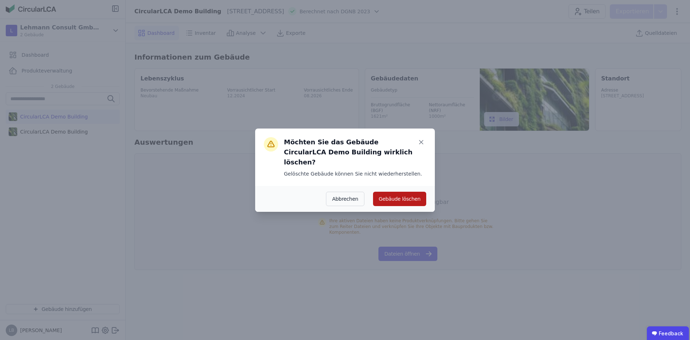
click at [398, 194] on button "Gebäude löschen" at bounding box center [399, 199] width 53 height 14
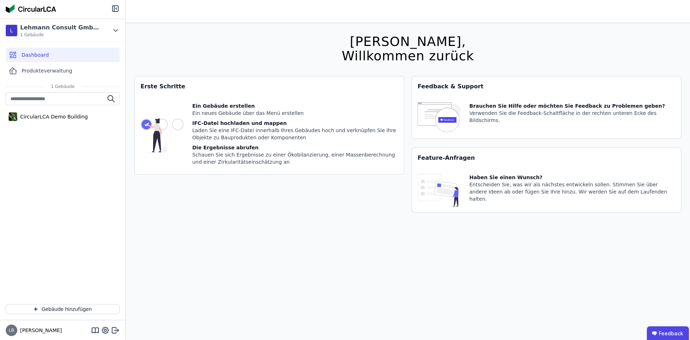
drag, startPoint x: 65, startPoint y: 171, endPoint x: 69, endPoint y: 132, distance: 39.0
click at [66, 171] on div "CircularLCA Demo Building" at bounding box center [62, 195] width 125 height 206
click at [68, 115] on div "CircularLCA Demo Building" at bounding box center [52, 116] width 70 height 7
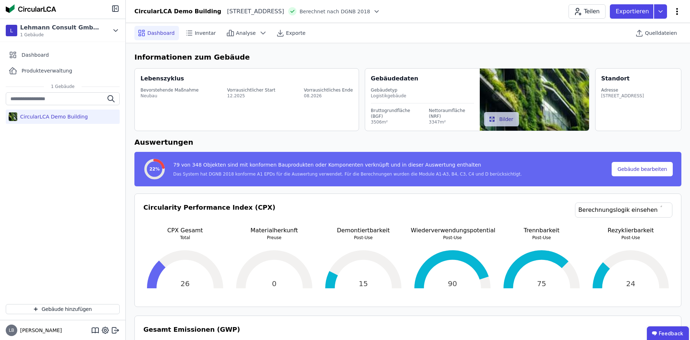
click at [675, 11] on icon at bounding box center [676, 11] width 9 height 9
click at [664, 14] on icon at bounding box center [660, 11] width 13 height 14
click at [659, 5] on icon at bounding box center [660, 11] width 13 height 14
click at [527, 36] on div "Dashboard Inventar Analyse Exporte Quelldateien" at bounding box center [407, 33] width 547 height 20
click at [48, 116] on div "CircularLCA Demo Building" at bounding box center [52, 116] width 70 height 7
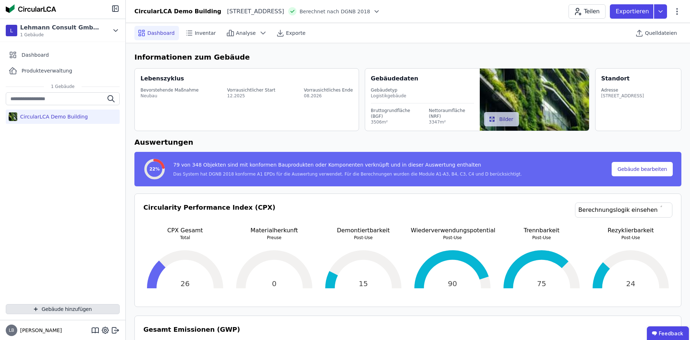
click at [74, 312] on button "Gebäude hinzufügen" at bounding box center [63, 309] width 114 height 10
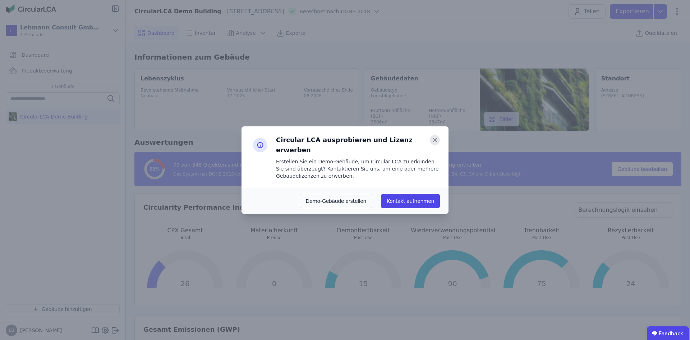
click at [437, 142] on icon at bounding box center [435, 140] width 10 height 10
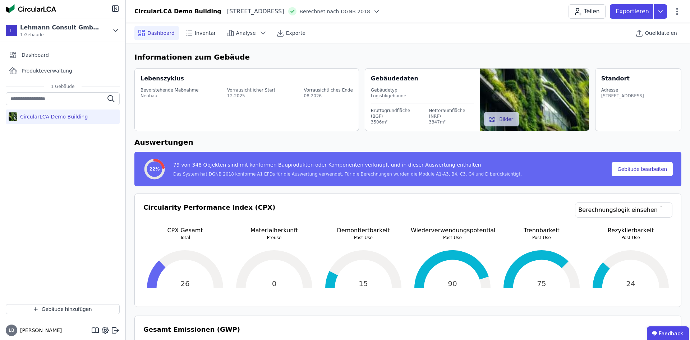
click at [46, 165] on div "CircularLCA Demo Building" at bounding box center [62, 195] width 125 height 206
click at [644, 13] on p "Exportieren" at bounding box center [632, 11] width 35 height 9
click at [610, 52] on div "Ökobilanzierung" at bounding box center [602, 54] width 41 height 7
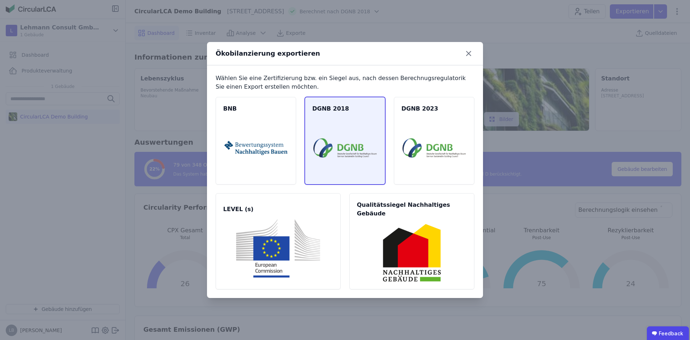
click at [366, 150] on img at bounding box center [344, 148] width 63 height 58
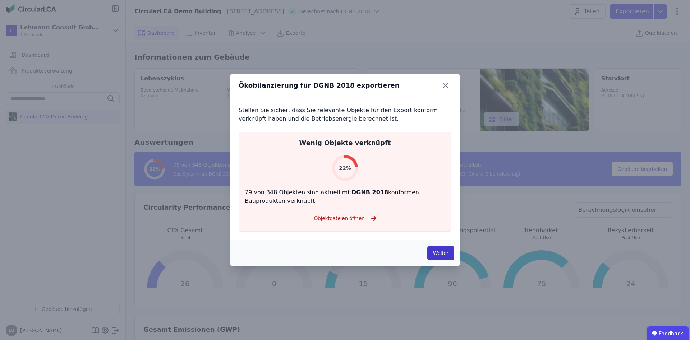
click at [444, 254] on button "Weiter" at bounding box center [440, 253] width 27 height 14
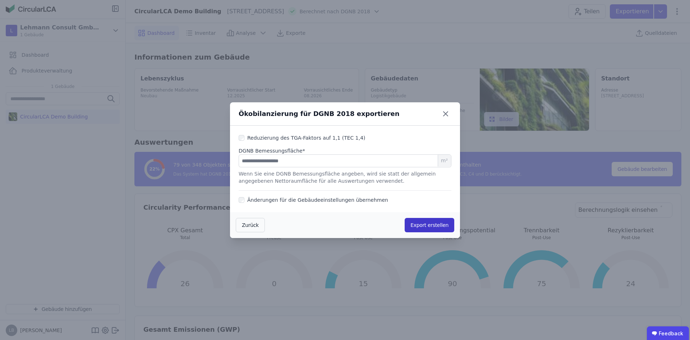
click at [429, 228] on button "Export erstellen" at bounding box center [429, 225] width 50 height 14
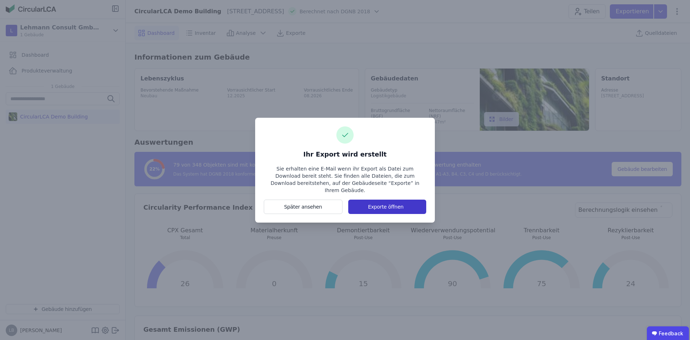
click at [378, 207] on button "Exporte öffnen" at bounding box center [387, 207] width 78 height 14
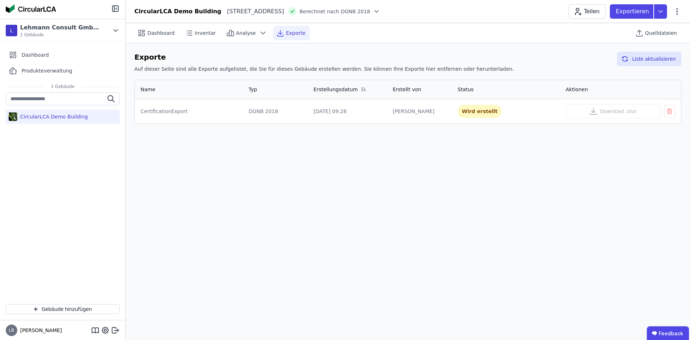
click at [187, 111] on div "CertificationExport" at bounding box center [188, 111] width 97 height 7
click at [167, 32] on span "Dashboard" at bounding box center [160, 32] width 27 height 7
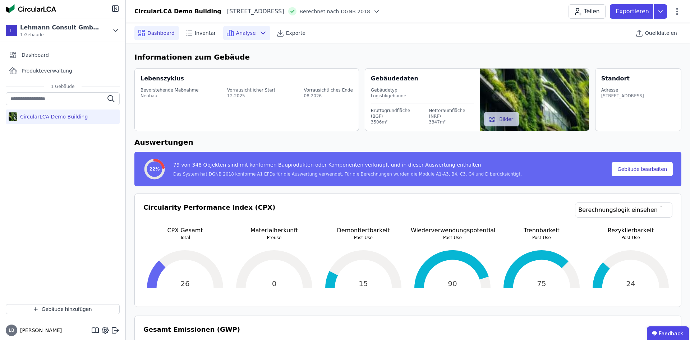
click at [241, 29] on div "Analyse" at bounding box center [246, 33] width 47 height 14
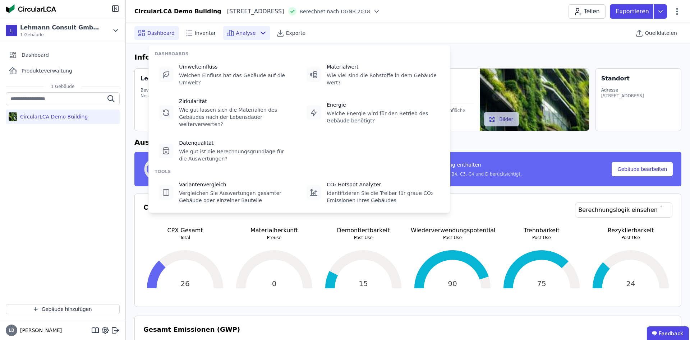
click at [236, 30] on span "Analyse" at bounding box center [246, 32] width 20 height 7
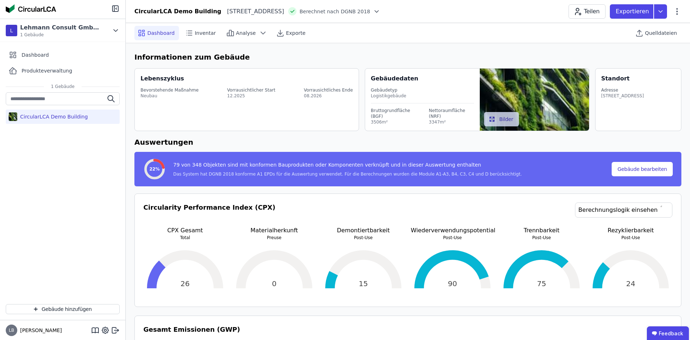
click at [310, 59] on h6 "Informationen zum Gebäude" at bounding box center [407, 57] width 547 height 11
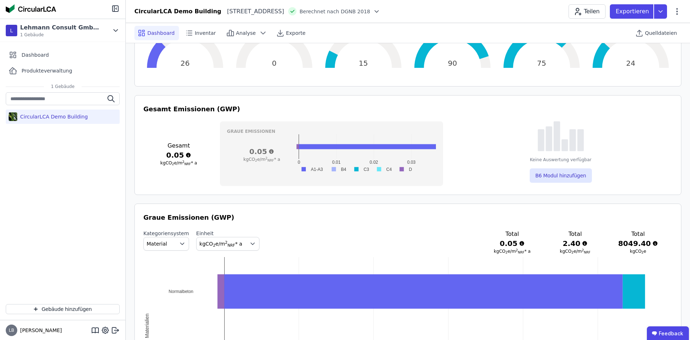
scroll to position [256, 0]
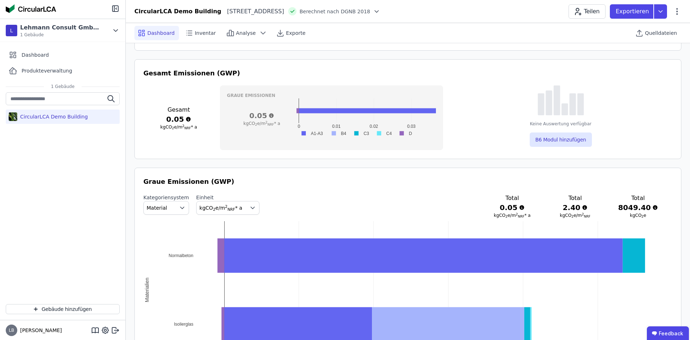
click at [172, 208] on button "Material" at bounding box center [166, 208] width 46 height 14
click at [179, 207] on icon "button" at bounding box center [182, 207] width 7 height 7
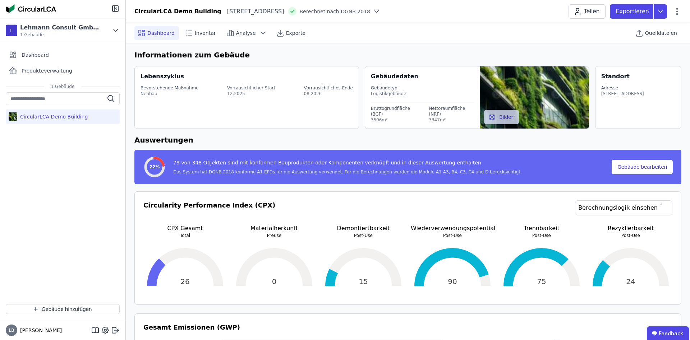
scroll to position [0, 0]
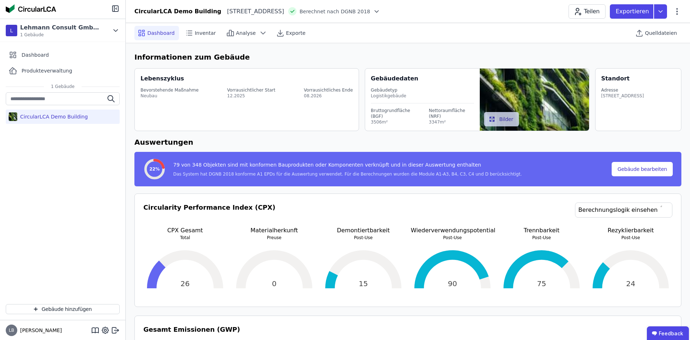
click at [344, 142] on h6 "Auswertungen" at bounding box center [407, 142] width 547 height 11
click at [236, 33] on span "Analyse" at bounding box center [246, 32] width 20 height 7
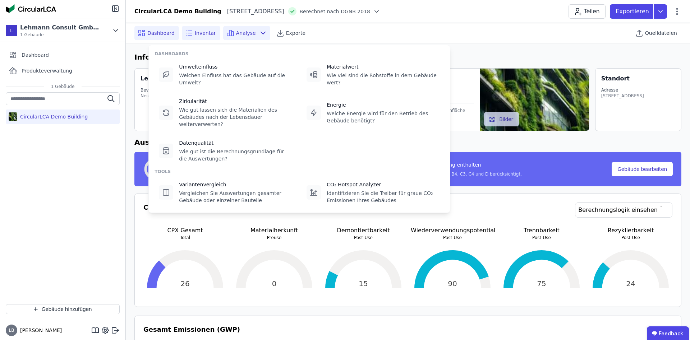
click at [195, 36] on span "Inventar" at bounding box center [205, 32] width 21 height 7
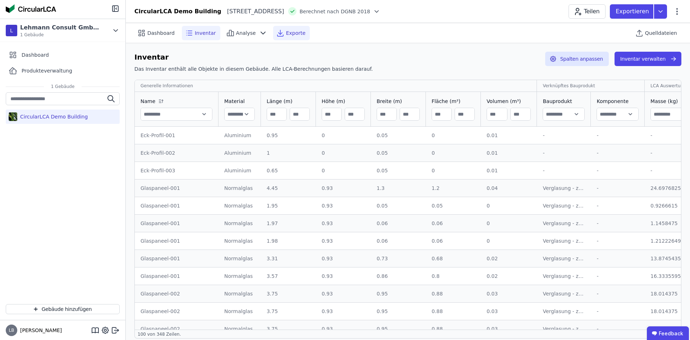
click at [281, 37] on div "Exporte" at bounding box center [291, 33] width 37 height 14
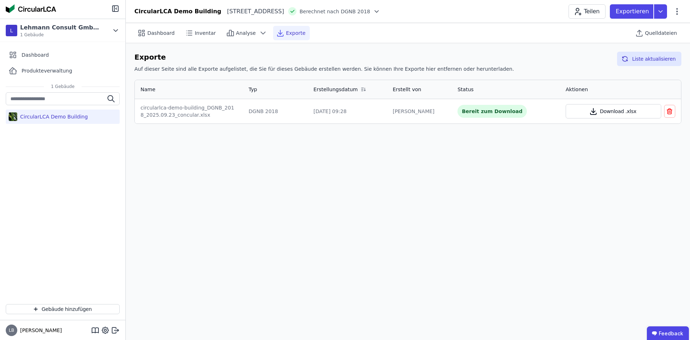
click at [612, 110] on button "Download .xlsx" at bounding box center [613, 111] width 96 height 14
click at [519, 11] on div "CircularLCA Demo Building Heimeranplatz 2 80339 München DE Berechnet nach DGNB …" at bounding box center [408, 11] width 564 height 14
